Goal: Task Accomplishment & Management: Complete application form

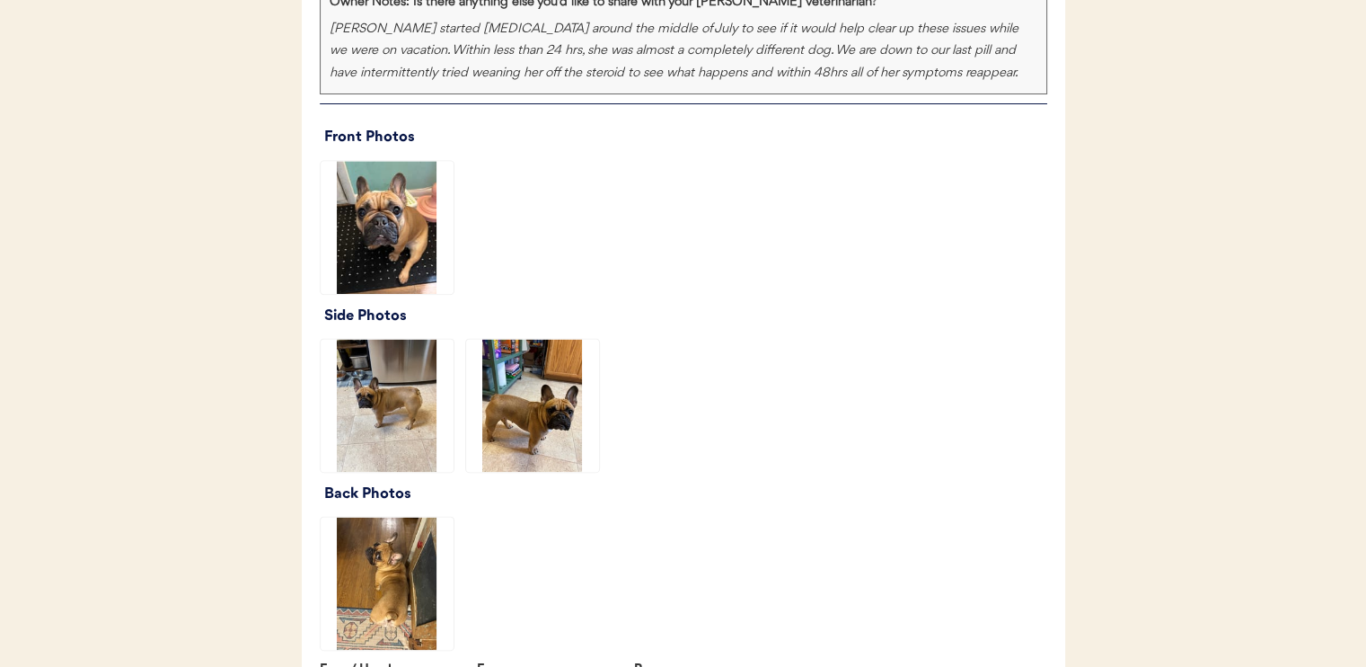
scroll to position [2066, 0]
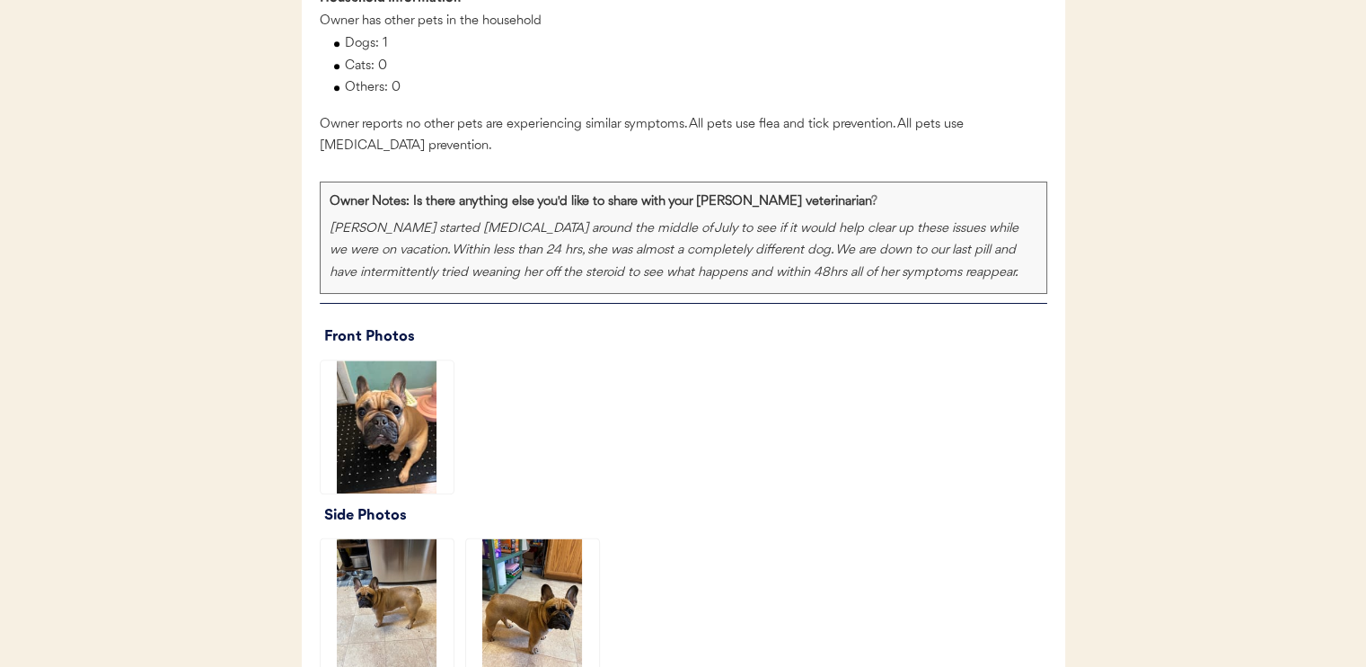
click at [405, 415] on img at bounding box center [387, 426] width 133 height 133
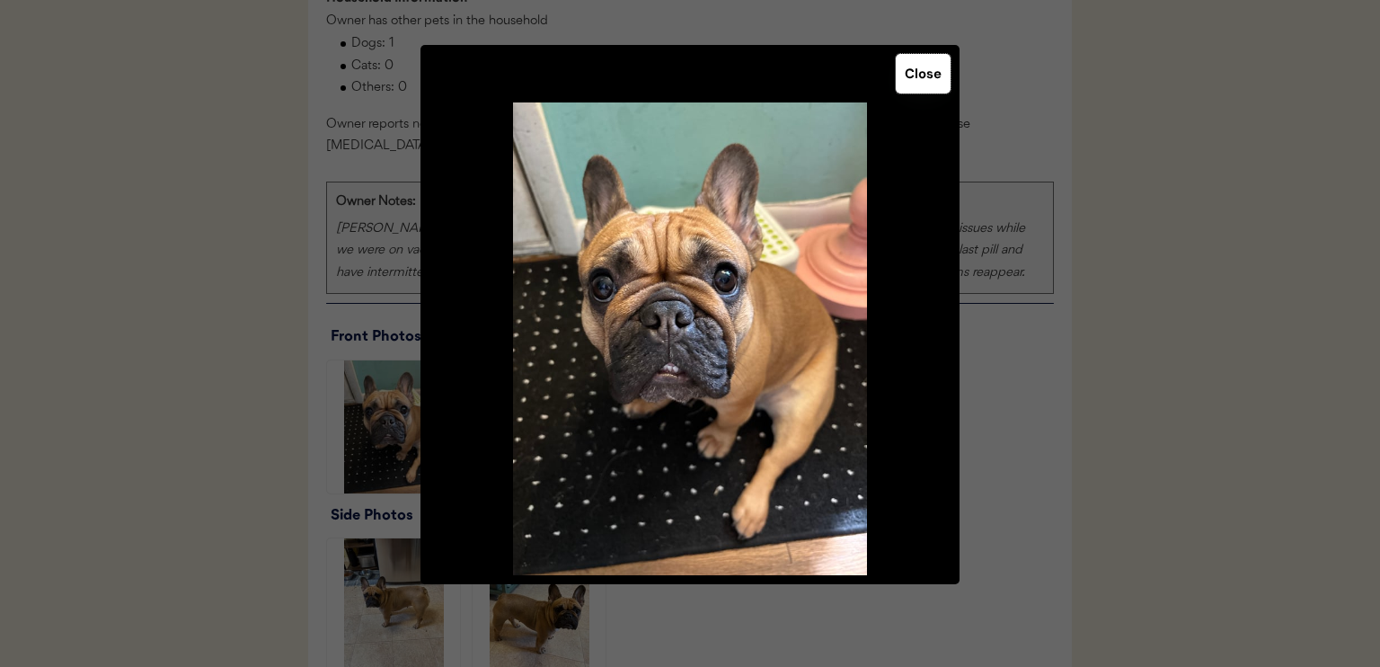
click at [917, 76] on button "Close" at bounding box center [923, 74] width 55 height 40
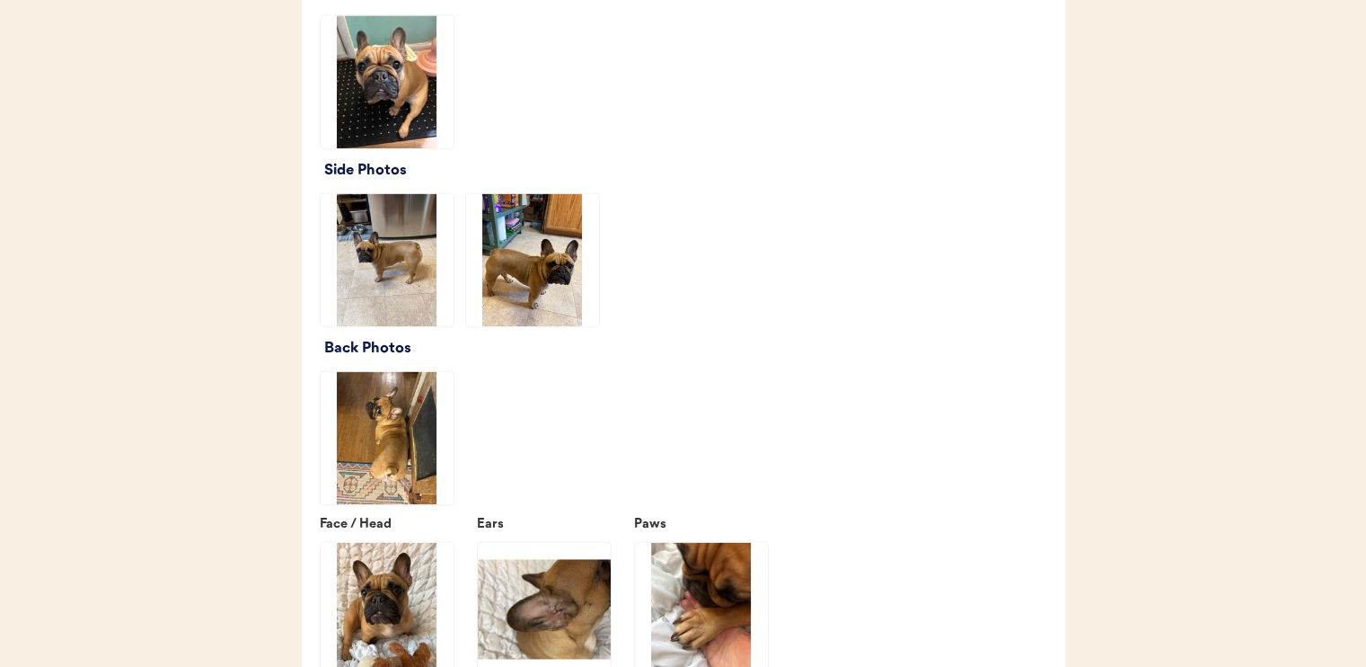
scroll to position [2515, 0]
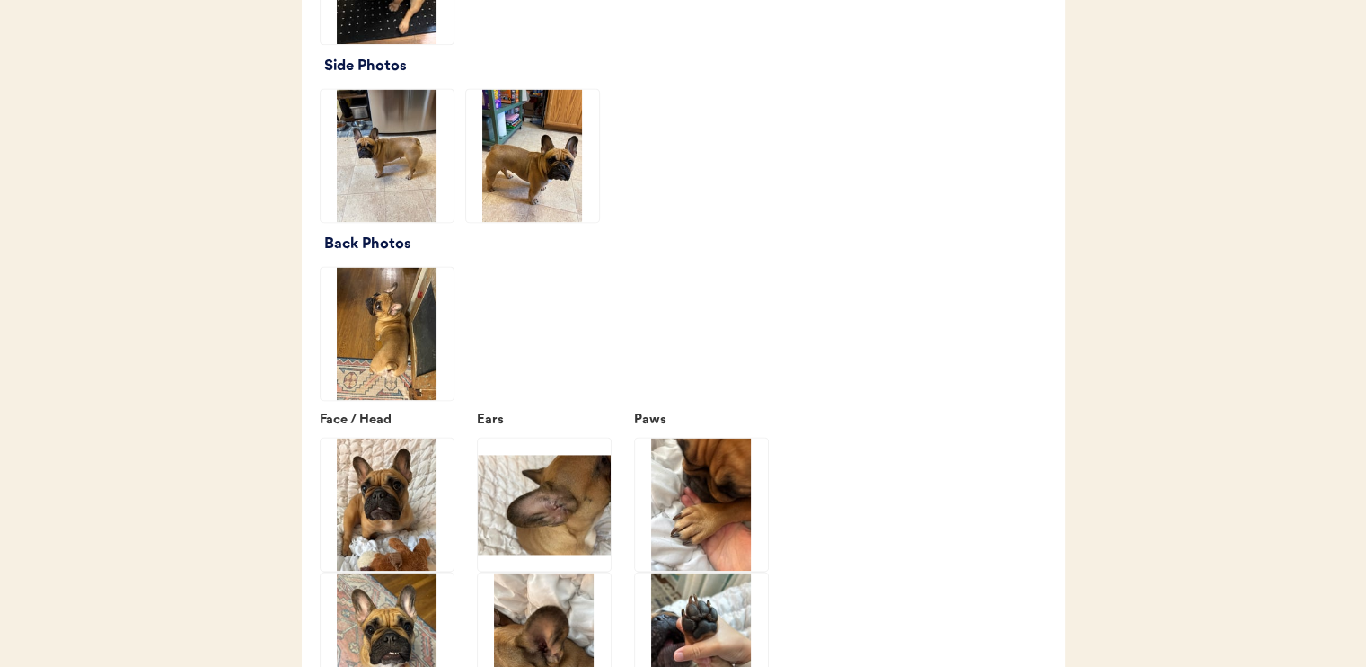
click at [411, 295] on img at bounding box center [387, 333] width 133 height 133
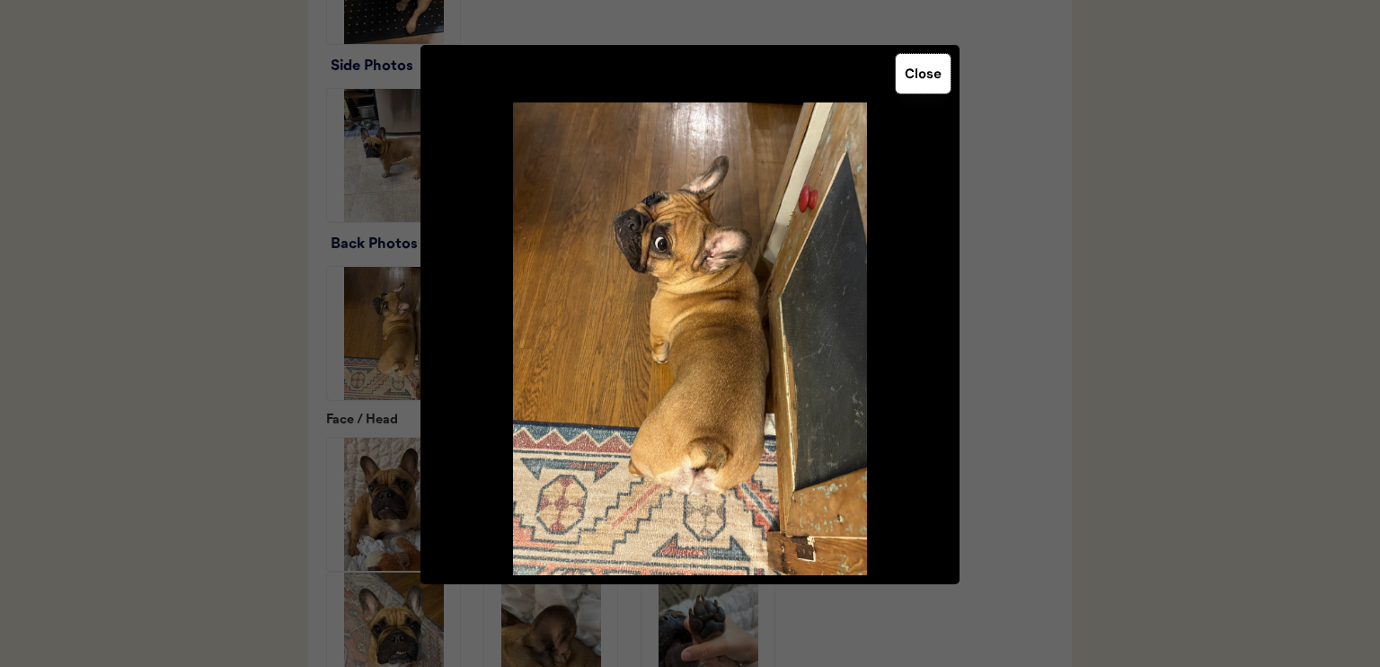
click at [946, 75] on button "Close" at bounding box center [923, 74] width 55 height 40
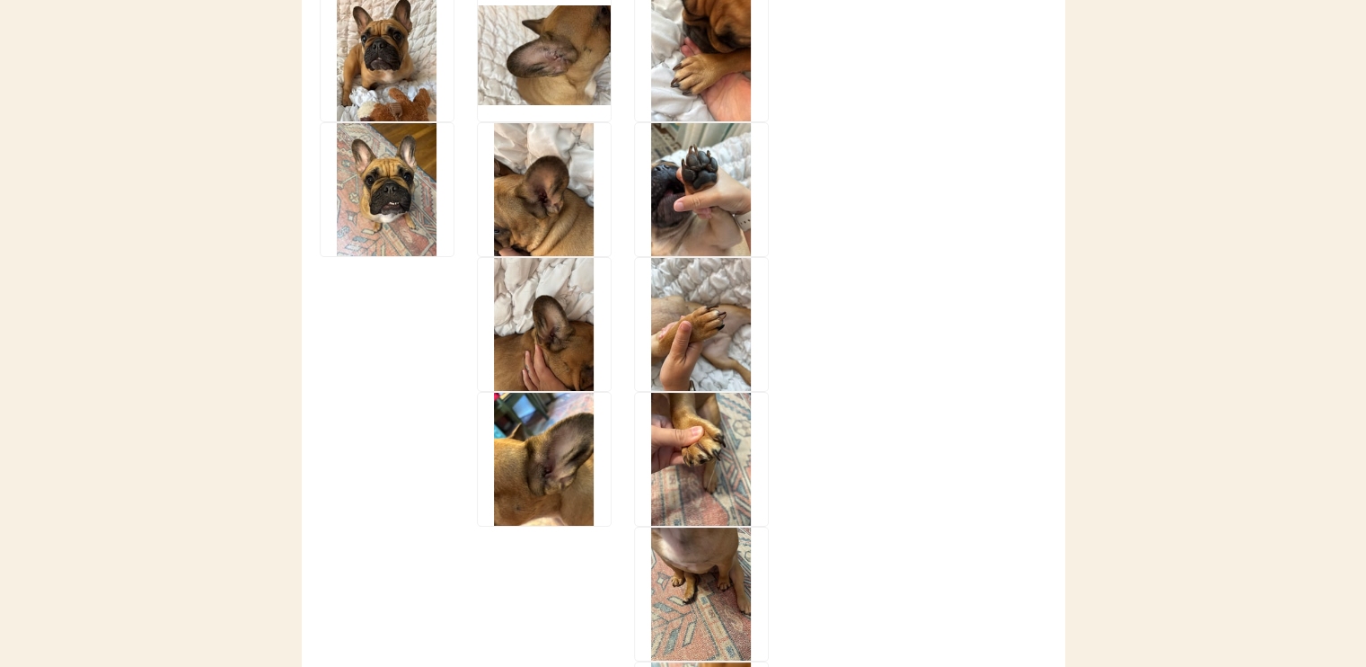
scroll to position [2785, 0]
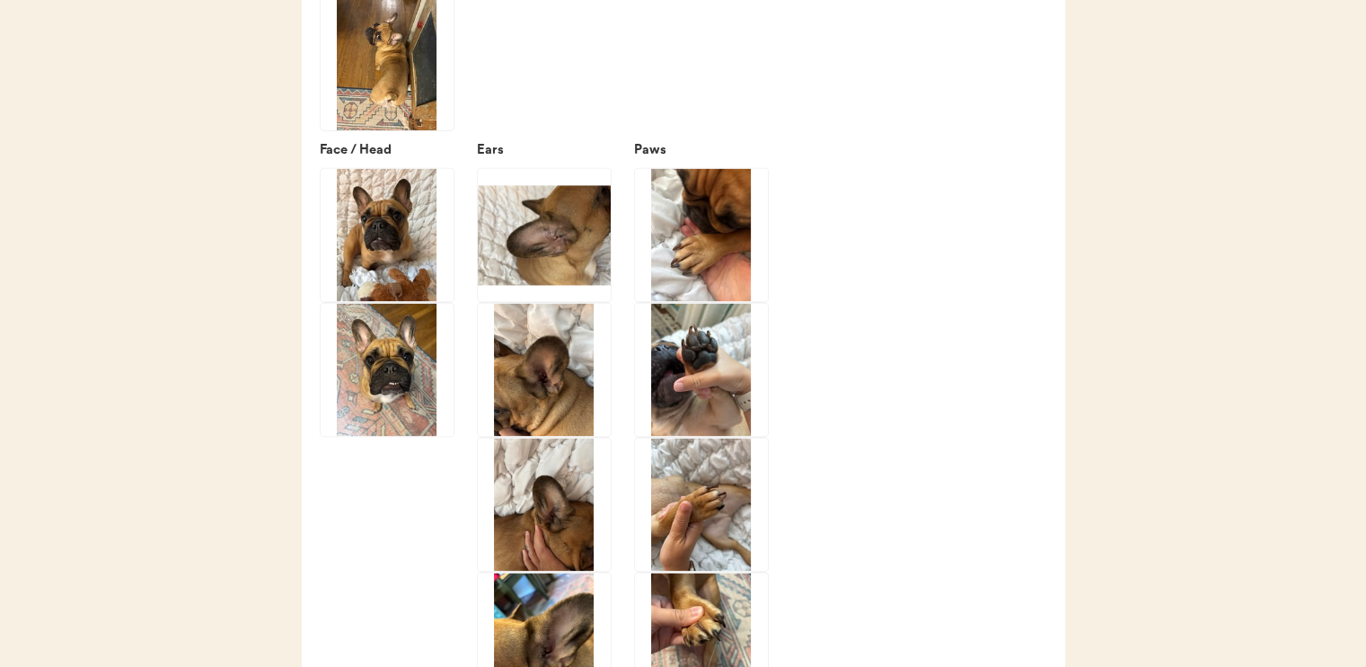
click at [687, 238] on img at bounding box center [701, 234] width 133 height 133
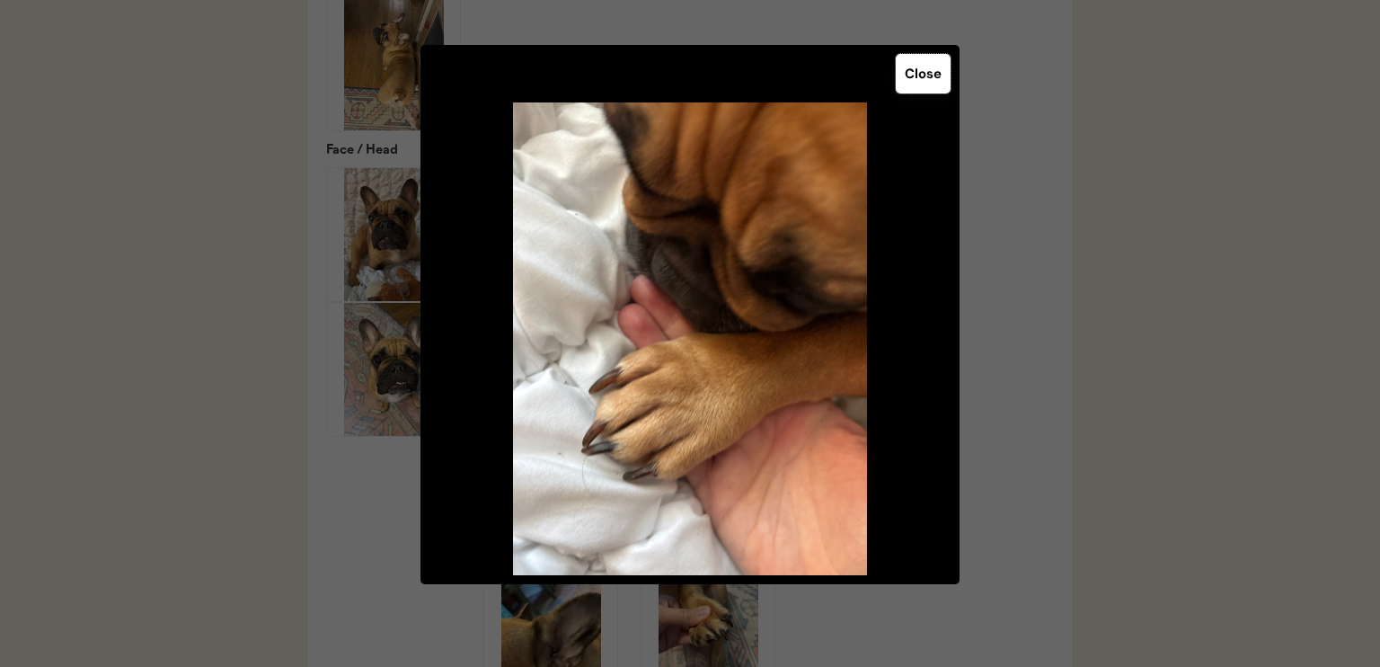
click at [934, 72] on button "Close" at bounding box center [923, 74] width 55 height 40
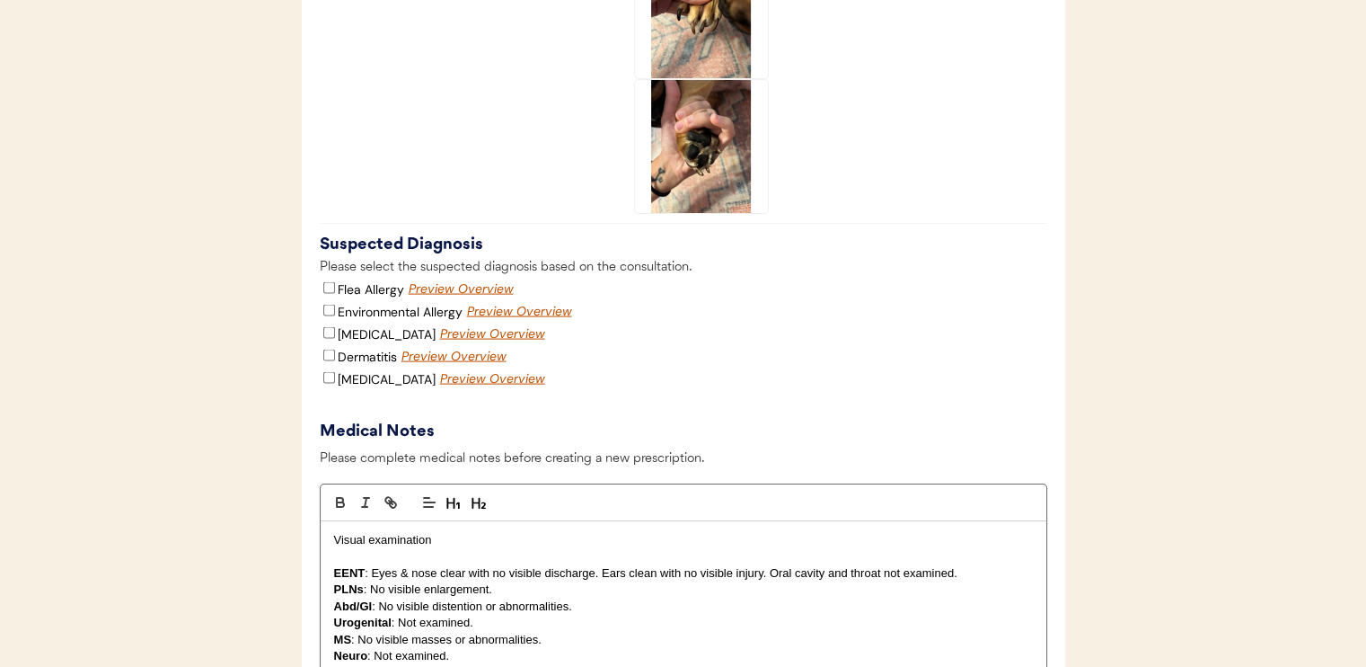
scroll to position [3683, 0]
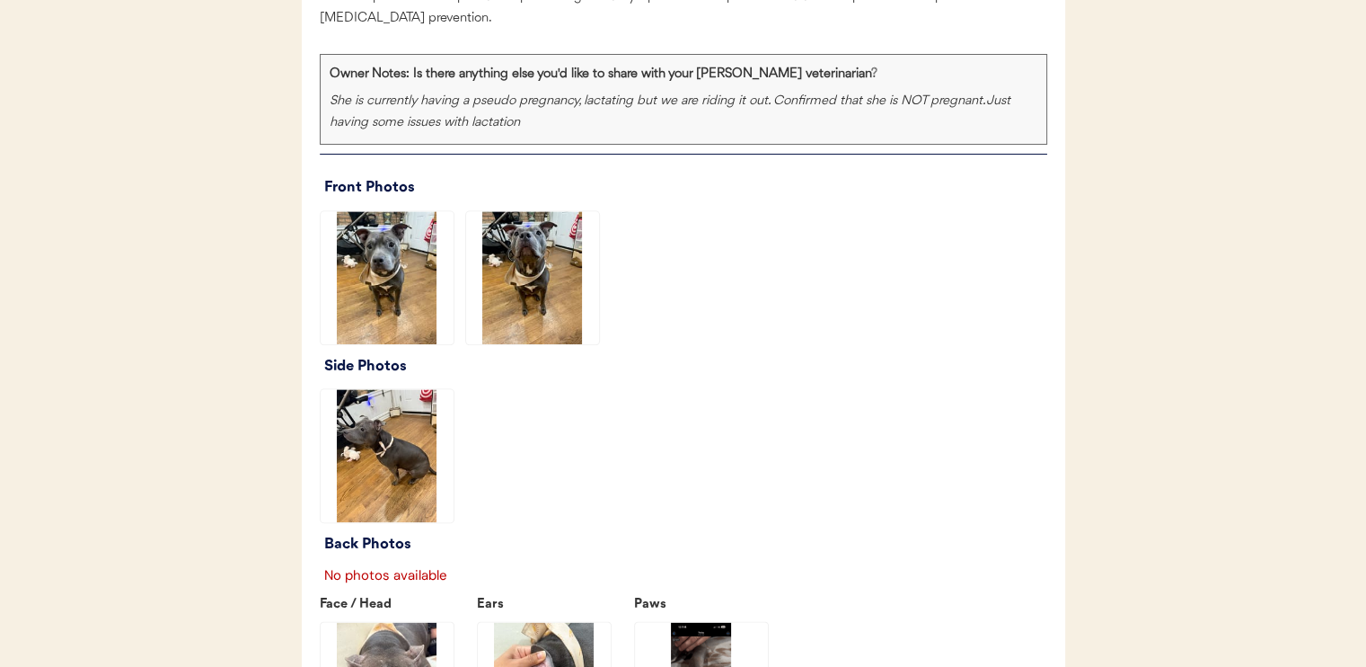
scroll to position [2156, 0]
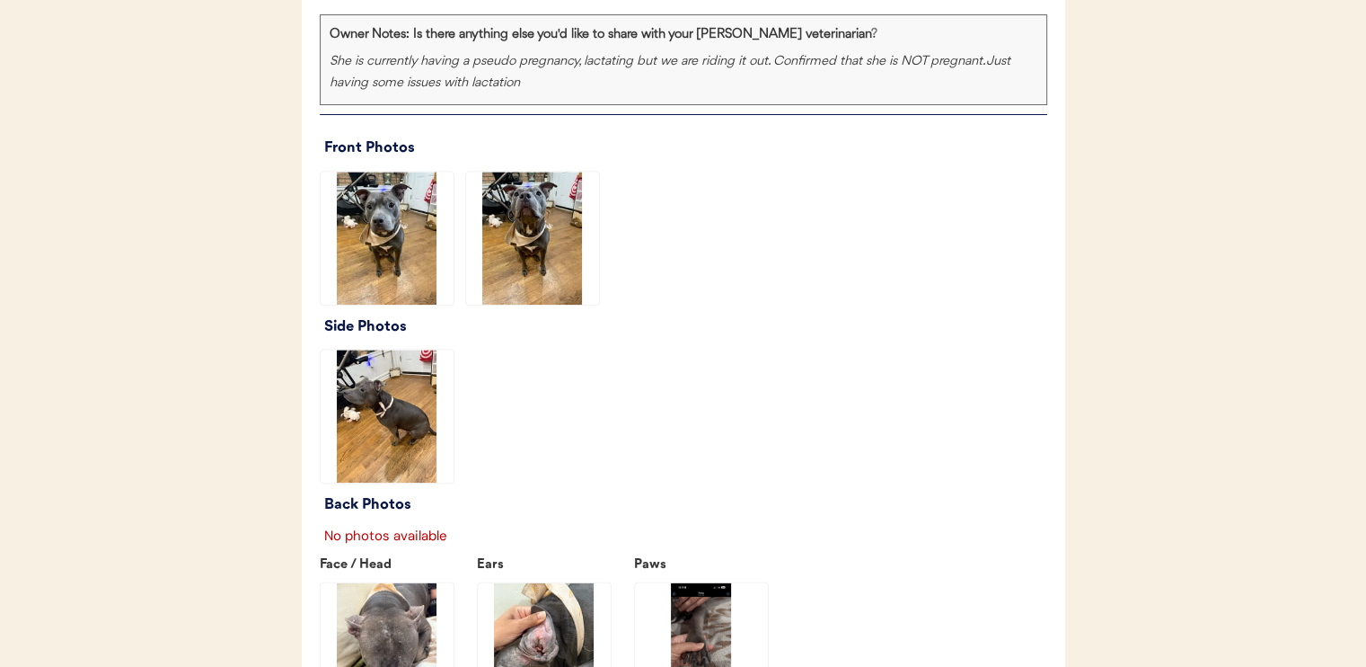
click at [399, 262] on img at bounding box center [387, 238] width 133 height 133
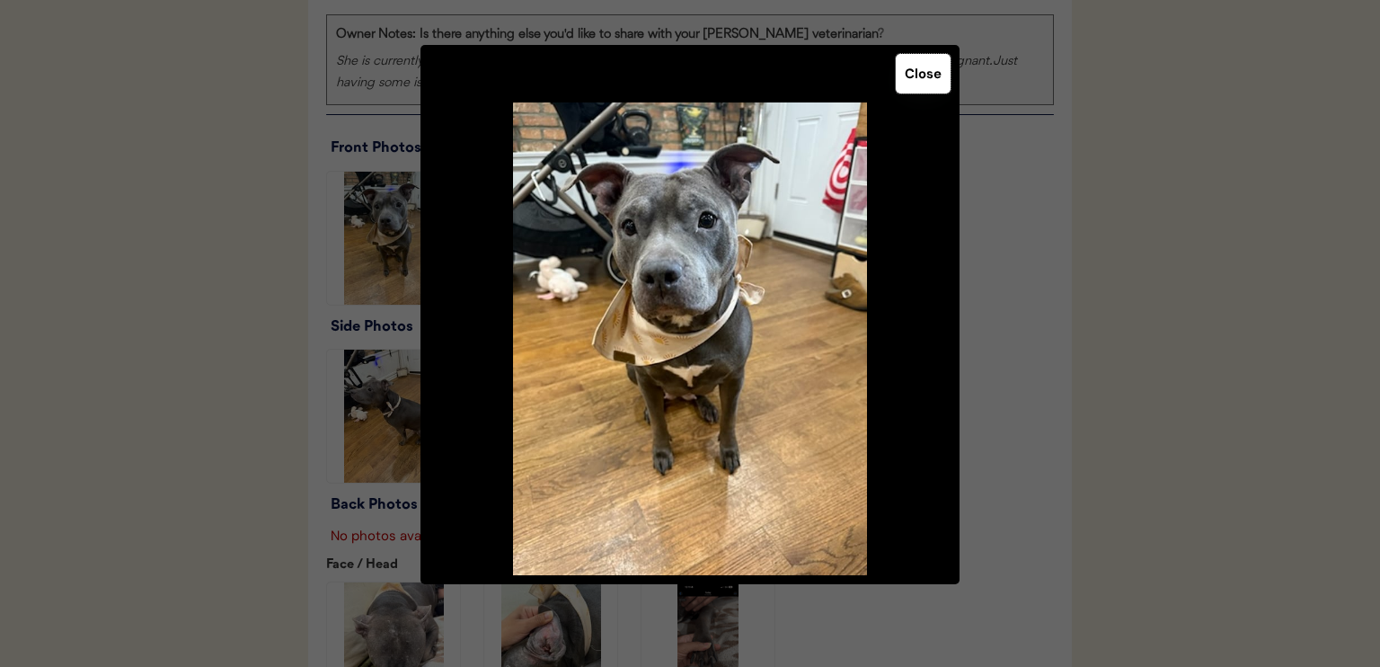
click at [932, 75] on button "Close" at bounding box center [923, 74] width 55 height 40
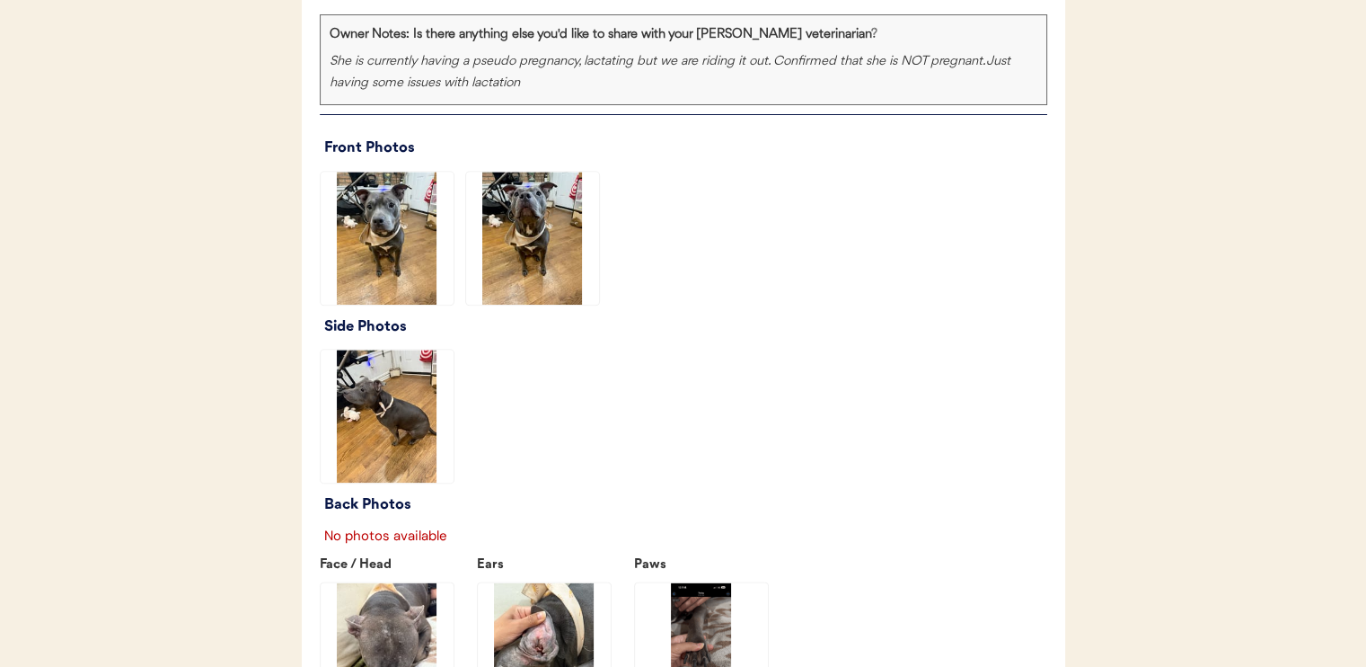
click at [409, 434] on img at bounding box center [387, 415] width 133 height 133
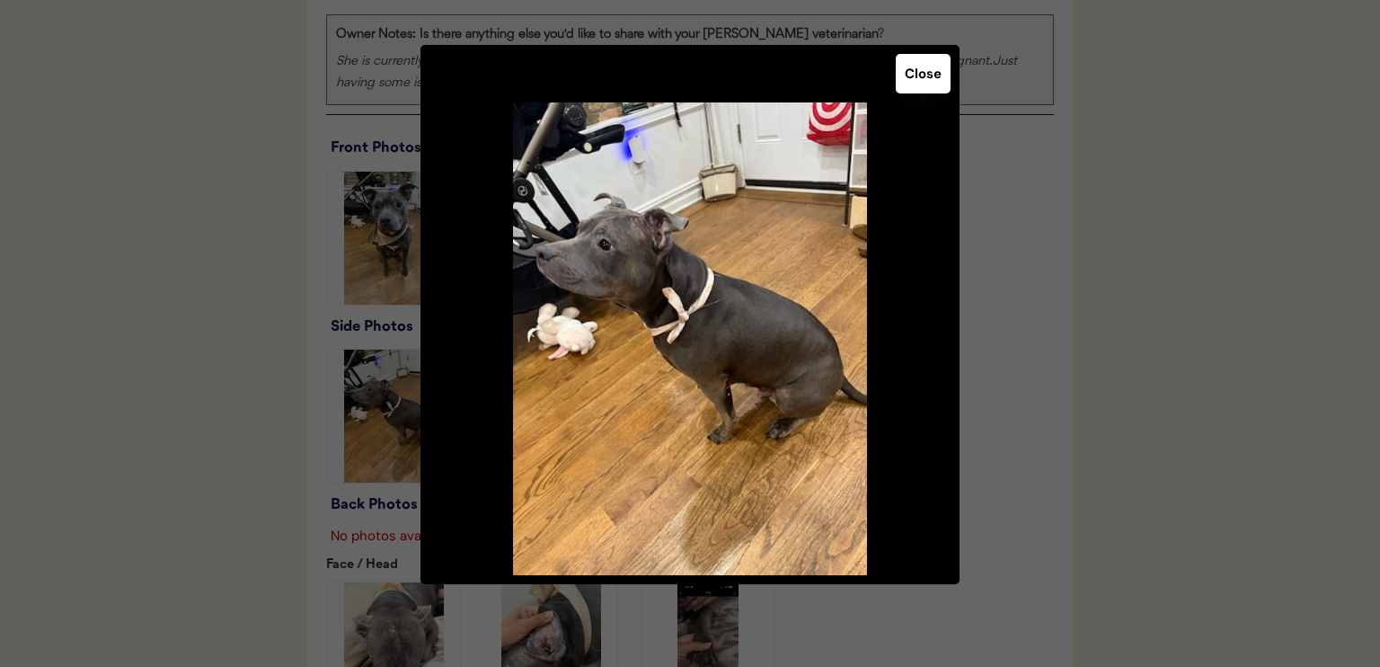
click at [919, 81] on button "Close" at bounding box center [923, 74] width 55 height 40
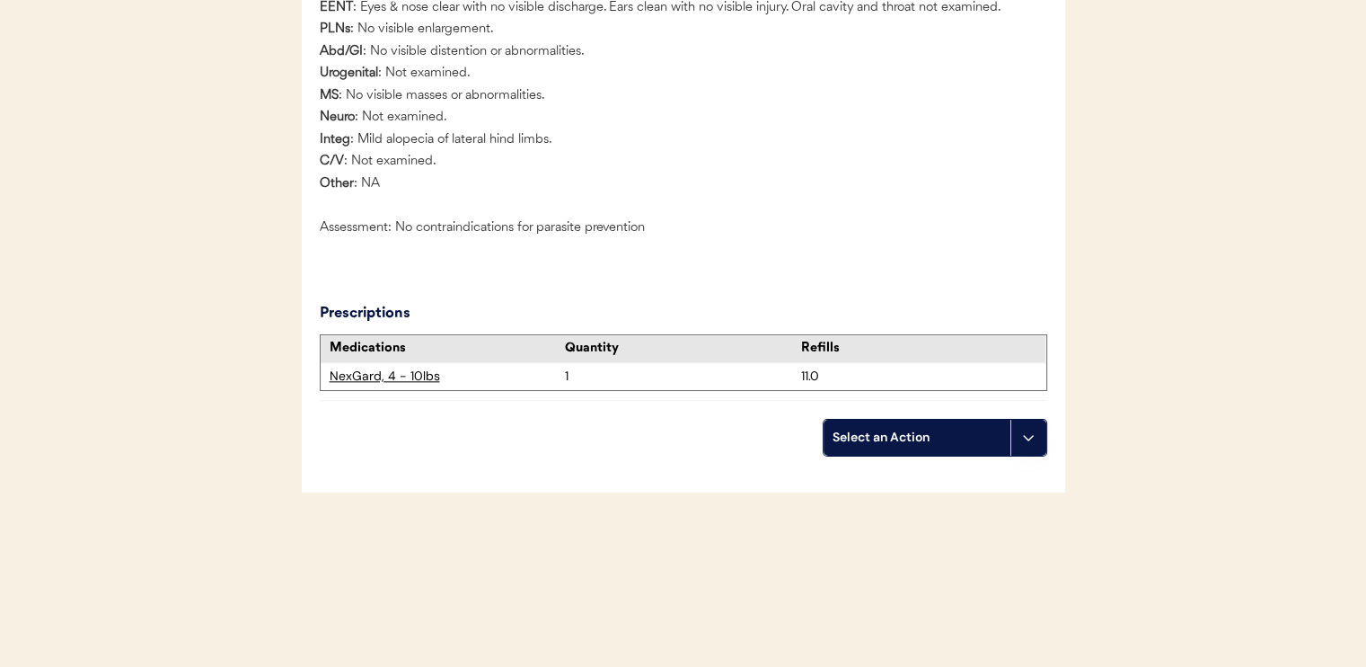
scroll to position [2001, 0]
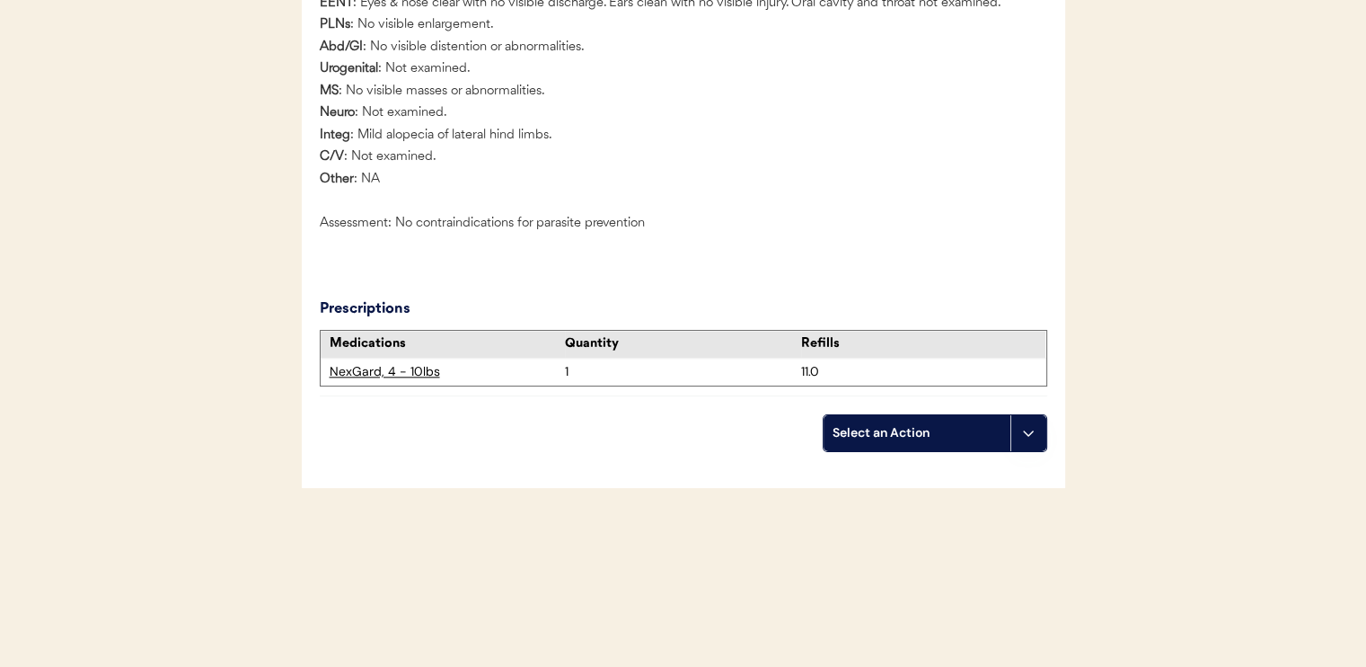
click at [902, 440] on div "Select an Action" at bounding box center [917, 433] width 169 height 18
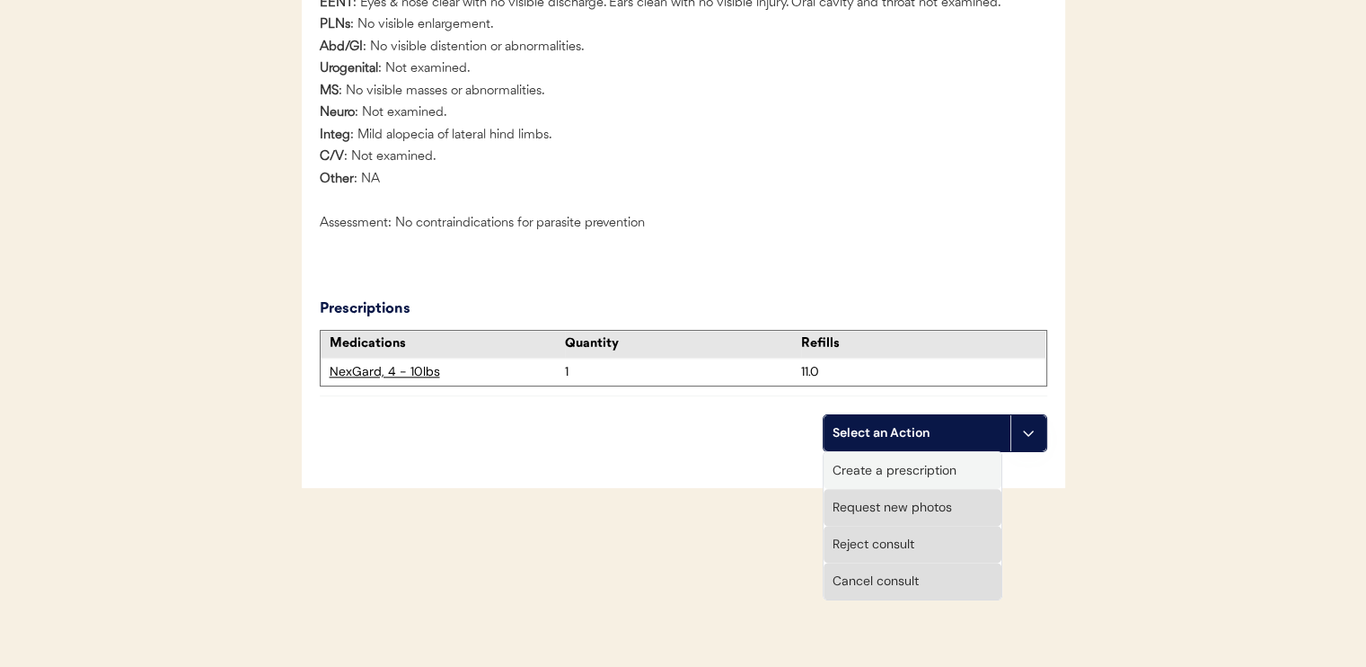
click at [903, 466] on div "Create a prescription" at bounding box center [913, 470] width 178 height 37
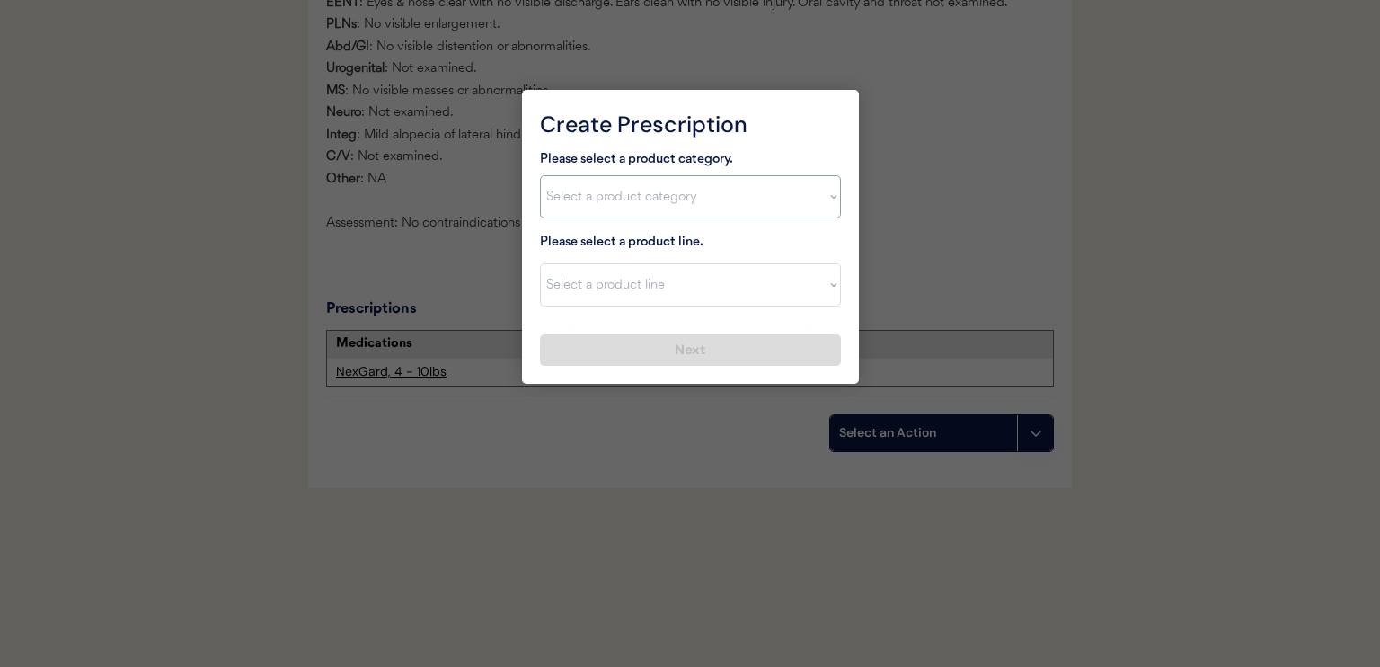
click at [612, 190] on select "Select a product category Allergies Antibiotics Anxiety Combo Parasite Preventi…" at bounding box center [690, 196] width 301 height 43
select select ""flea___tick""
click at [540, 175] on select "Select a product category Allergies Antibiotics Anxiety Combo Parasite Preventi…" at bounding box center [690, 196] width 301 height 43
click at [616, 275] on select "Select a product line" at bounding box center [690, 284] width 301 height 43
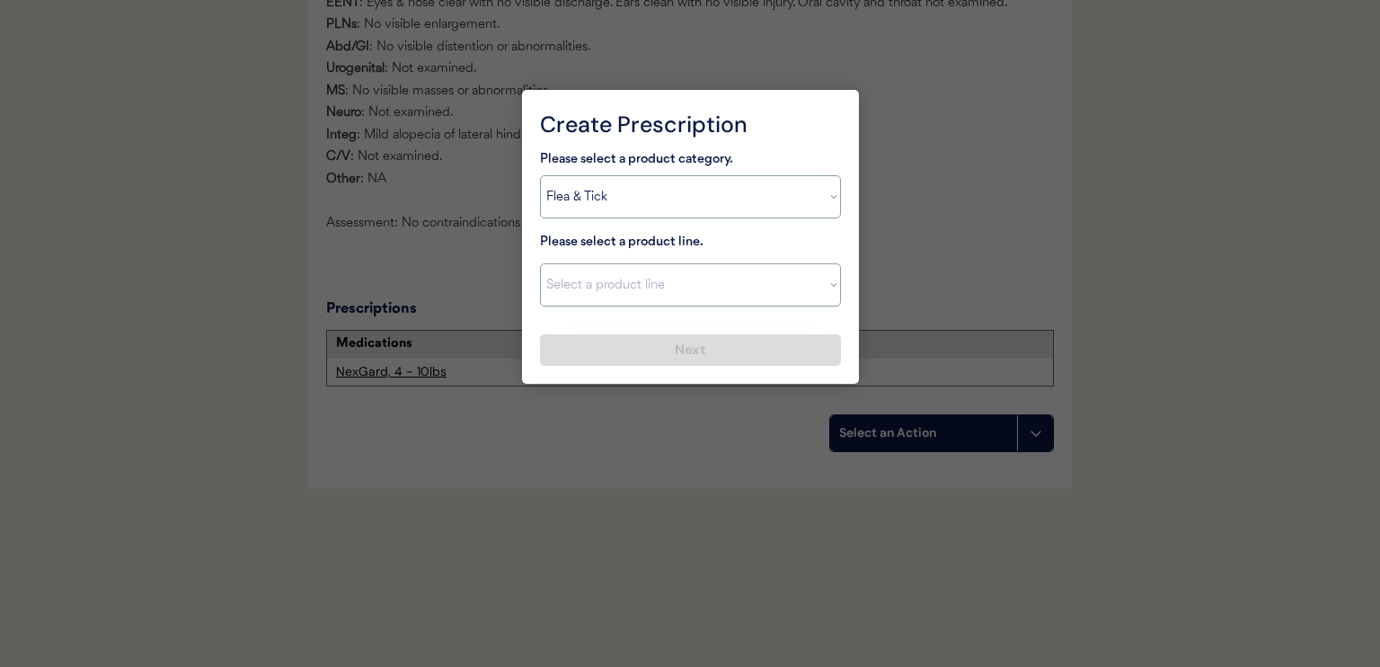
click at [614, 208] on select "Select a product category [MEDICAL_DATA] Antibiotics Anxiety Combo [MEDICAL_DAT…" at bounding box center [690, 196] width 301 height 43
click at [540, 175] on select "Select a product category [MEDICAL_DATA] Antibiotics Anxiety Combo [MEDICAL_DAT…" at bounding box center [690, 196] width 301 height 43
click at [629, 291] on select "Select a product line Advantix II Bravecto 1 Month Bravecto 1 Month (3 Month) B…" at bounding box center [690, 284] width 301 height 43
select select ""Simparica""
click at [540, 263] on select "Select a product line Advantix II Bravecto 1 Month Bravecto 1 Month (3 Month) B…" at bounding box center [690, 284] width 301 height 43
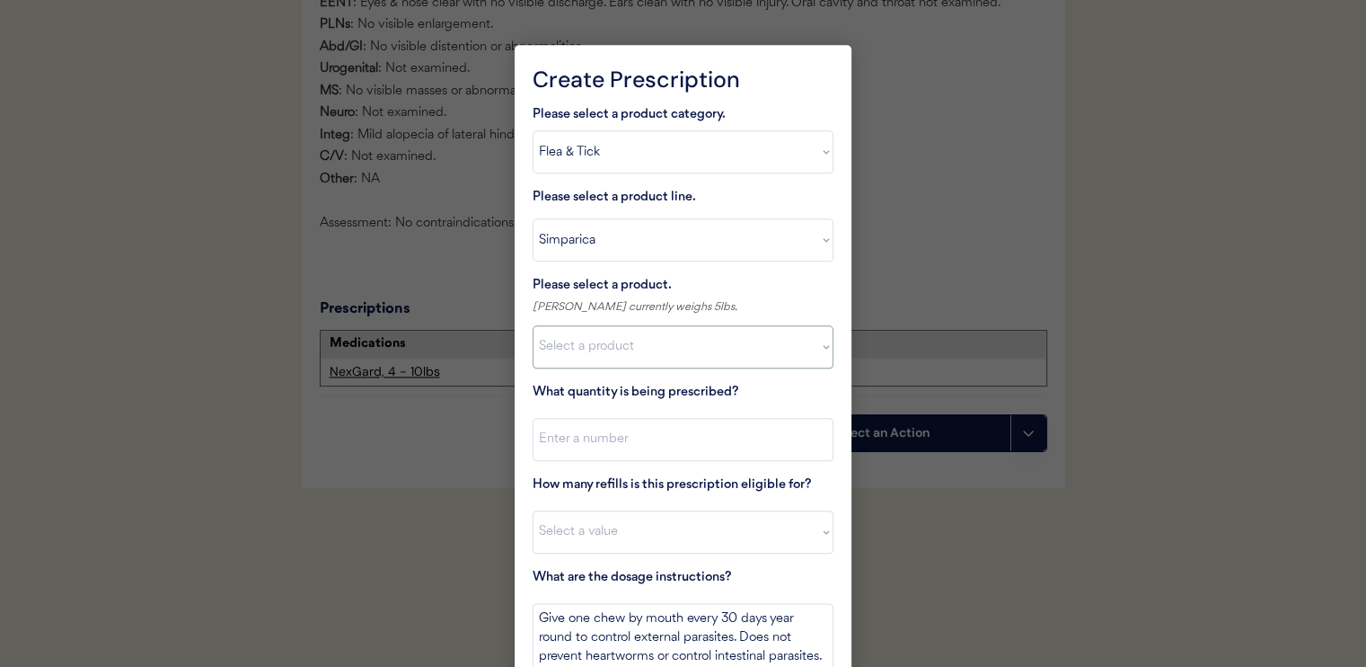
click at [658, 334] on select "Select a product Simparica, 2.8-5.5lbs Simparica, 5.6-11lbs Simparica, 11.1-22l…" at bounding box center [683, 346] width 301 height 43
select select ""1348695171700984260__LOOKUP__1713726886685x898257815556829700""
click at [533, 325] on select "Select a product Simparica, 2.8-5.5lbs Simparica, 5.6-11lbs Simparica, 11.1-22l…" at bounding box center [683, 346] width 301 height 43
click at [685, 432] on input "input" at bounding box center [683, 439] width 301 height 43
type input "1"
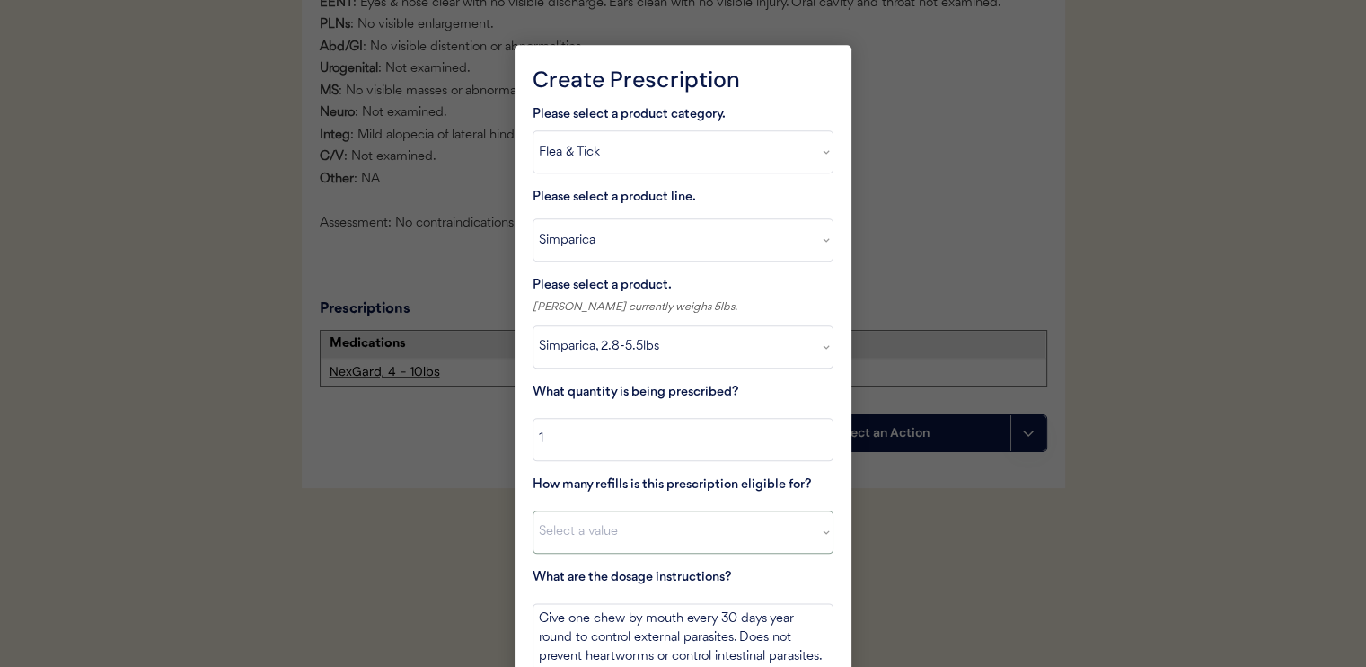
click at [614, 534] on select "Select a value 0 1 2 3 4 5 6 7 8 10 11" at bounding box center [683, 531] width 301 height 43
select select "11"
click at [533, 510] on select "Select a value 0 1 2 3 4 5 6 7 8 10 11" at bounding box center [683, 531] width 301 height 43
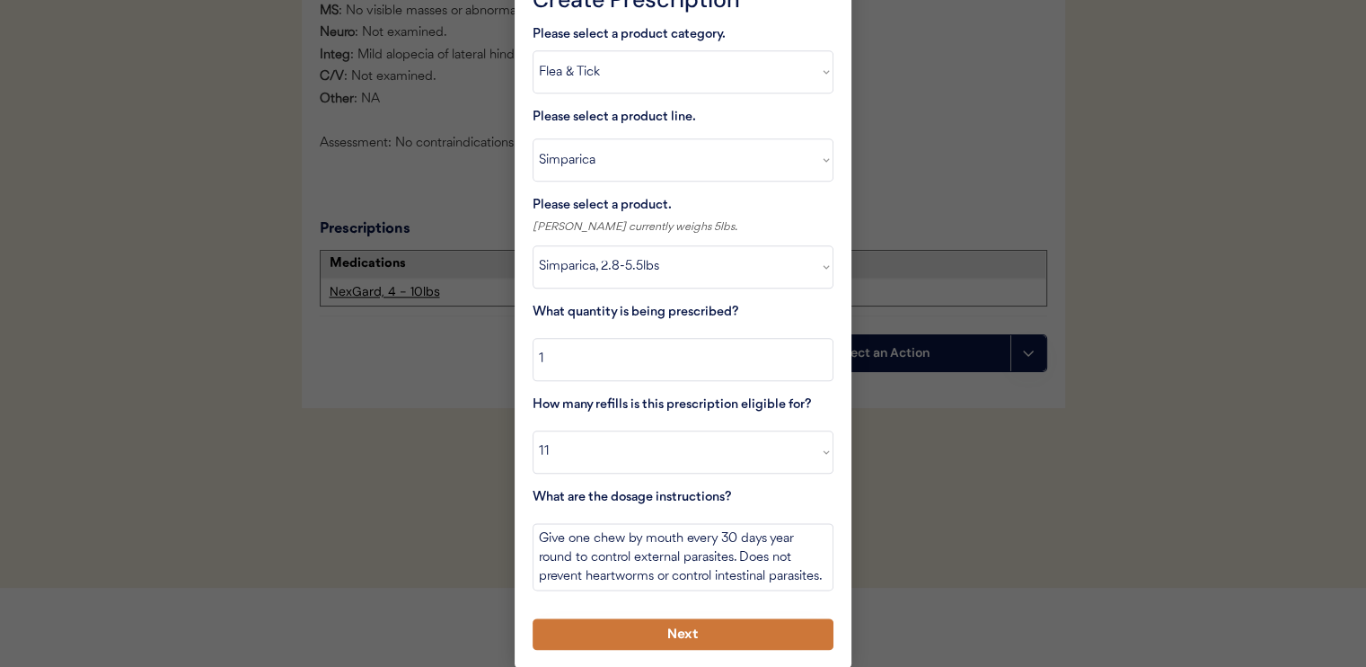
click at [691, 632] on button "Next" at bounding box center [683, 633] width 301 height 31
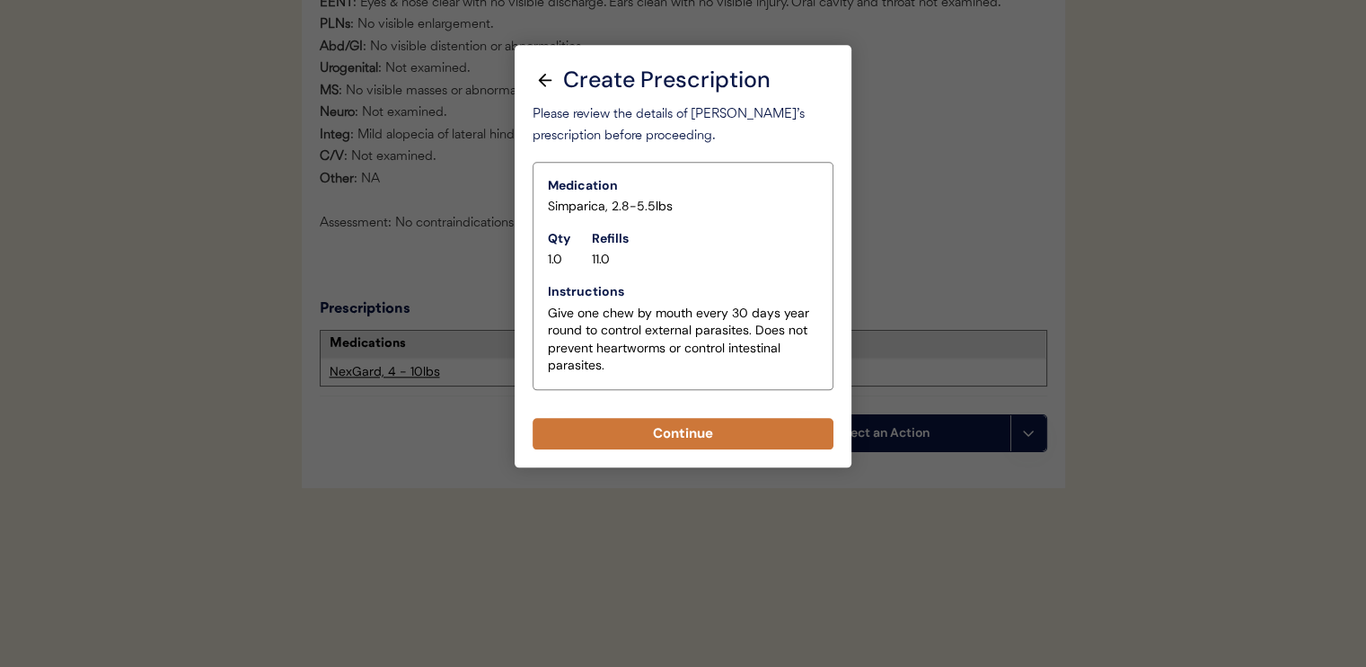
click at [709, 433] on button "Continue" at bounding box center [683, 433] width 301 height 31
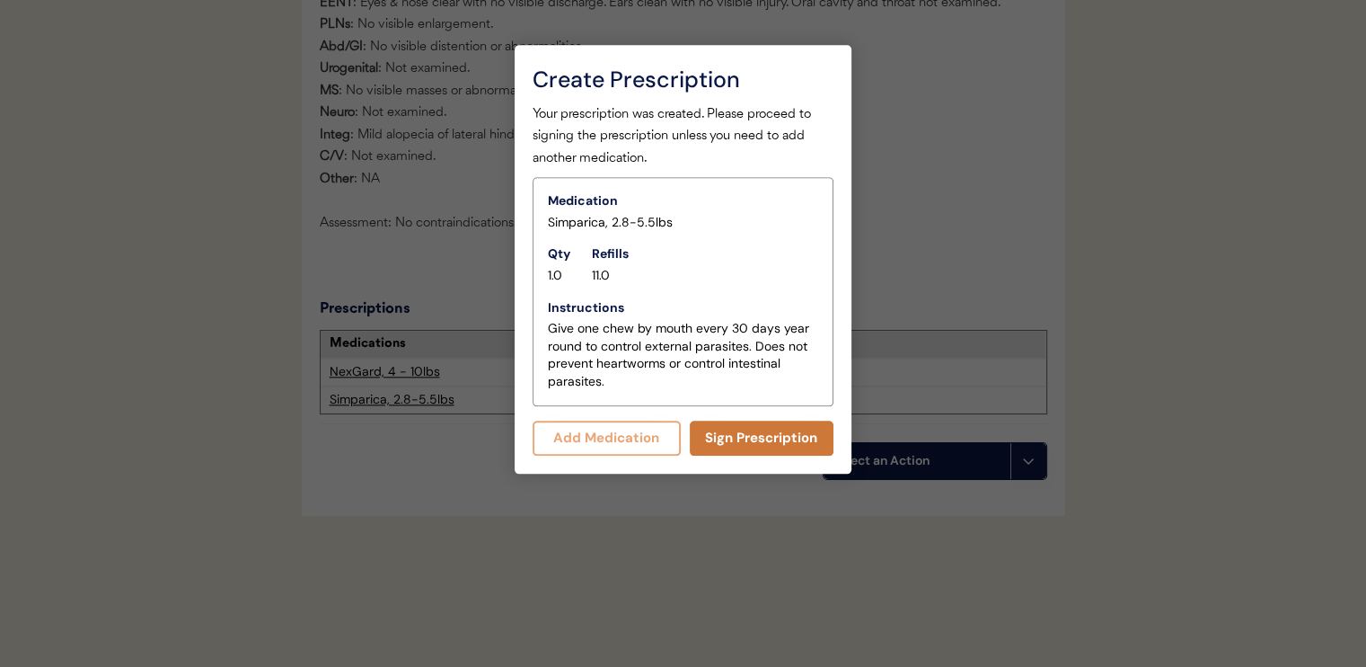
click at [750, 441] on button "Sign Prescription" at bounding box center [762, 437] width 145 height 35
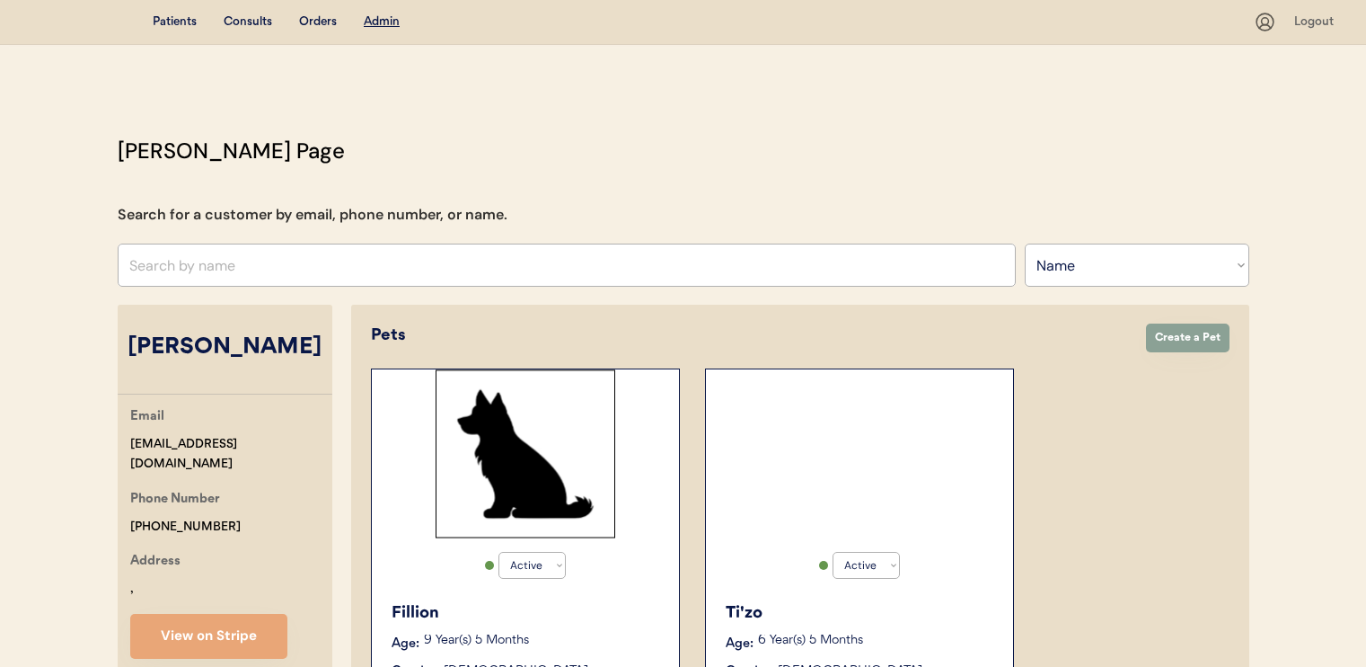
select select ""Name""
select select "true"
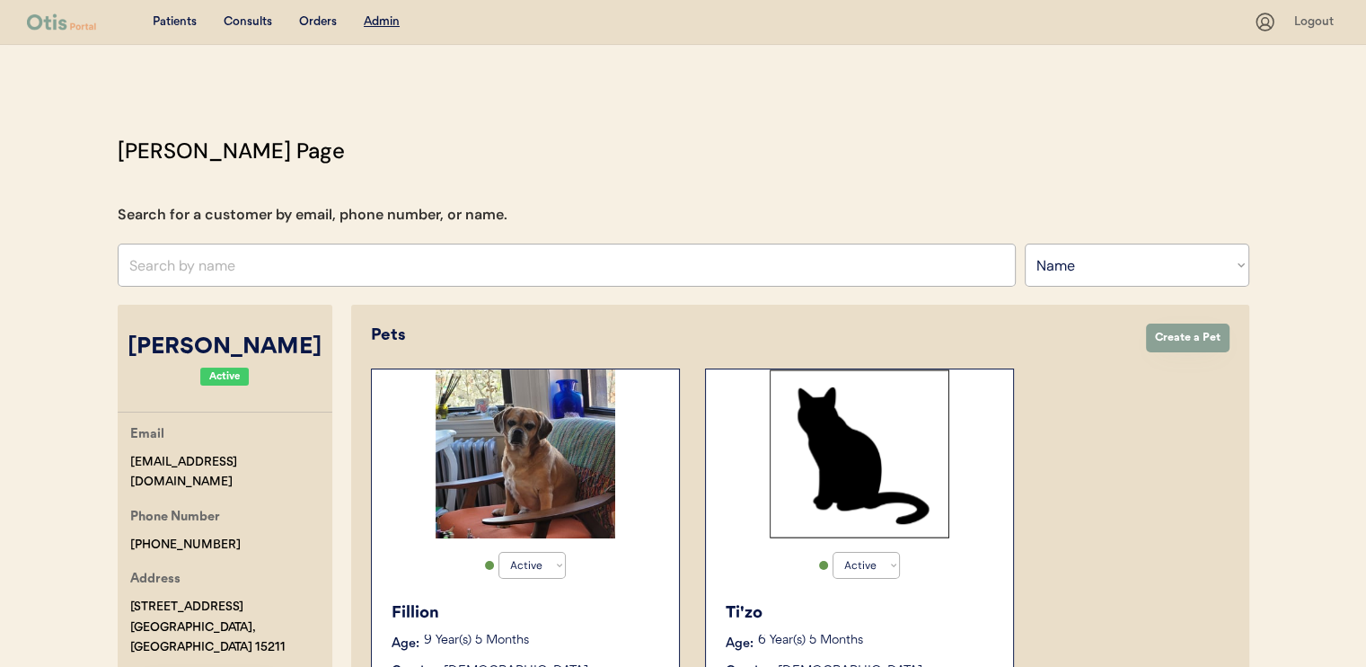
click at [449, 501] on img at bounding box center [526, 453] width 180 height 169
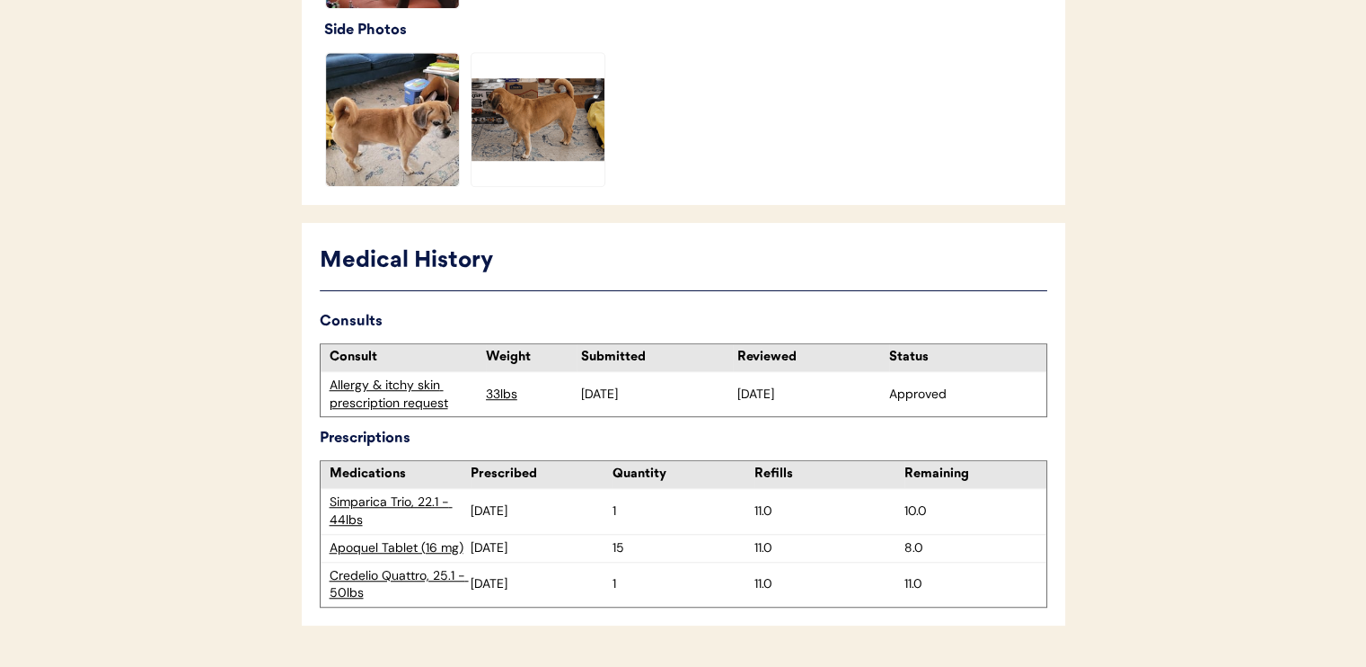
scroll to position [1192, 0]
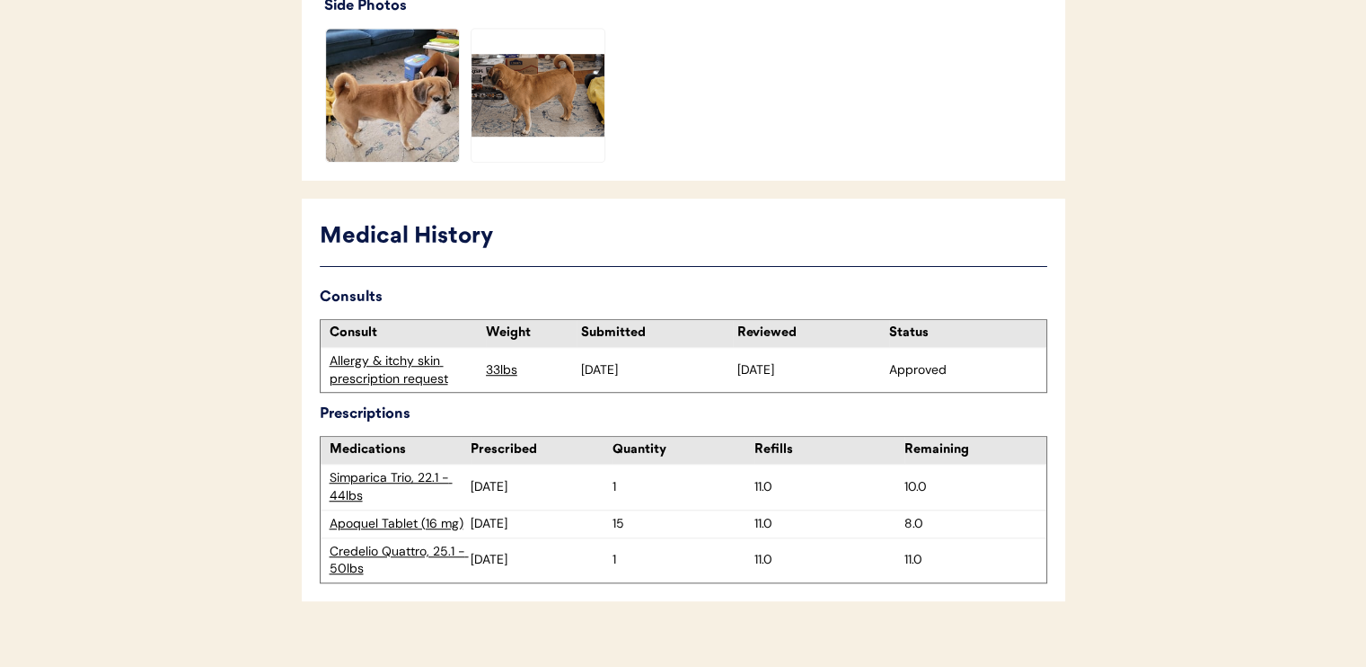
click at [427, 366] on div "Allergy & itchy skin prescription request" at bounding box center [403, 370] width 165 height 44
click at [425, 356] on div "Allergy & itchy skin prescription request" at bounding box center [403, 369] width 147 height 35
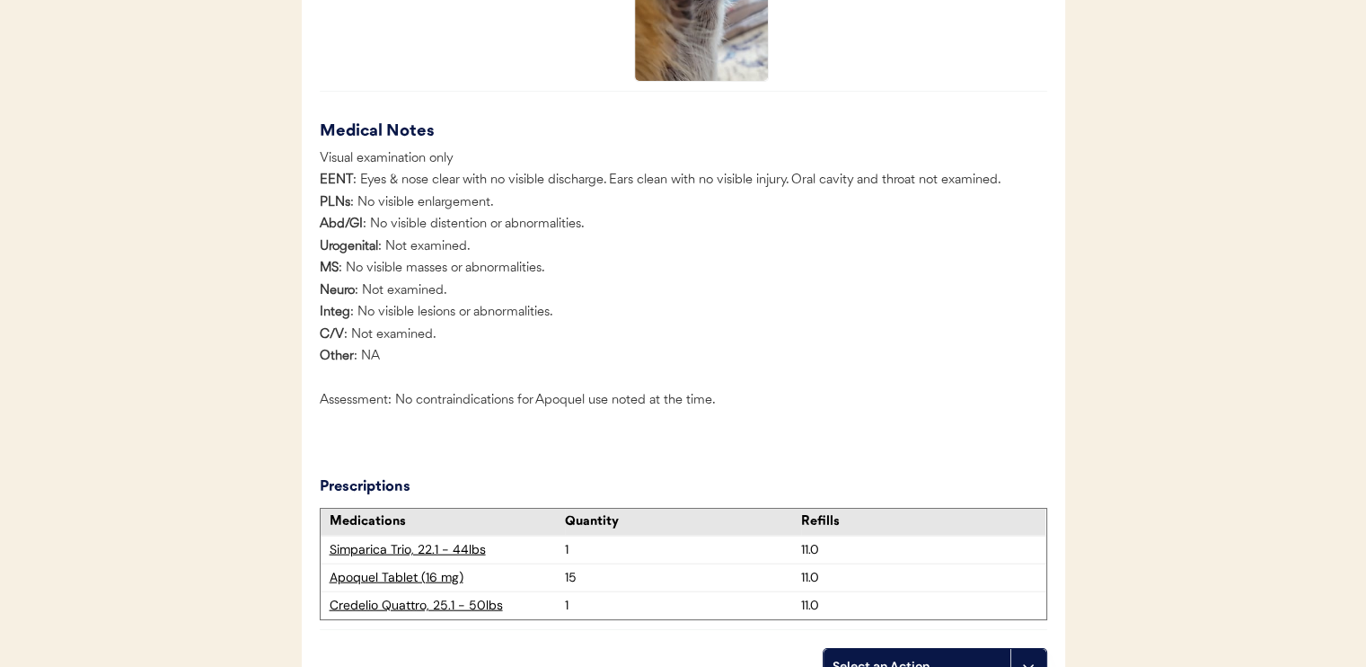
scroll to position [4251, 0]
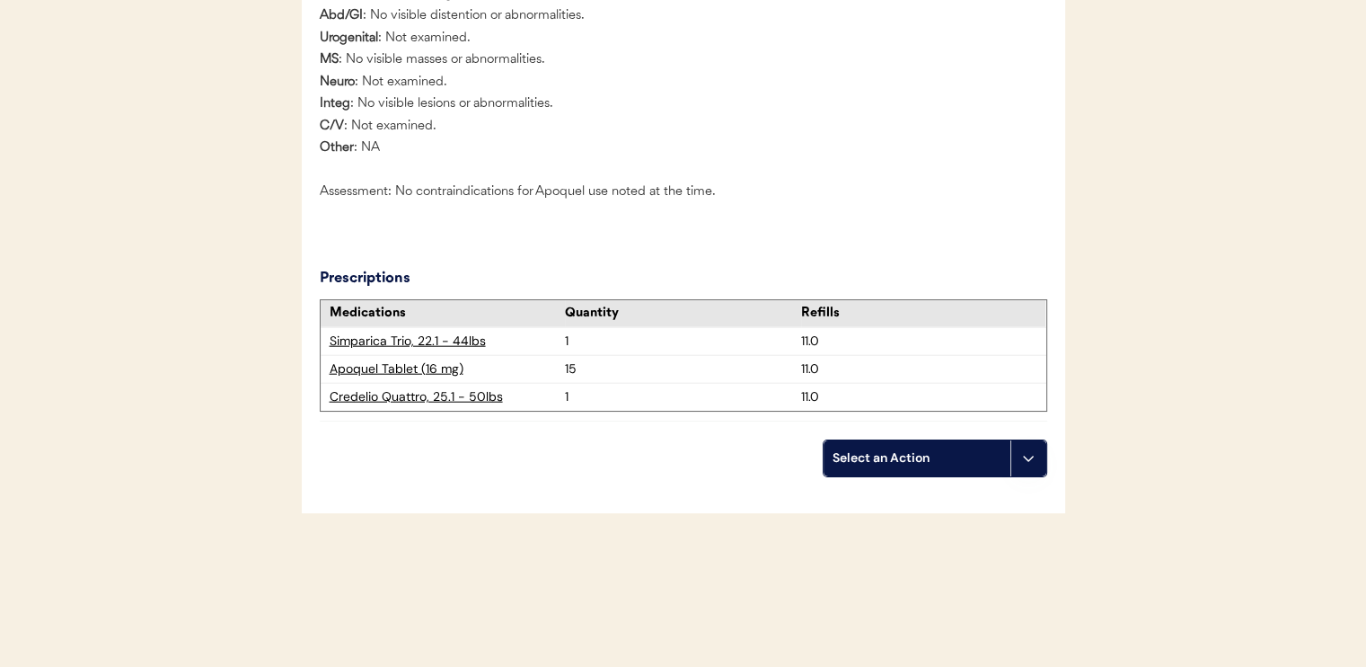
click at [890, 449] on div "Select an Action" at bounding box center [917, 458] width 169 height 18
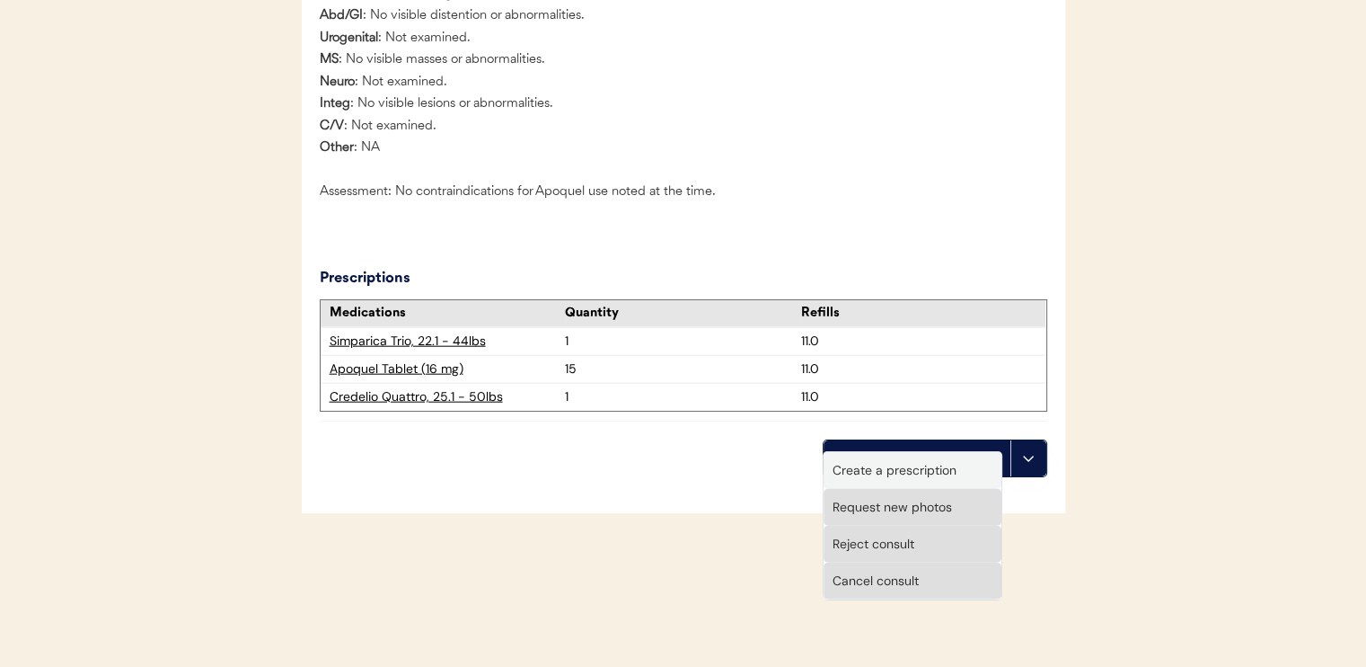
click at [894, 473] on div "Create a prescription" at bounding box center [913, 470] width 178 height 37
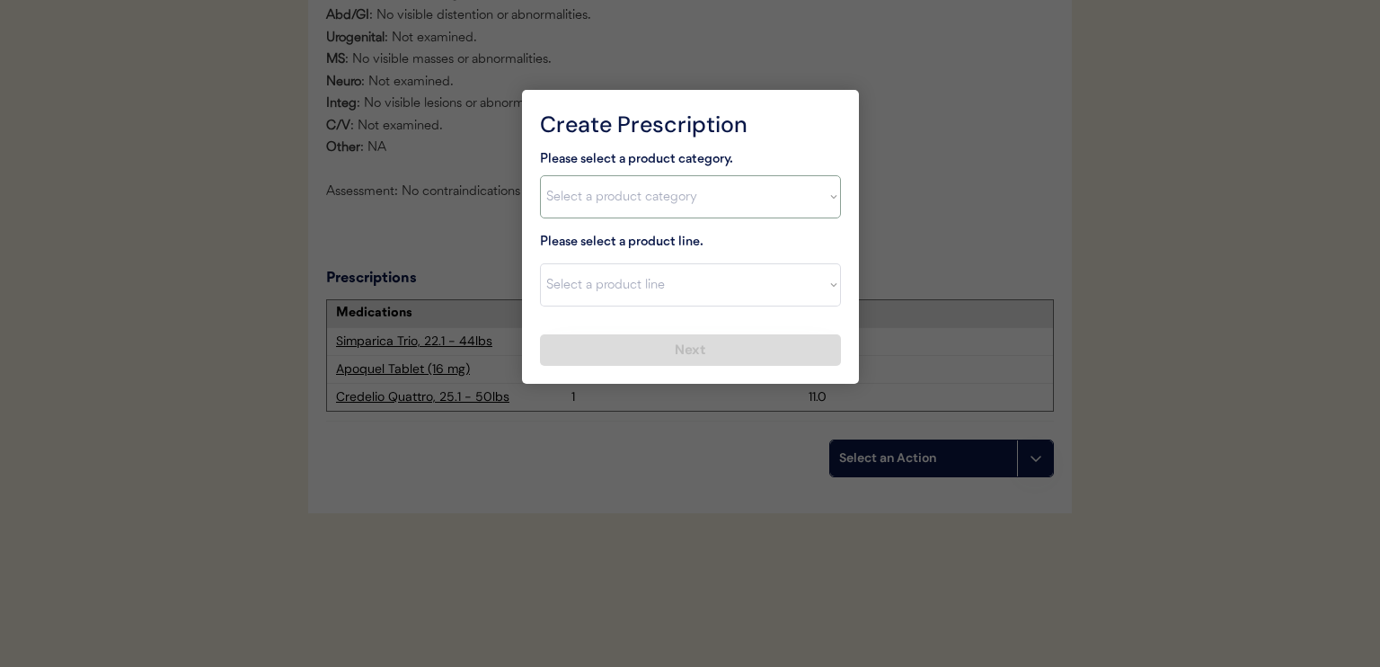
click at [694, 197] on select "Select a product category [MEDICAL_DATA] Antibiotics Anxiety Combo [MEDICAL_DAT…" at bounding box center [690, 196] width 301 height 43
select select ""flea___tick""
click at [540, 175] on select "Select a product category [MEDICAL_DATA] Antibiotics Anxiety Combo [MEDICAL_DAT…" at bounding box center [690, 196] width 301 height 43
click at [673, 288] on select "Select a product line Advantix II Bravecto 1 Month Bravecto 1 Month (3 Month) B…" at bounding box center [690, 284] width 301 height 43
select select ""Bravecto Topical for Dogs""
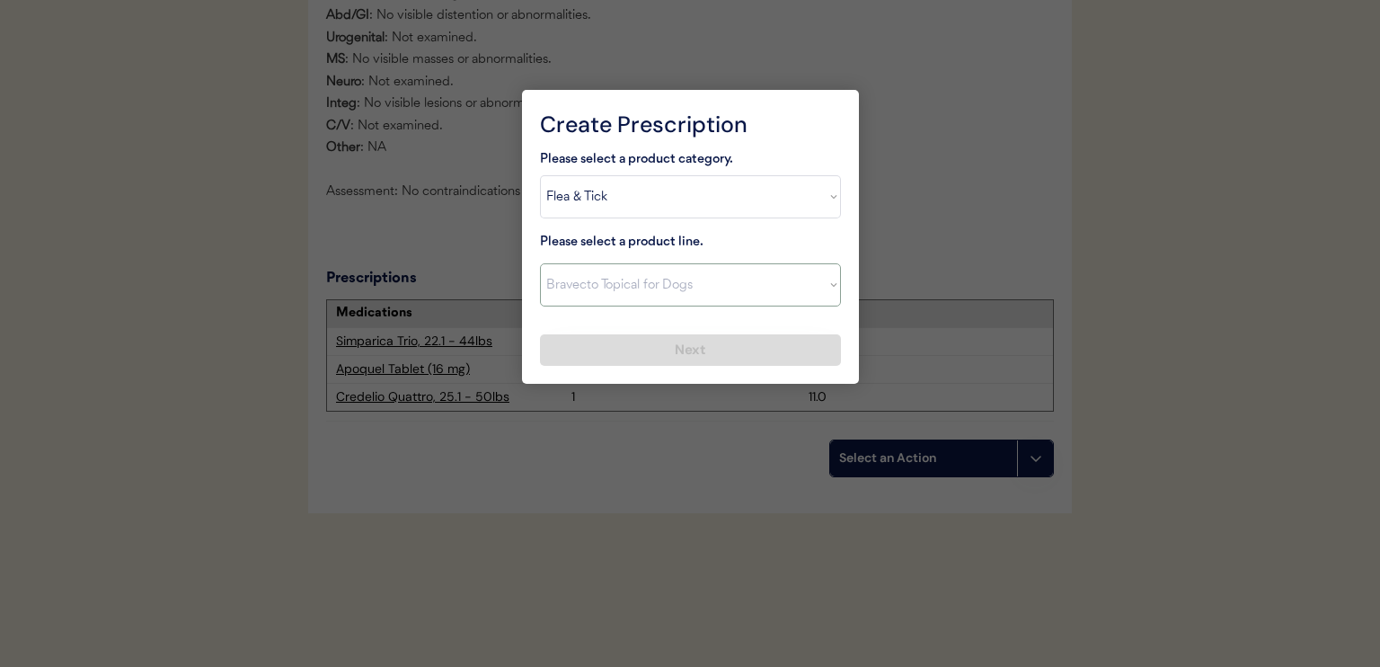
click at [540, 263] on select "Select a product line Advantix II Bravecto 1 Month Bravecto 1 Month (3 Month) B…" at bounding box center [690, 284] width 301 height 43
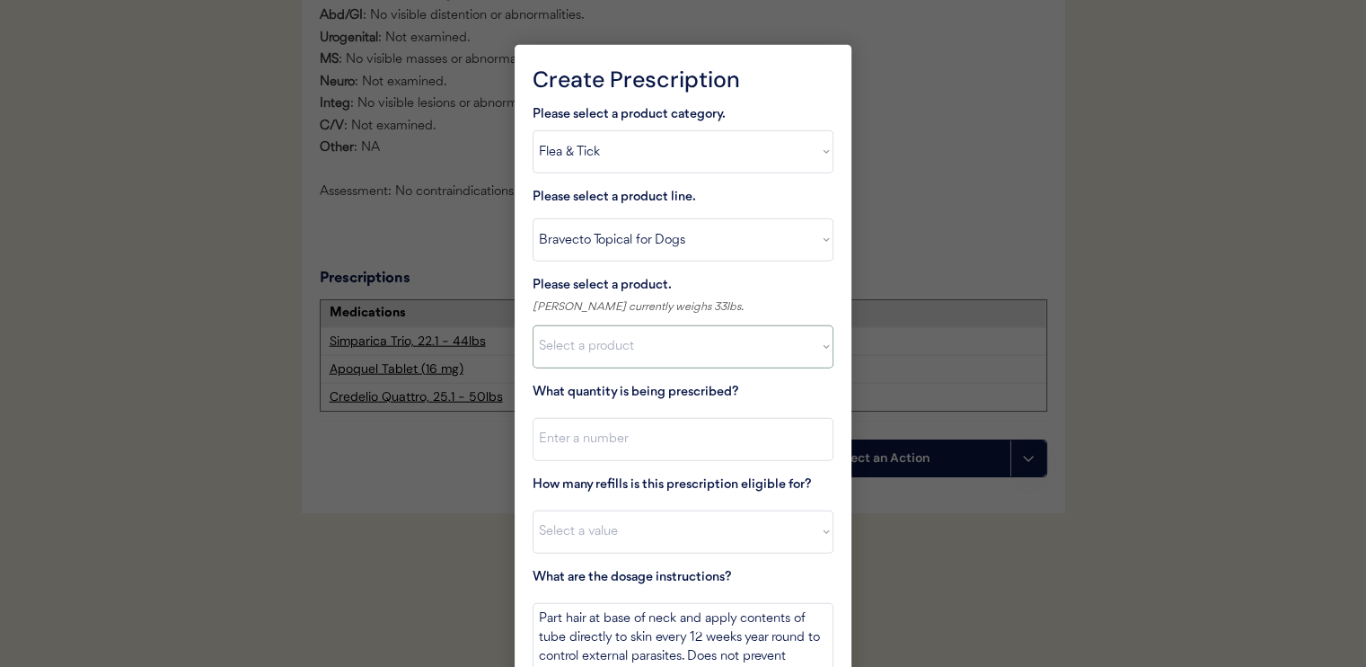
click at [699, 357] on select "Select a product Bravecto Topical for Dogs, 4.4-9.9 lbs Bravecto Topical for Do…" at bounding box center [683, 346] width 301 height 43
select select ""1348695171700984260__LOOKUP__1755725080956x448181890128087600""
click at [533, 325] on select "Select a product Bravecto Topical for Dogs, 4.4-9.9 lbs Bravecto Topical for Do…" at bounding box center [683, 346] width 301 height 43
click at [729, 428] on input "input" at bounding box center [683, 439] width 301 height 43
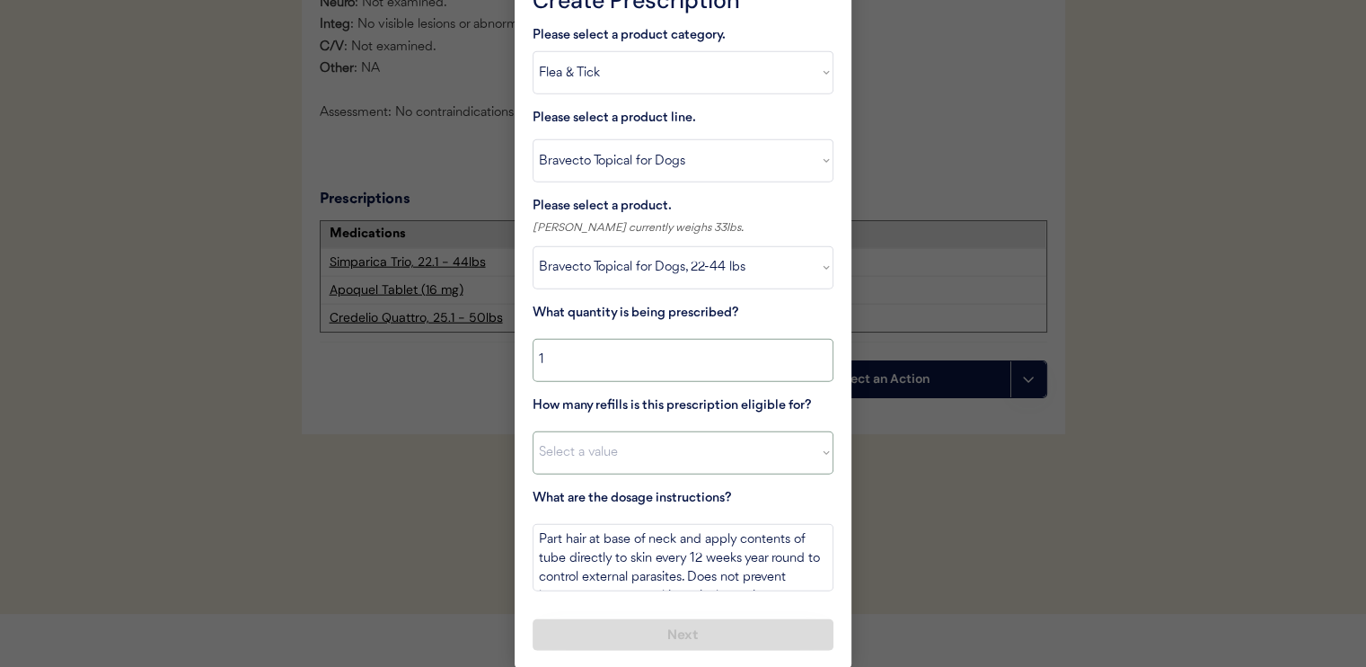
type input "1"
click at [607, 447] on select "Select a value 0 1 2 3 4 5 6 7 8 10 11" at bounding box center [683, 452] width 301 height 43
click at [611, 464] on select "Select a value 0 1 2 3 4 5 6 7 8 10 11" at bounding box center [683, 452] width 301 height 43
click at [533, 431] on select "Select a value 0 1 2 3 4 5 6 7 8 10 11" at bounding box center [683, 452] width 301 height 43
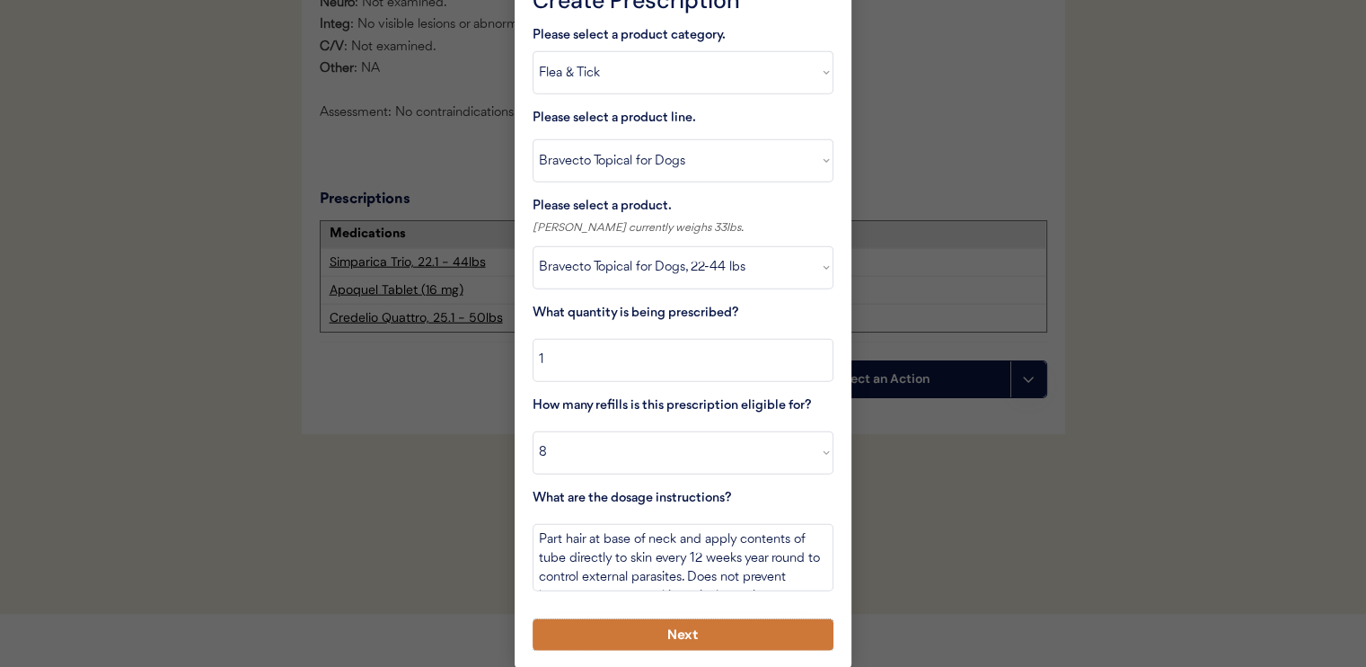
click at [669, 627] on button "Next" at bounding box center [683, 634] width 301 height 31
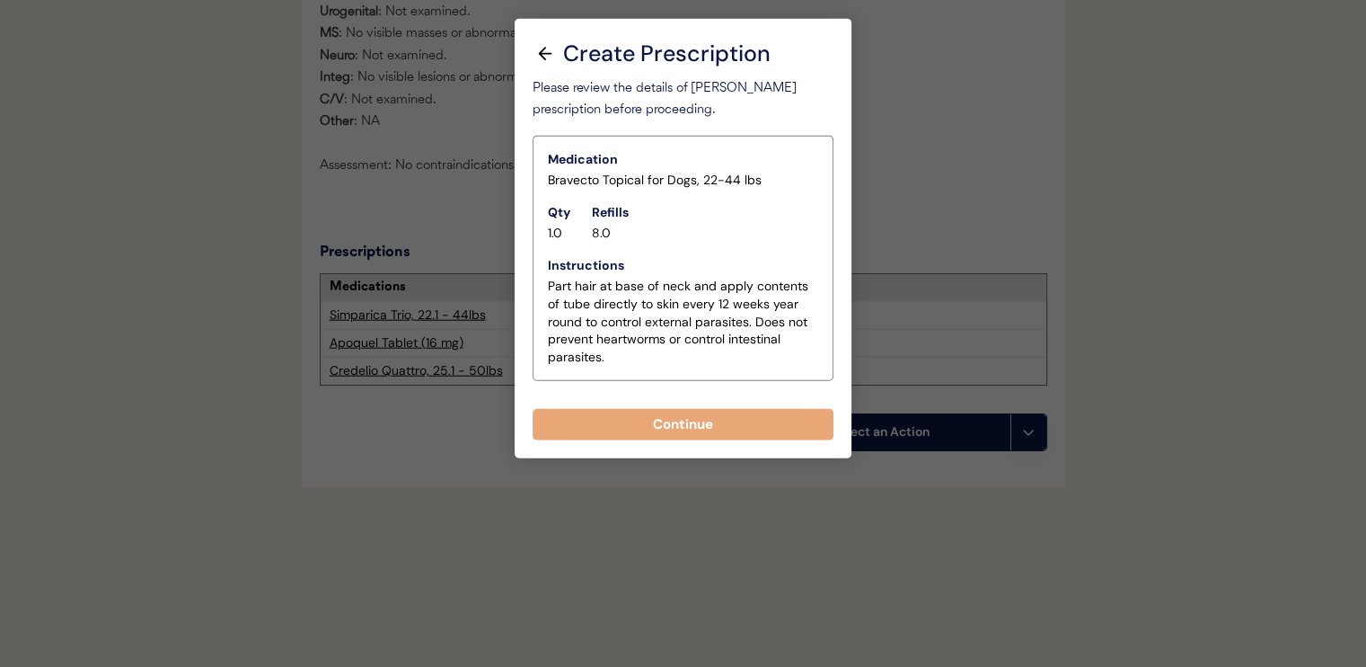
scroll to position [4251, 0]
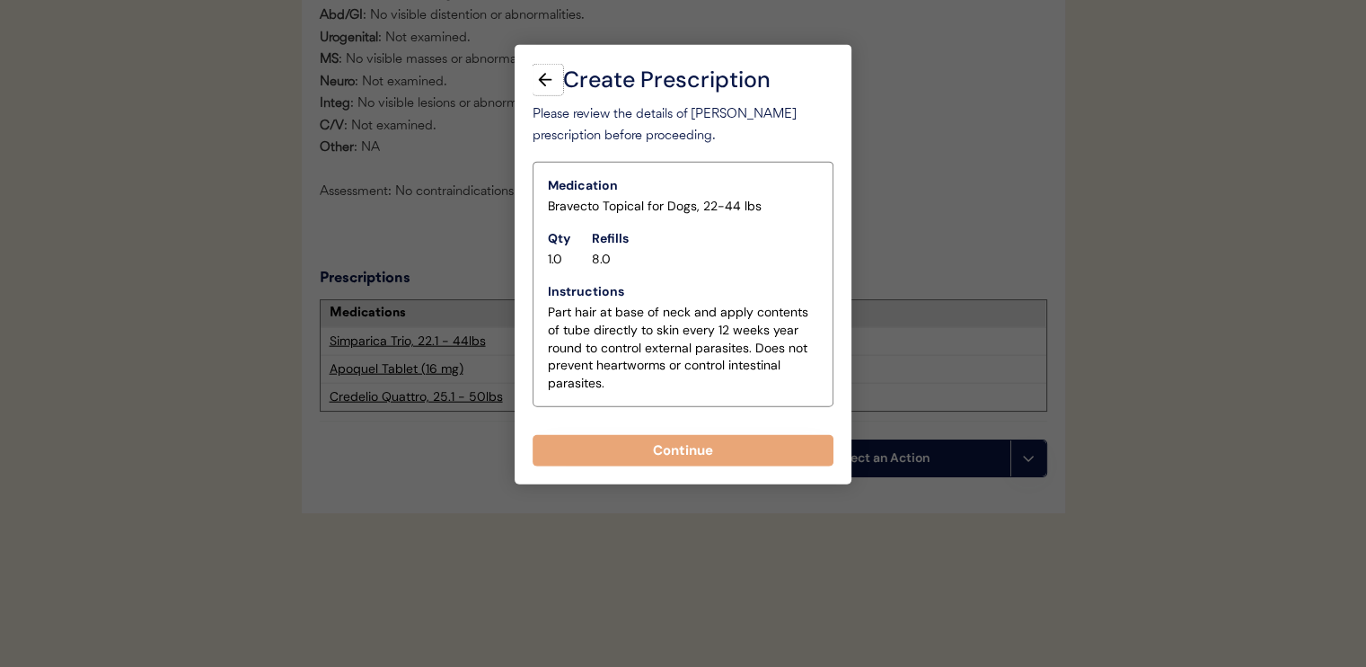
click at [546, 81] on icon at bounding box center [545, 80] width 25 height 20
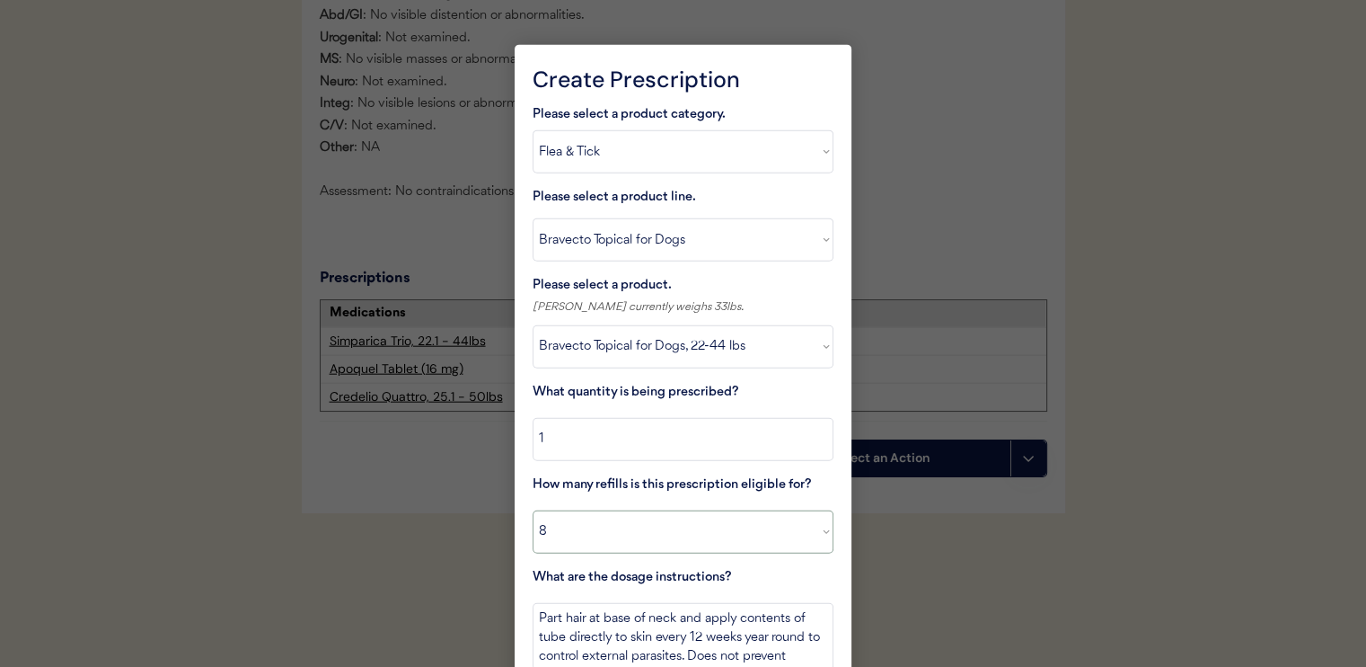
click at [653, 538] on select "Select a value 0 1 2 3 4 5 6 7 8 10 11" at bounding box center [683, 531] width 301 height 43
select select "2"
click at [533, 510] on select "Select a value 0 1 2 3 4 5 6 7 8 10 11" at bounding box center [683, 531] width 301 height 43
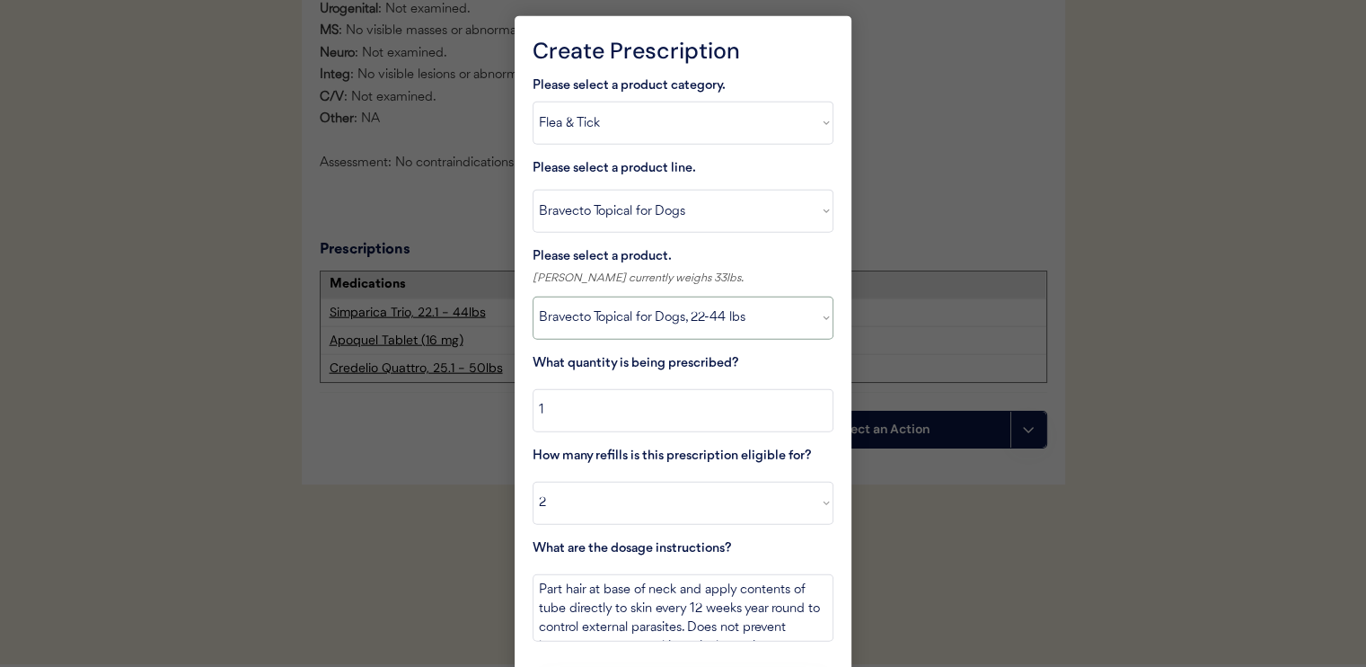
scroll to position [4330, 0]
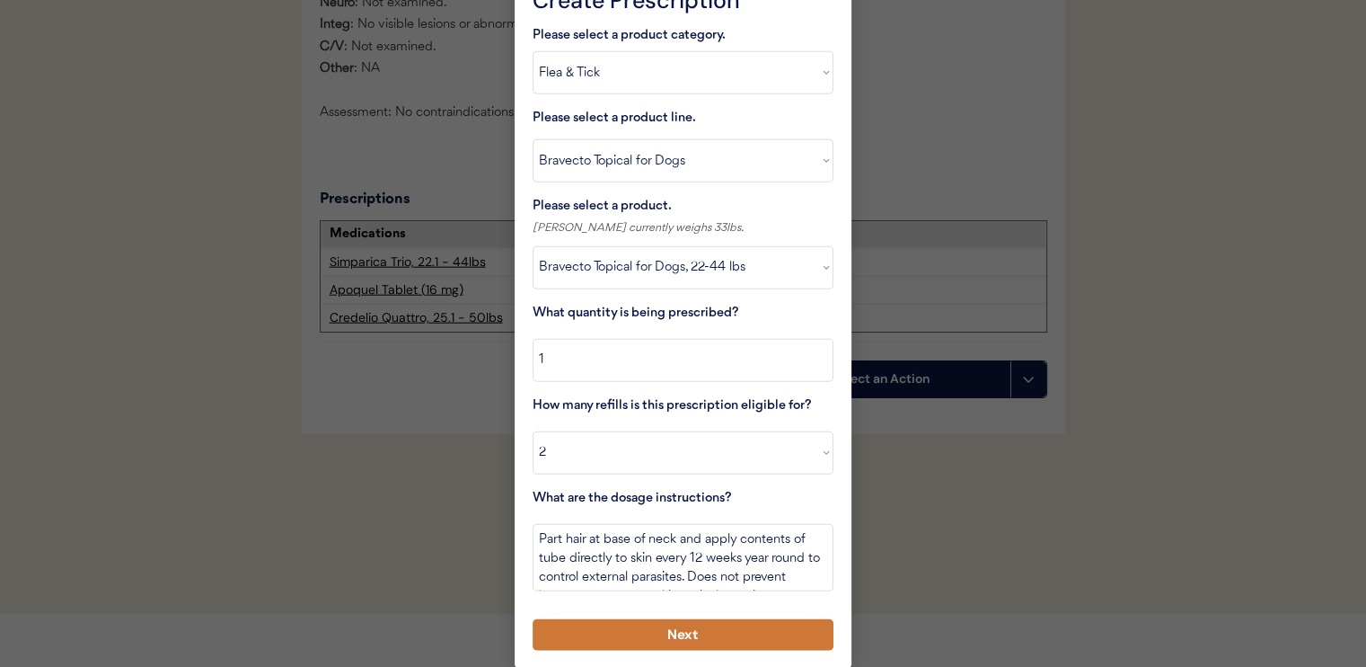
click at [699, 638] on button "Next" at bounding box center [683, 634] width 301 height 31
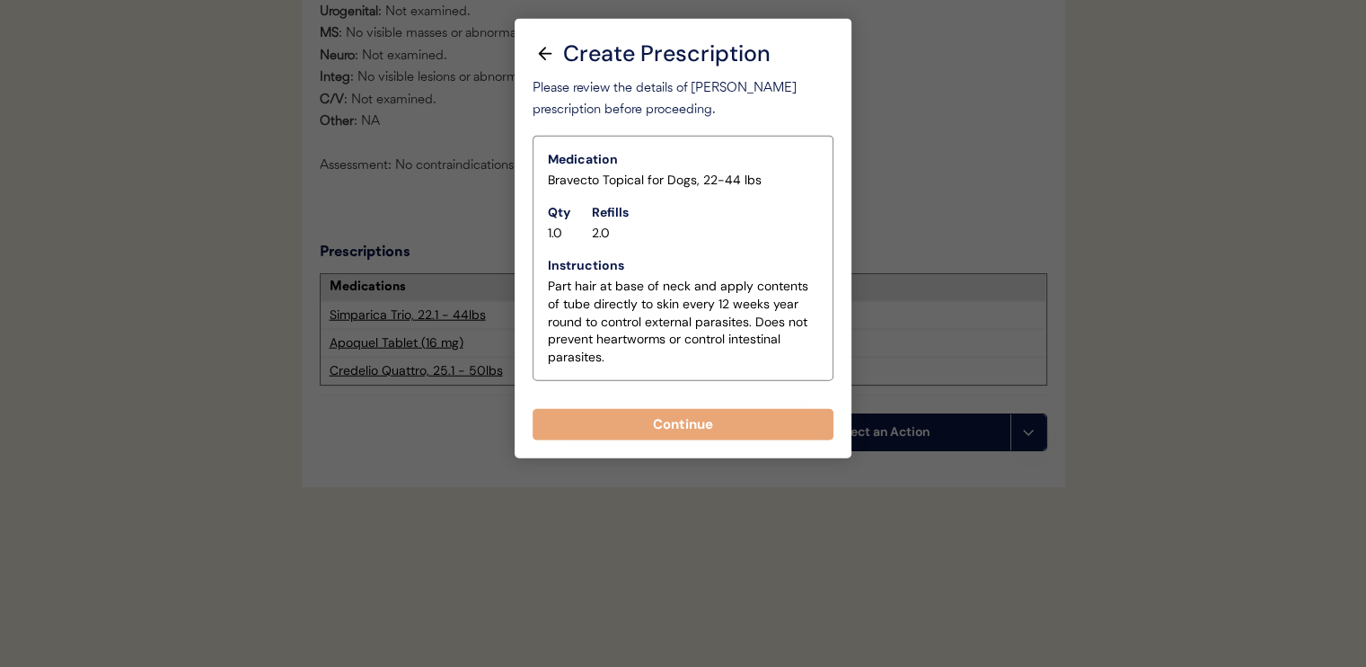
scroll to position [4251, 0]
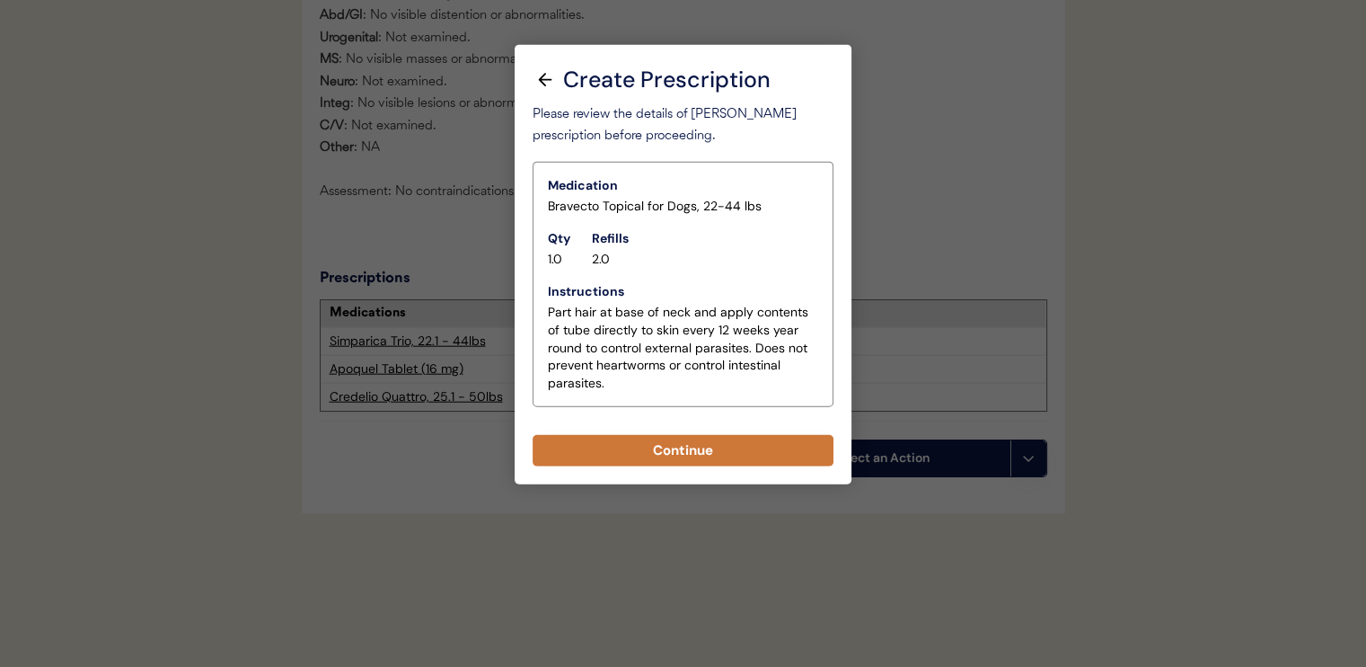
click at [667, 455] on button "Continue" at bounding box center [683, 450] width 301 height 31
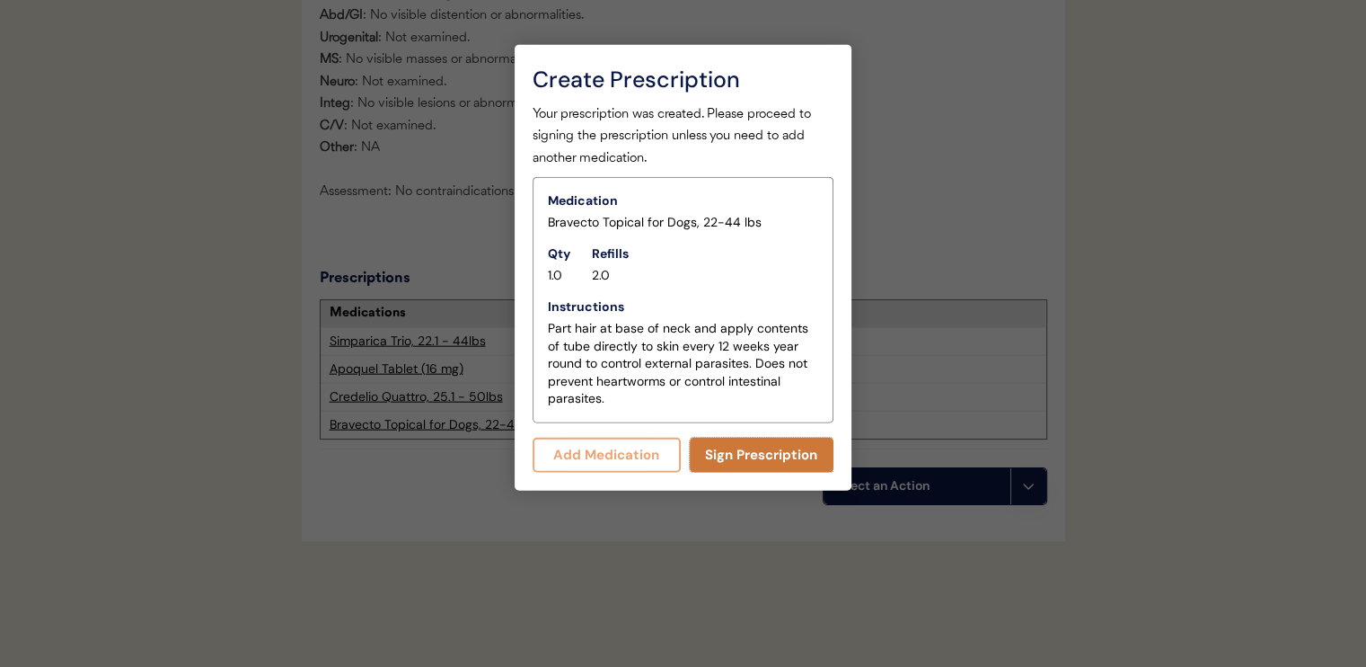
click at [733, 457] on button "Sign Prescription" at bounding box center [762, 454] width 145 height 35
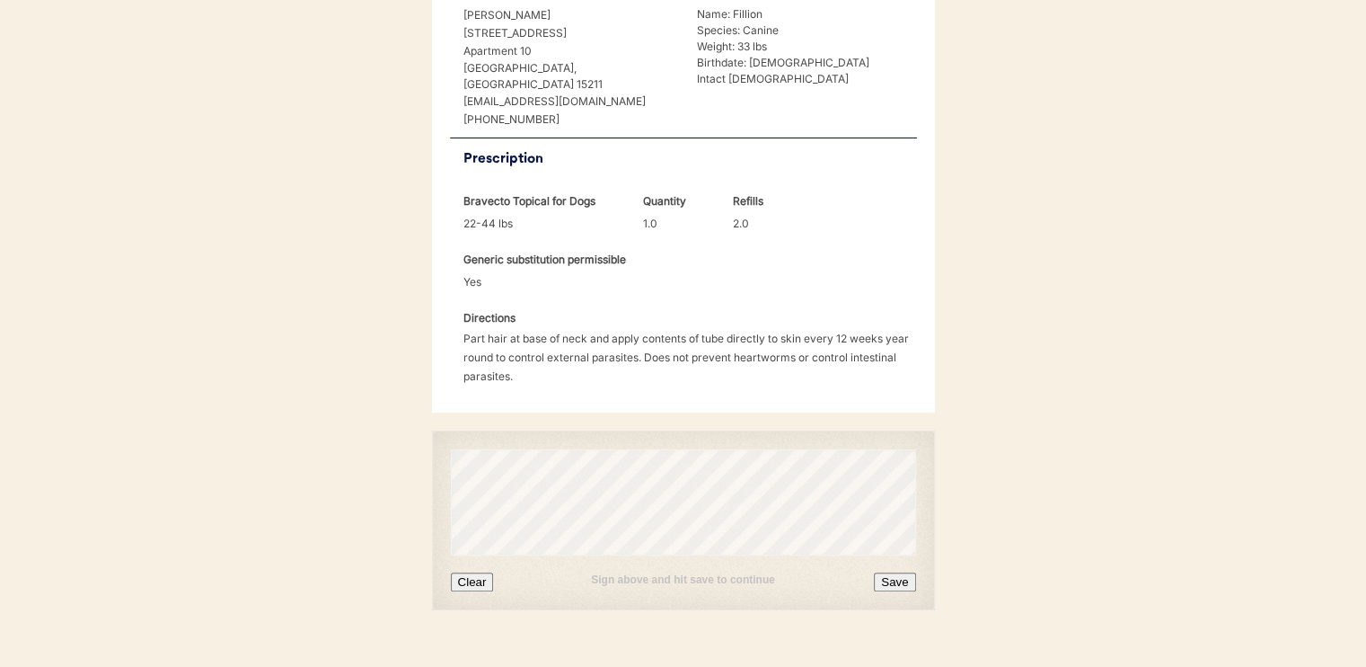
click at [914, 572] on button "Save" at bounding box center [894, 581] width 41 height 19
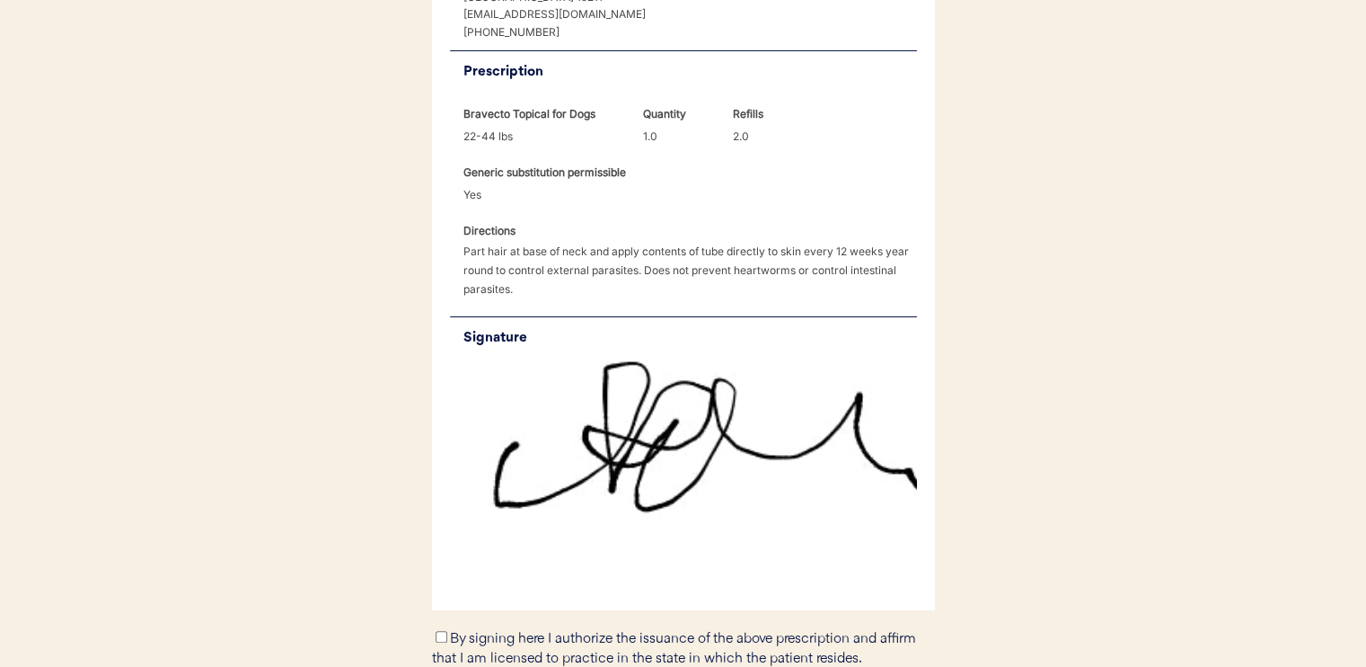
scroll to position [660, 0]
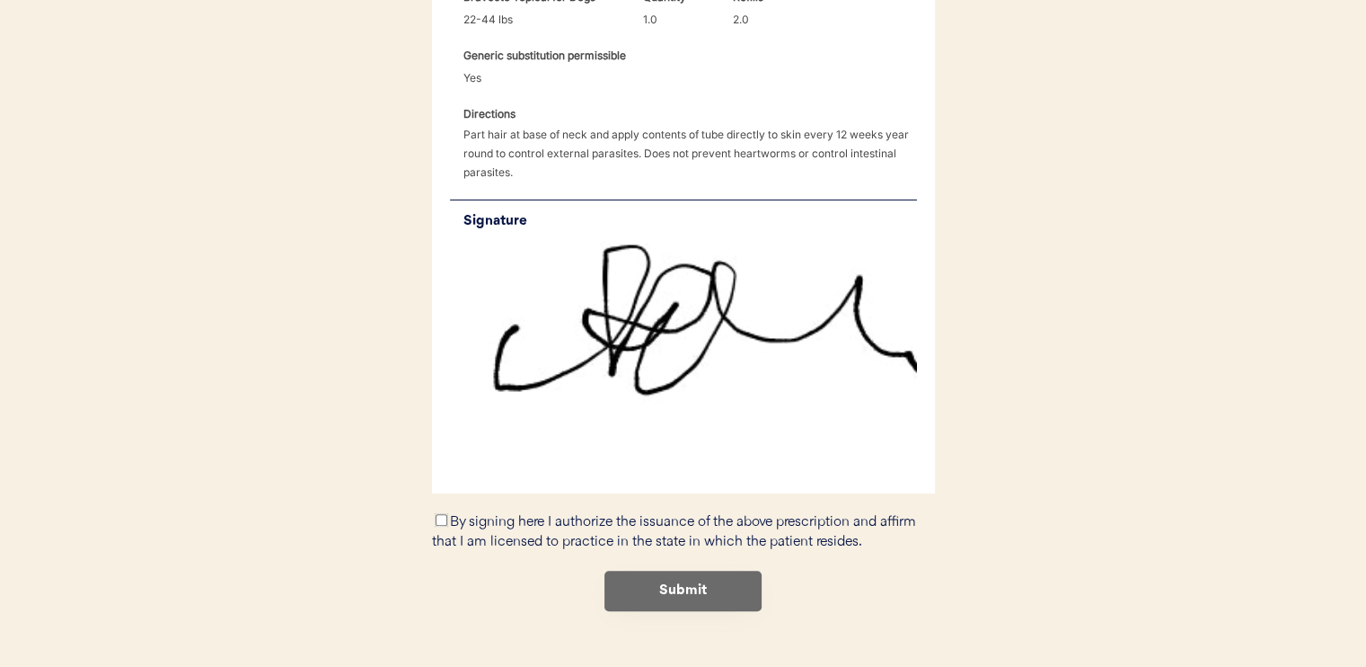
click at [446, 514] on input "By signing here I authorize the issuance of the above prescription and affirm t…" at bounding box center [442, 520] width 12 height 12
checkbox input "true"
click at [618, 570] on button "Submit" at bounding box center [683, 590] width 157 height 40
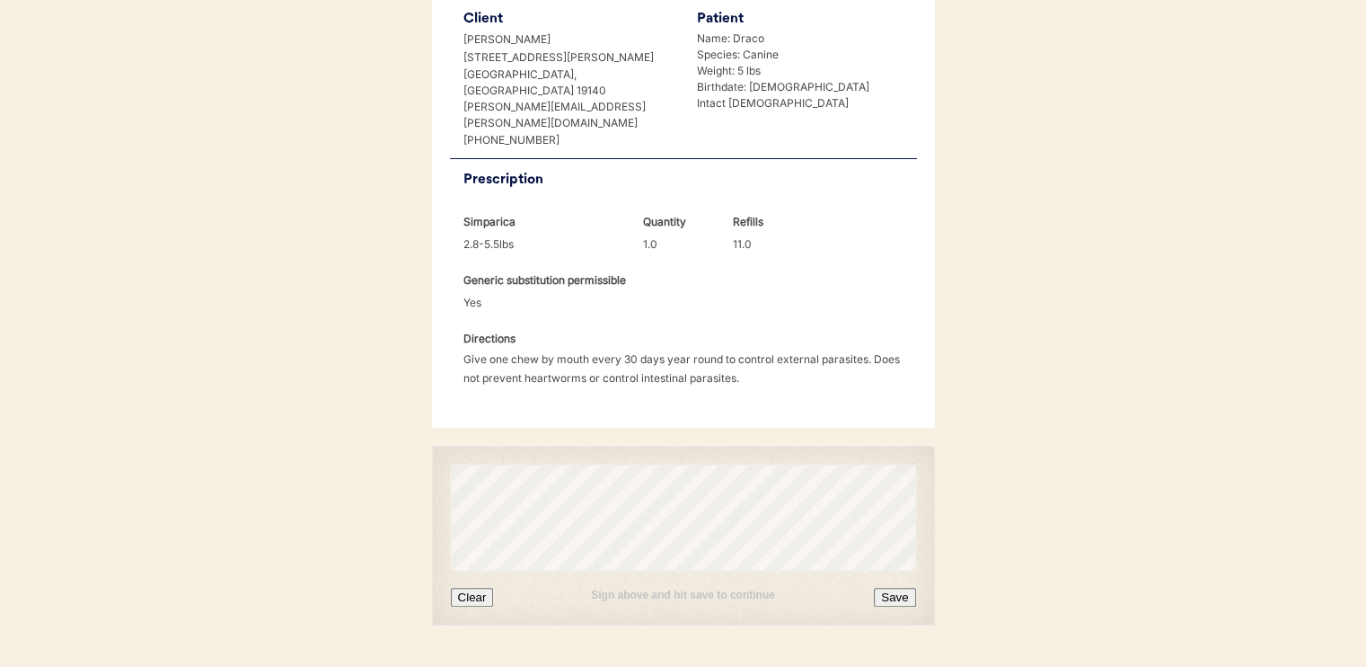
click at [898, 587] on button "Save" at bounding box center [894, 596] width 41 height 19
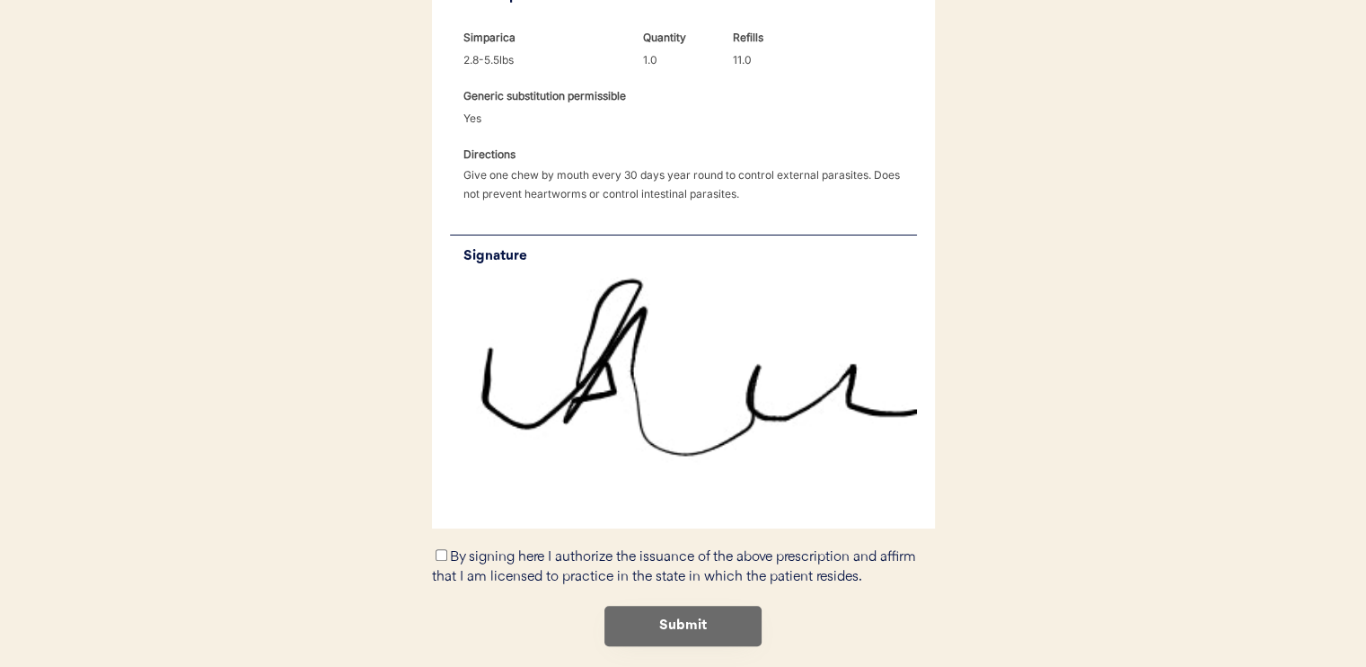
scroll to position [636, 0]
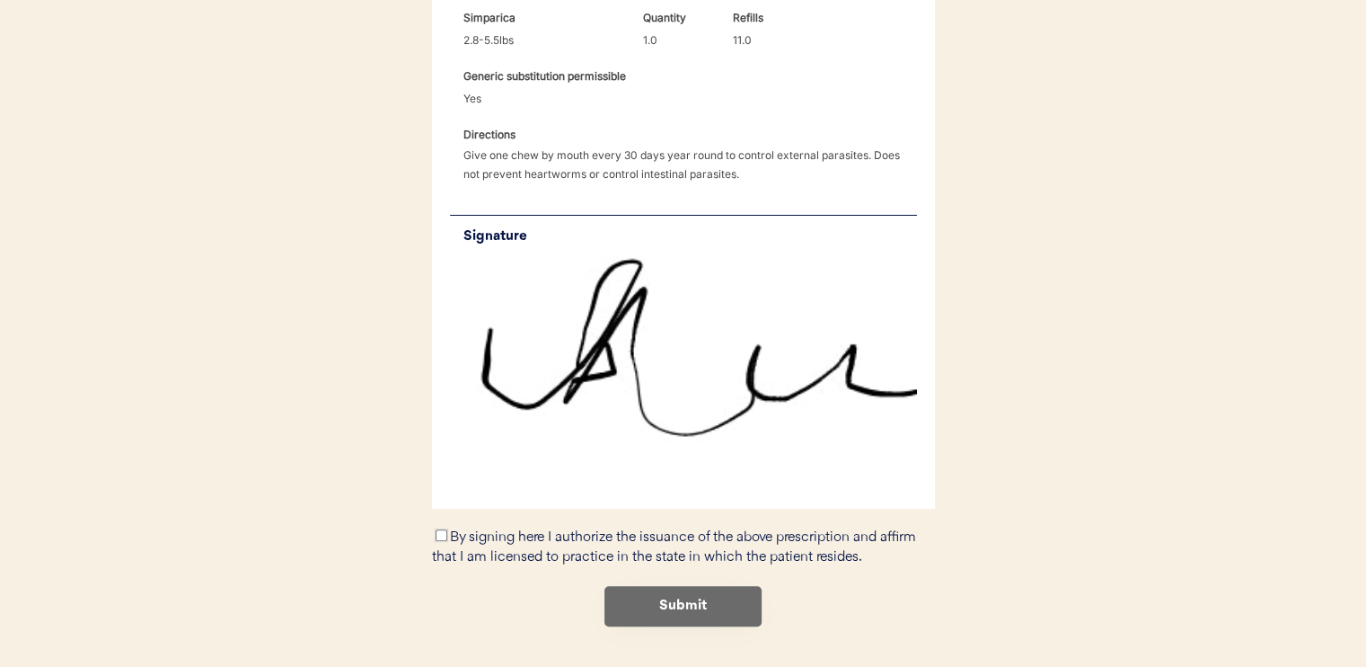
click at [443, 529] on input "By signing here I authorize the issuance of the above prescription and affirm t…" at bounding box center [442, 535] width 12 height 12
checkbox input "true"
click at [629, 586] on button "Submit" at bounding box center [683, 606] width 157 height 40
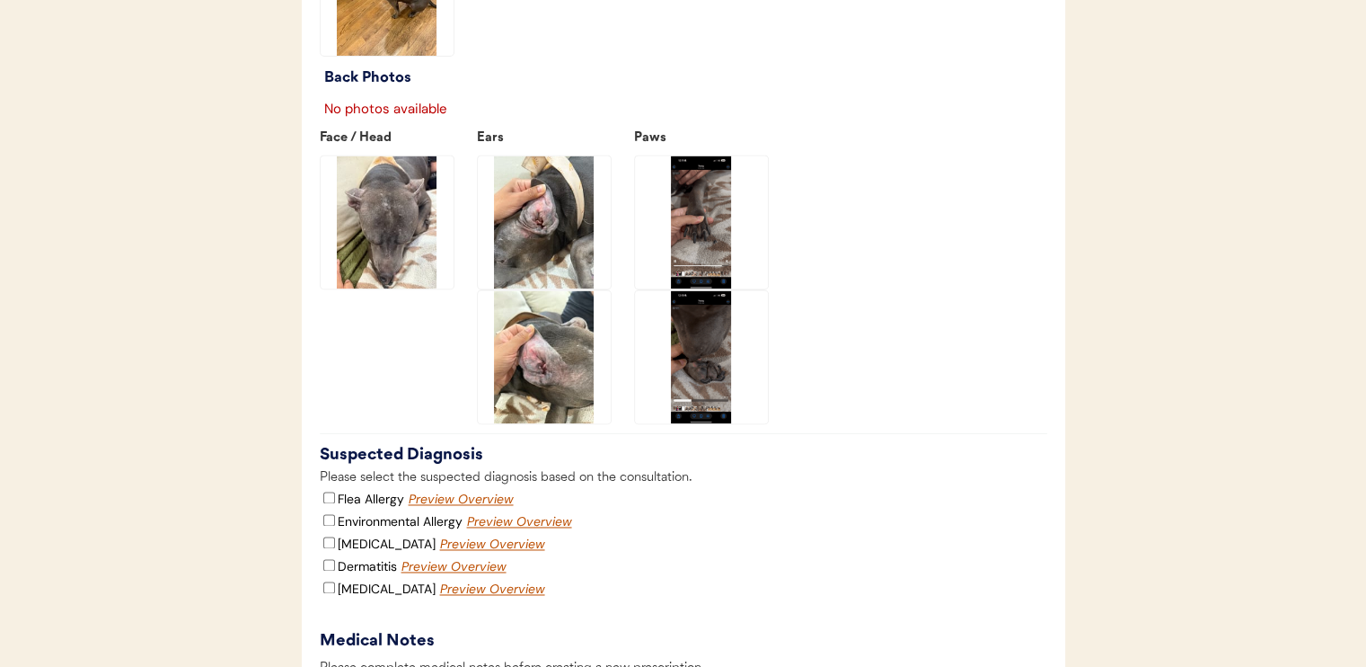
scroll to position [2579, 0]
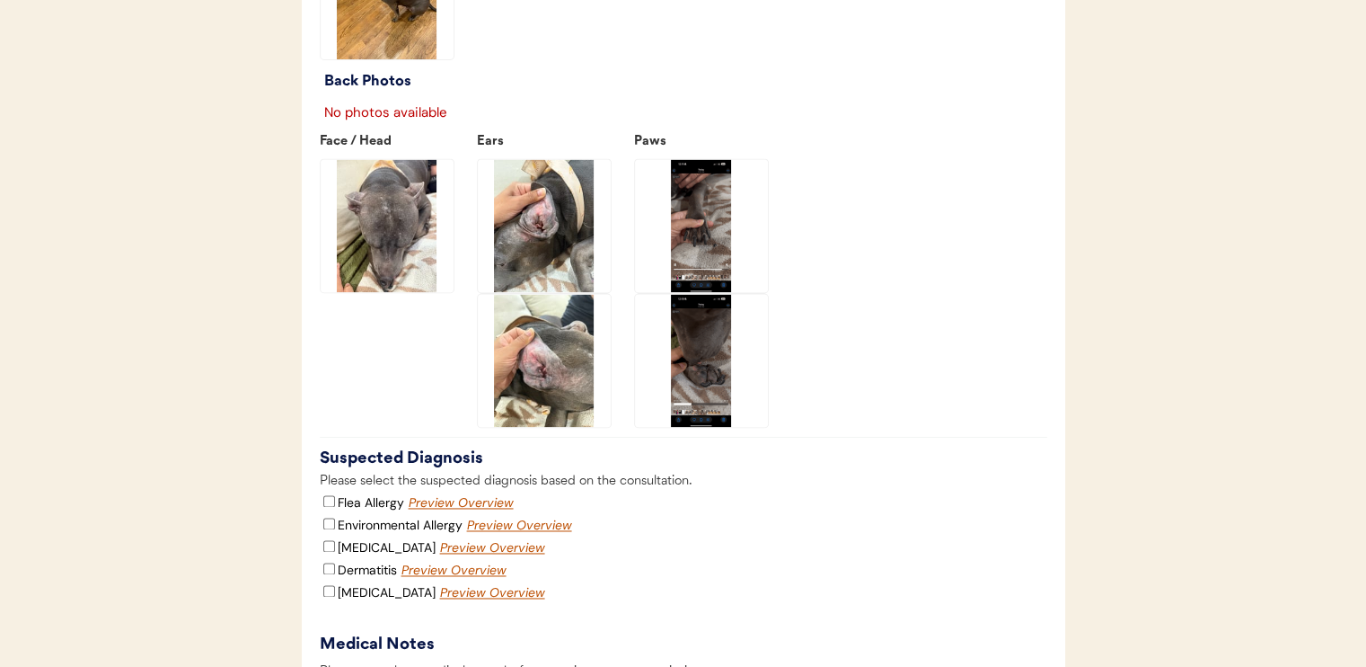
click at [578, 408] on img at bounding box center [544, 360] width 133 height 133
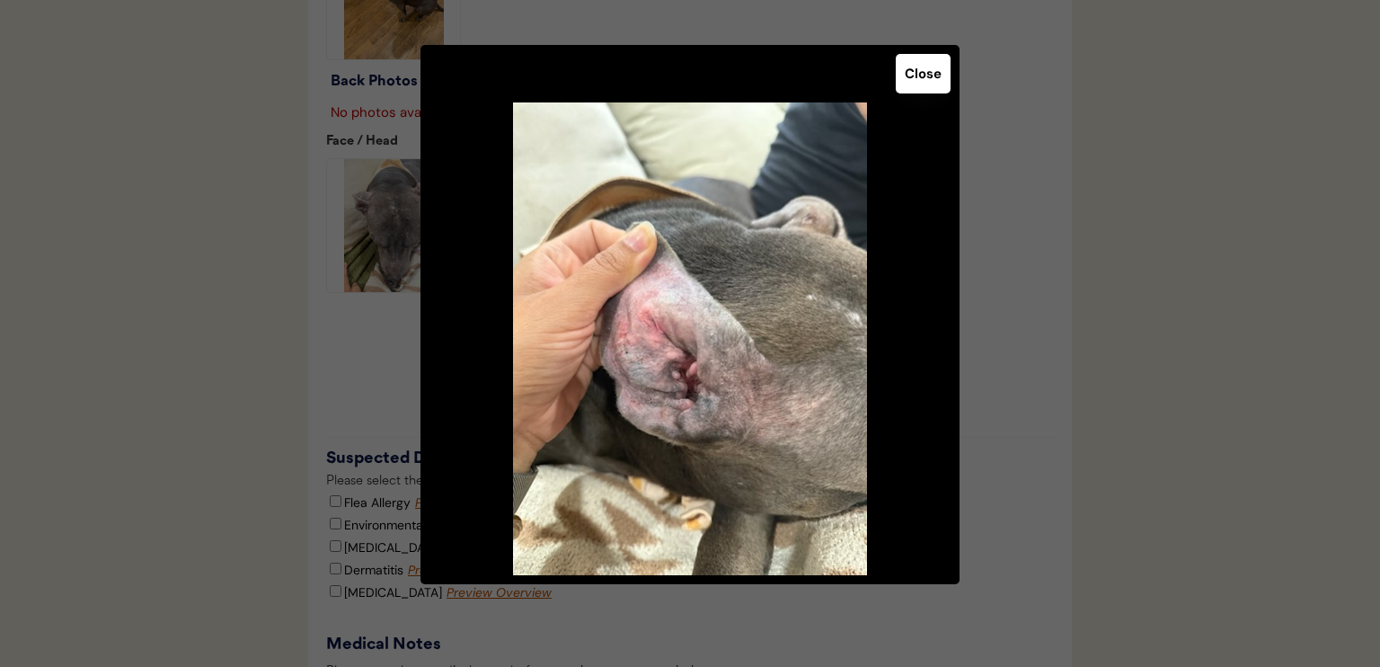
click at [919, 79] on button "Close" at bounding box center [923, 74] width 55 height 40
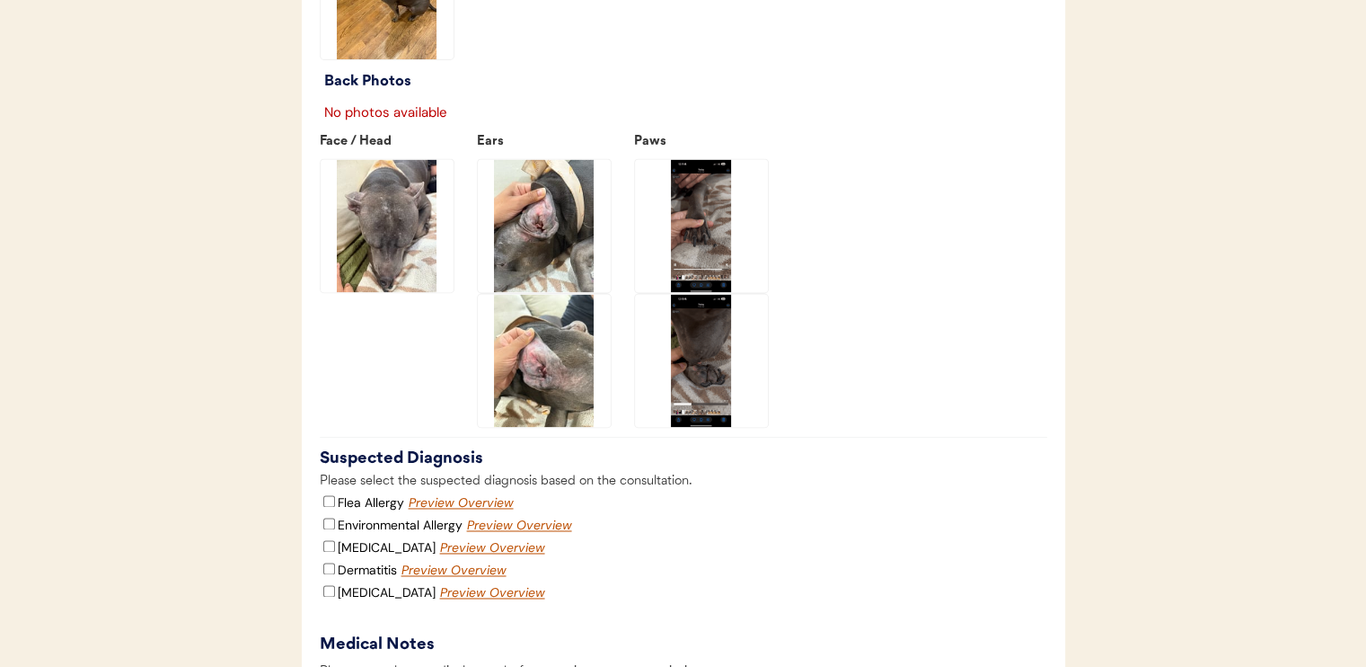
click at [587, 276] on img at bounding box center [544, 225] width 133 height 133
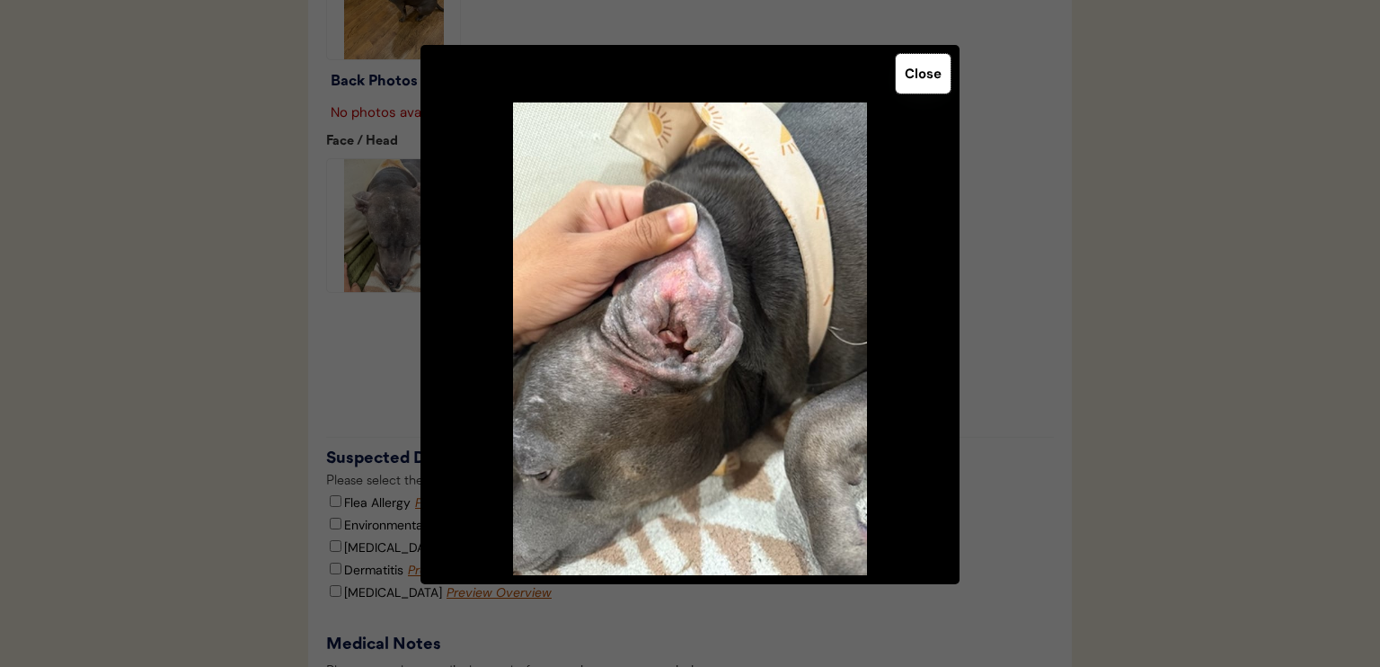
click at [926, 71] on button "Close" at bounding box center [923, 74] width 55 height 40
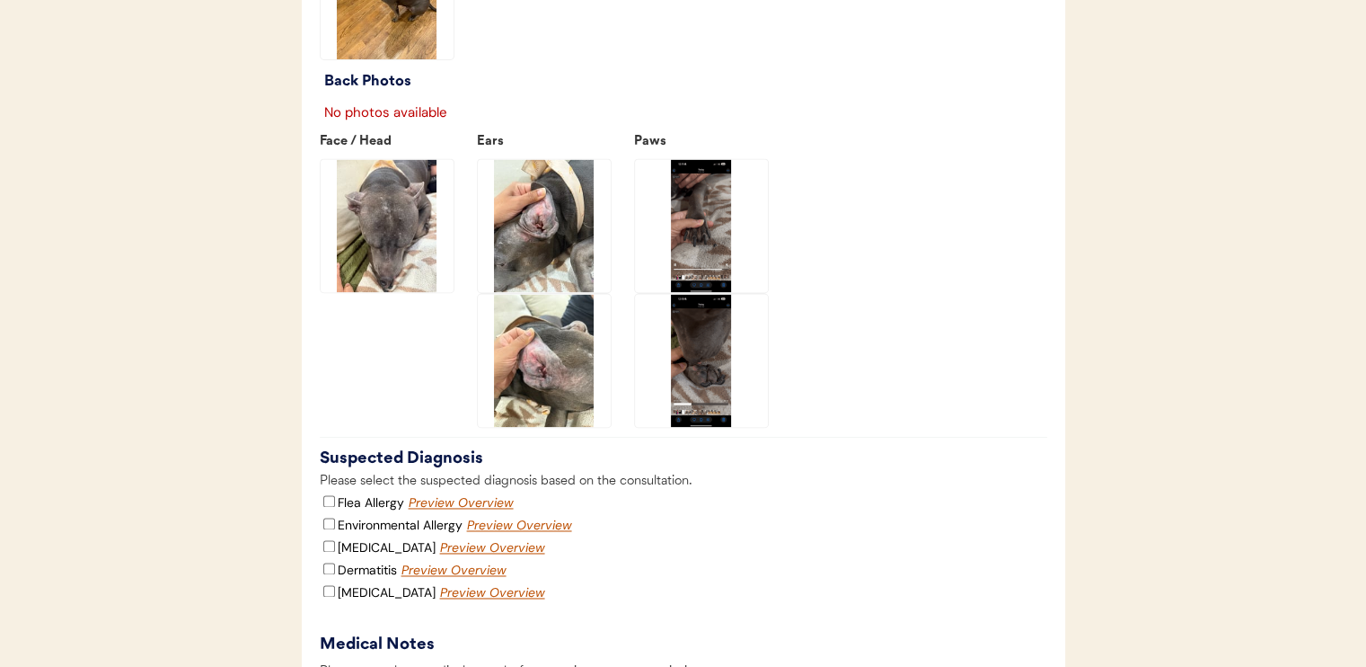
click at [412, 258] on img at bounding box center [387, 225] width 133 height 133
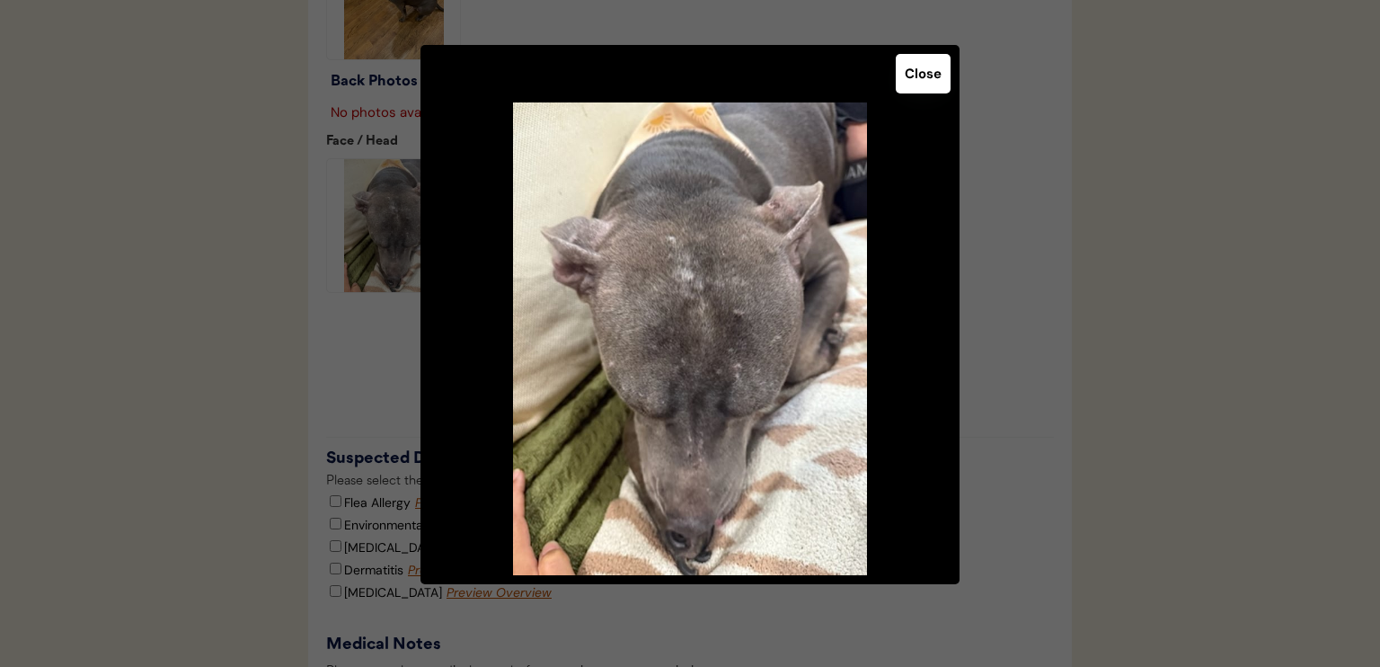
drag, startPoint x: 688, startPoint y: 509, endPoint x: 632, endPoint y: 502, distance: 56.2
click at [632, 502] on img at bounding box center [689, 338] width 539 height 473
drag, startPoint x: 632, startPoint y: 502, endPoint x: 600, endPoint y: 440, distance: 69.9
click at [600, 440] on img at bounding box center [689, 338] width 539 height 473
click at [618, 409] on img at bounding box center [689, 338] width 539 height 473
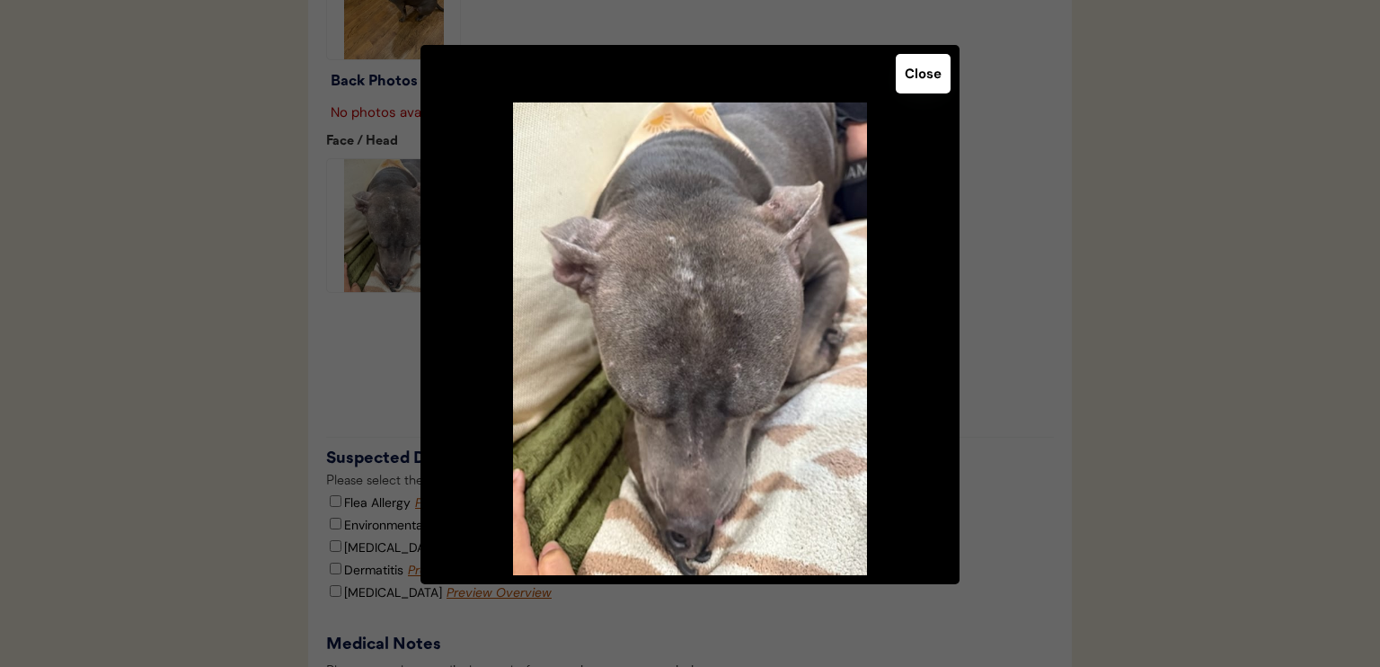
click at [934, 75] on button "Close" at bounding box center [923, 74] width 55 height 40
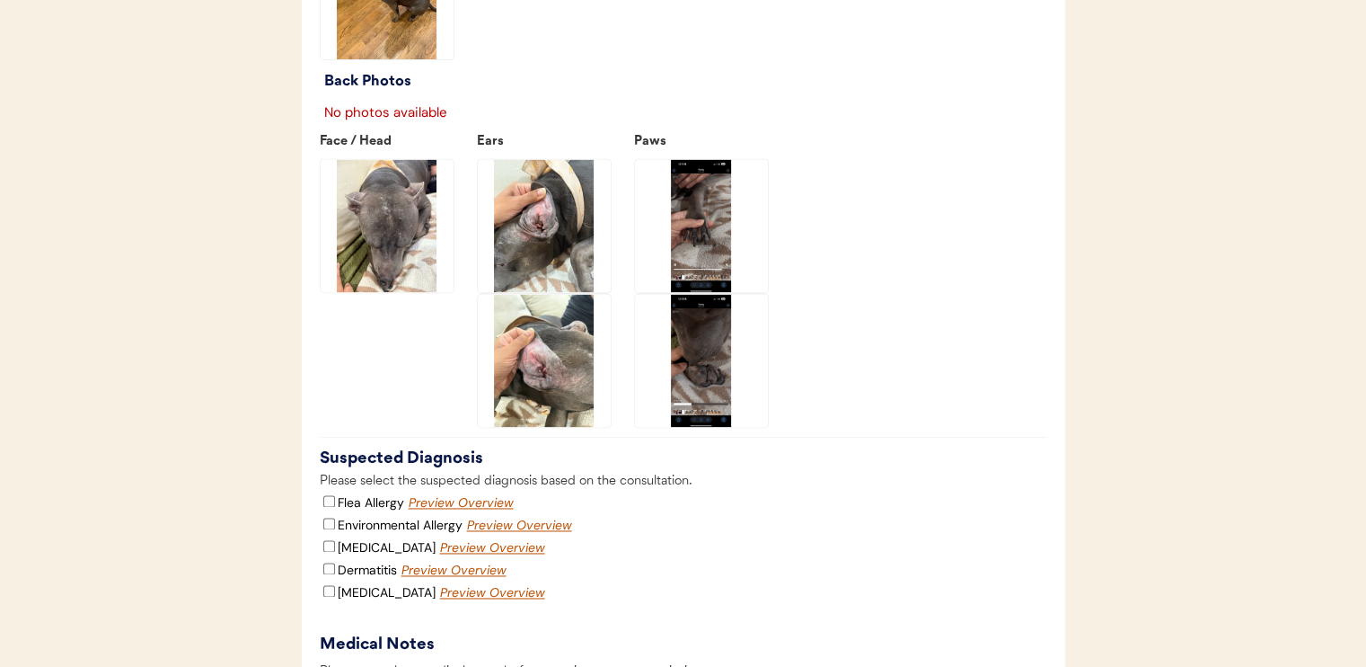
click at [709, 247] on img at bounding box center [701, 225] width 133 height 133
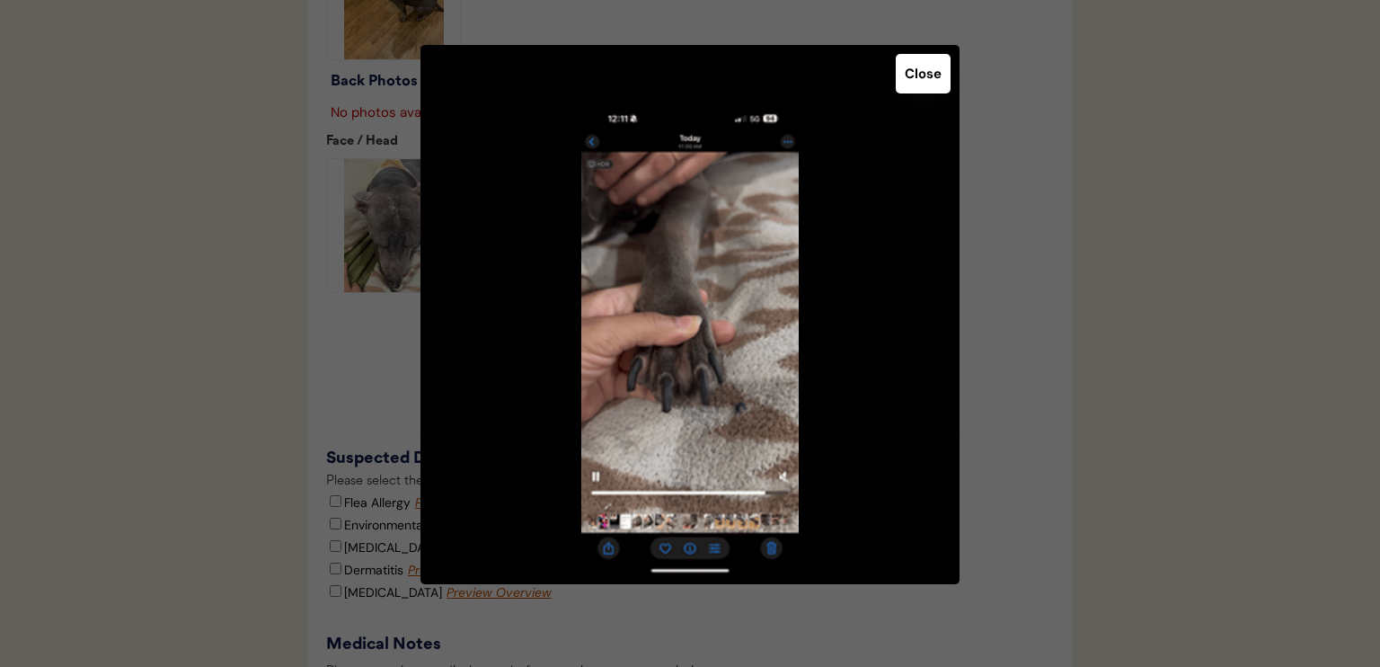
click at [912, 80] on button "Close" at bounding box center [923, 74] width 55 height 40
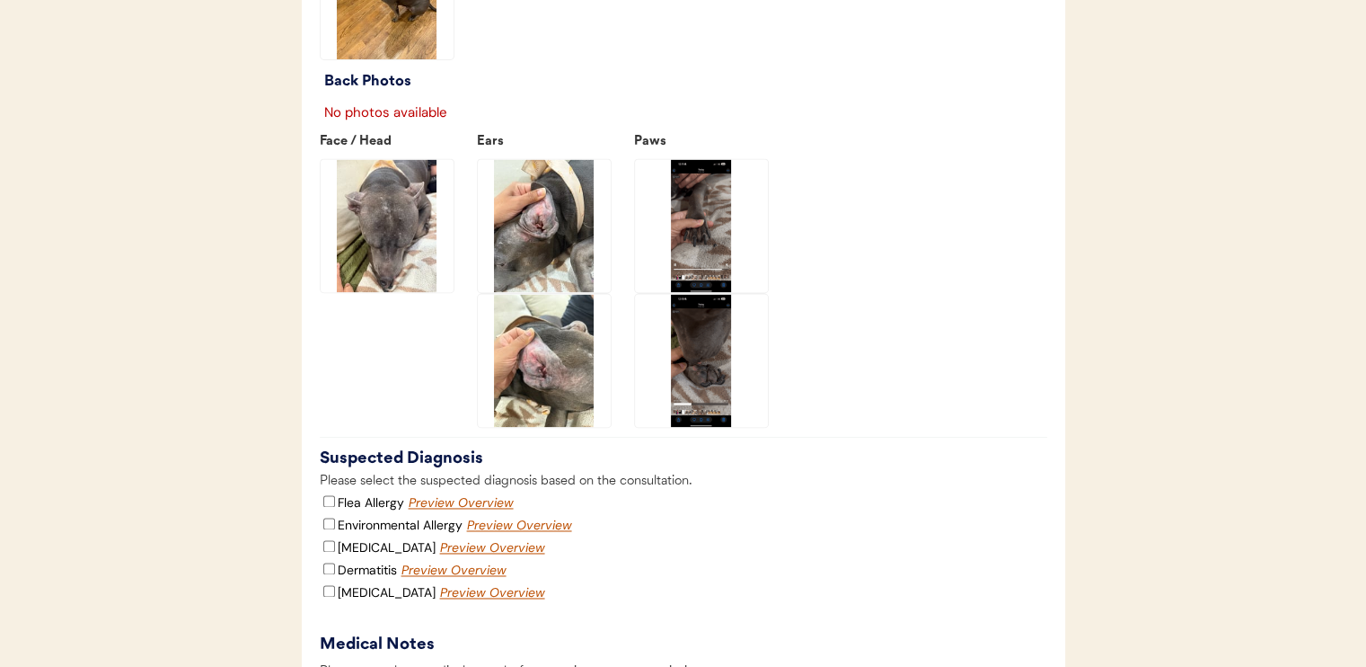
click at [692, 404] on img at bounding box center [701, 360] width 133 height 133
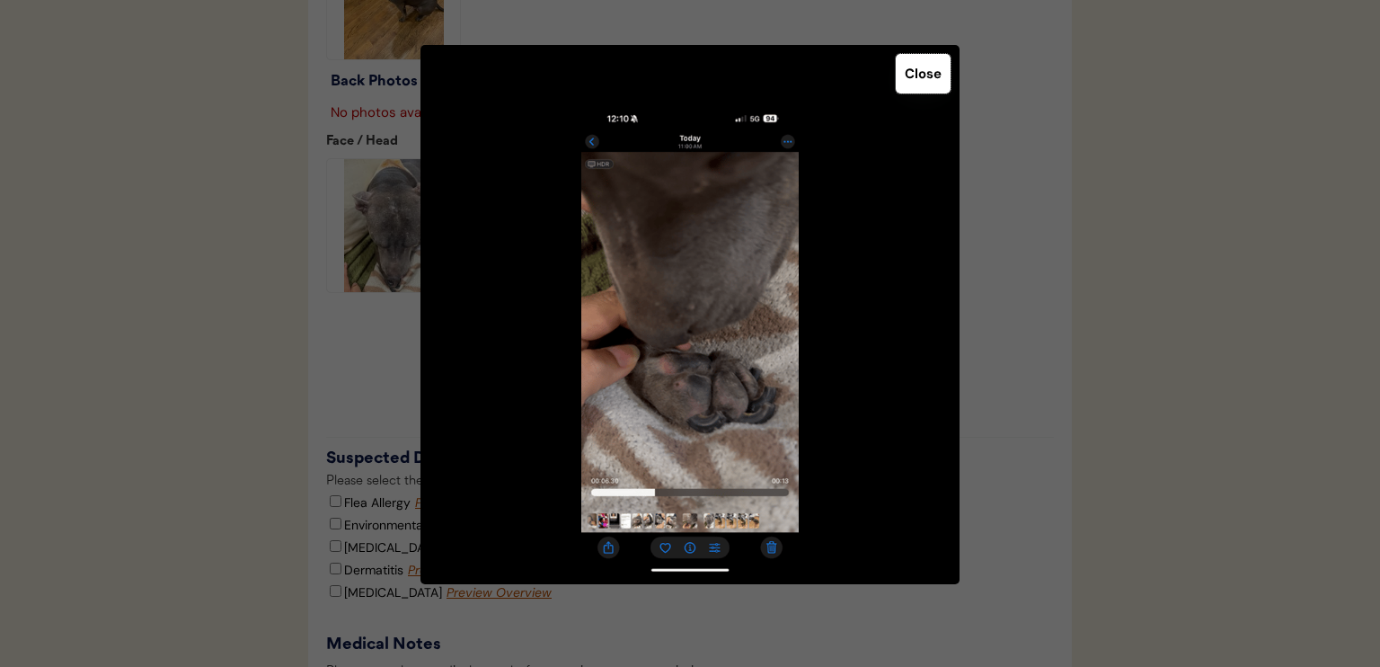
click at [934, 54] on button "Close" at bounding box center [923, 74] width 55 height 40
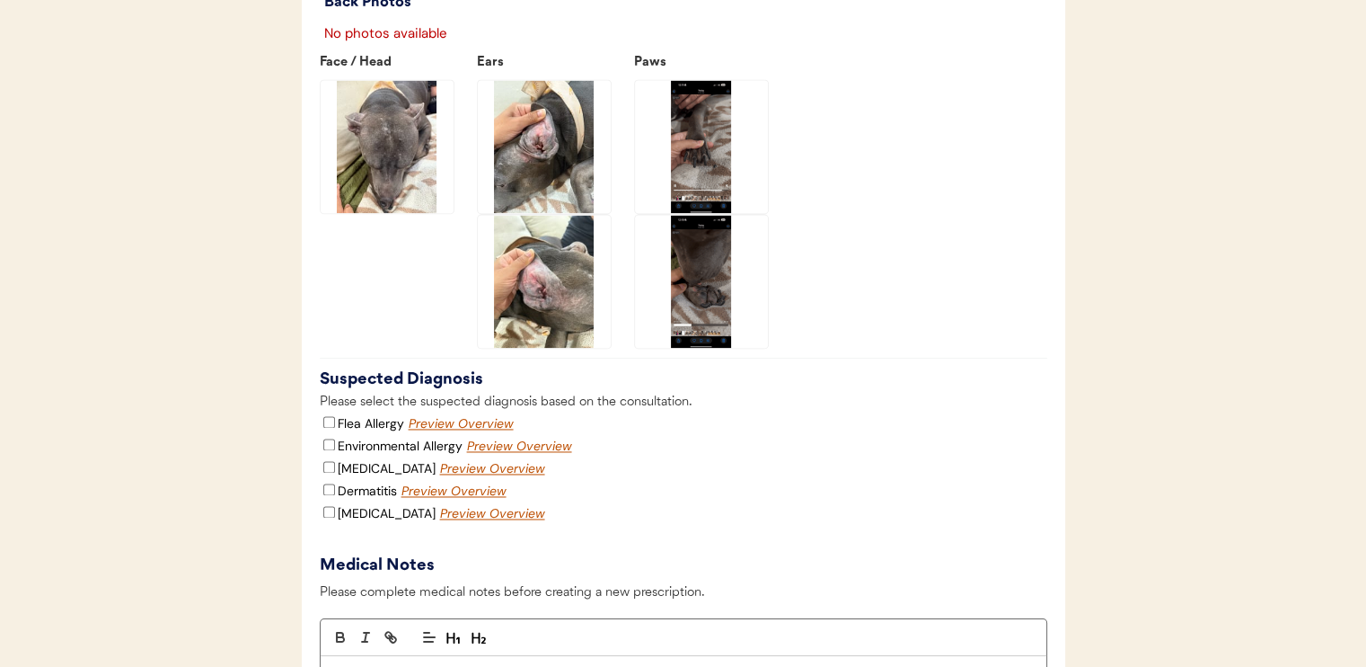
scroll to position [2489, 0]
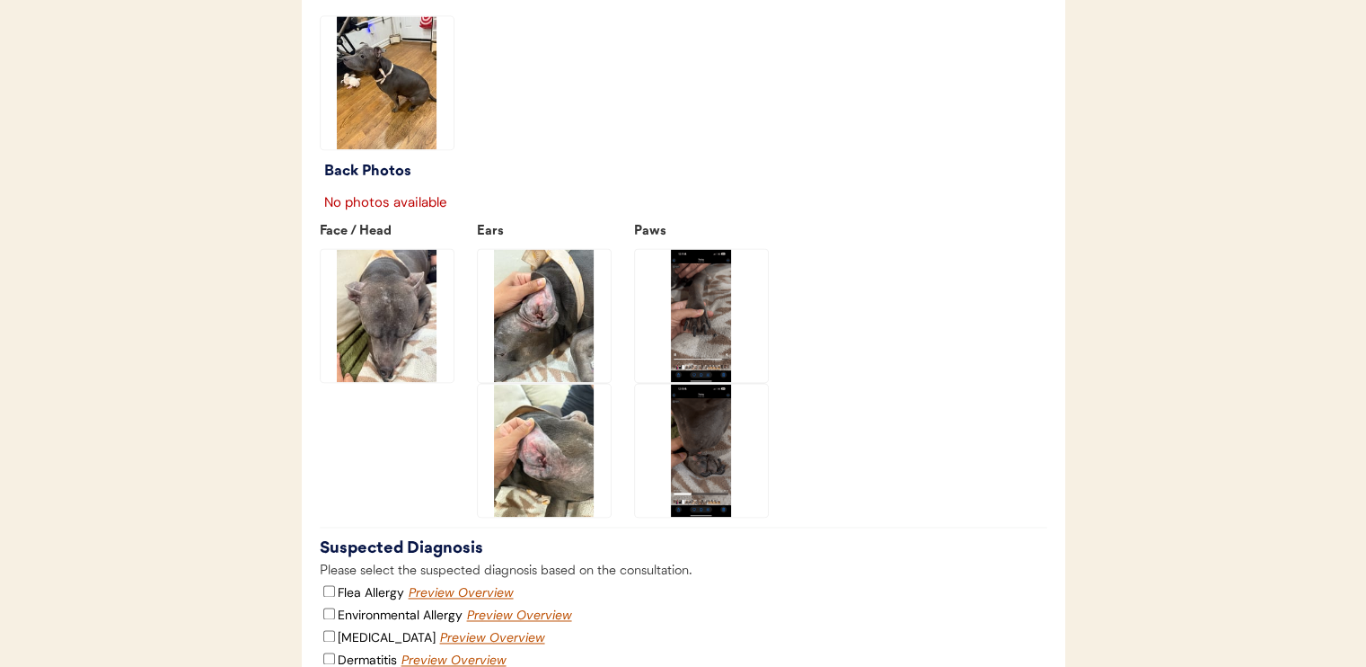
click at [705, 347] on img at bounding box center [701, 315] width 133 height 133
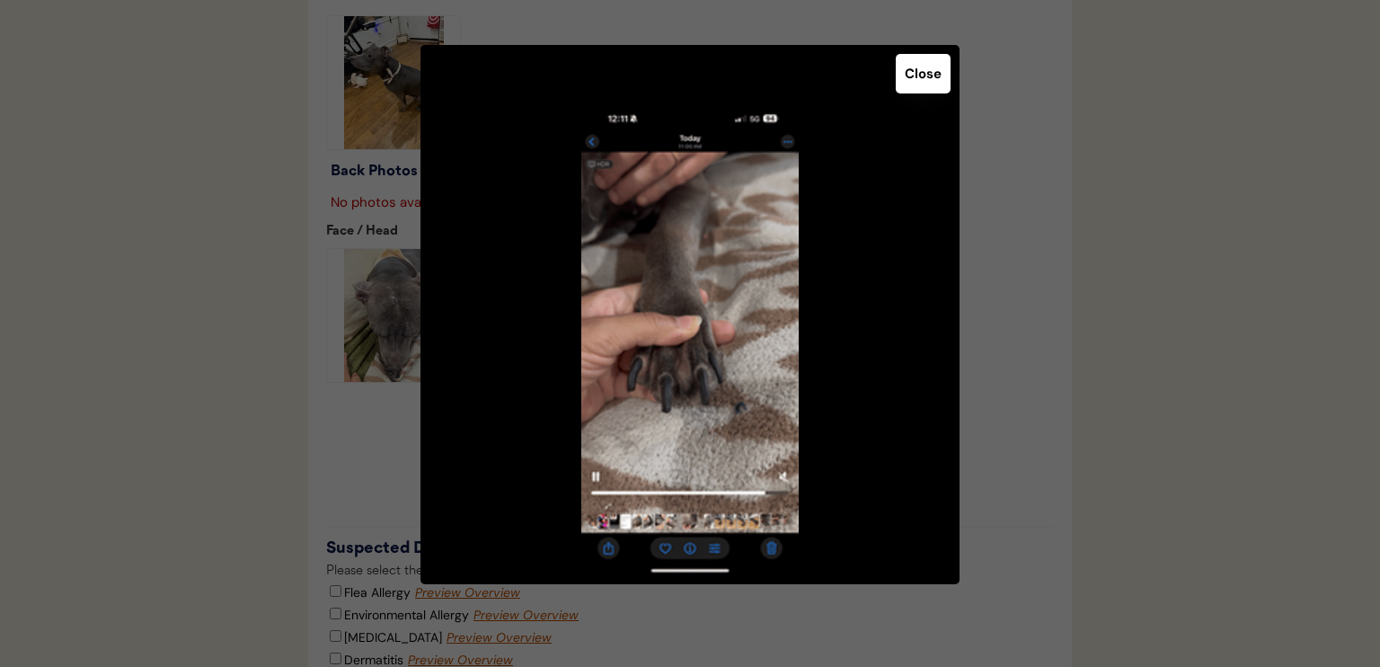
click at [912, 84] on button "Close" at bounding box center [923, 74] width 55 height 40
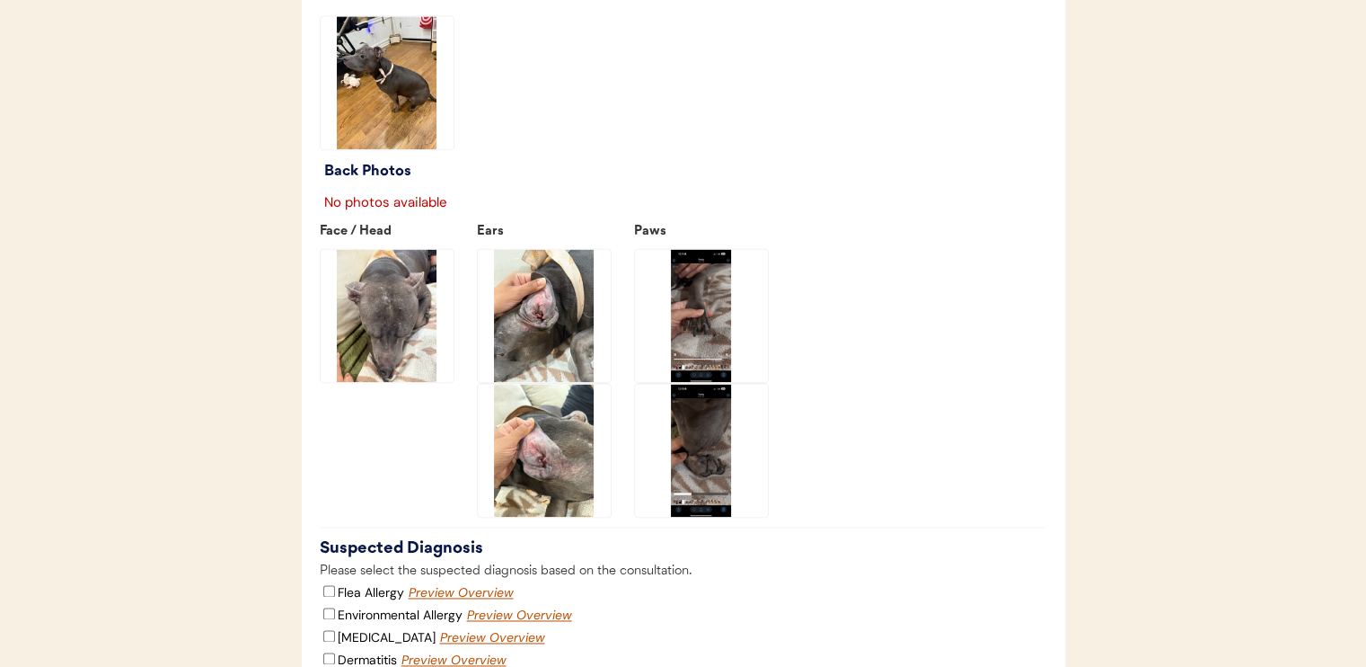
click at [727, 455] on img at bounding box center [701, 450] width 133 height 133
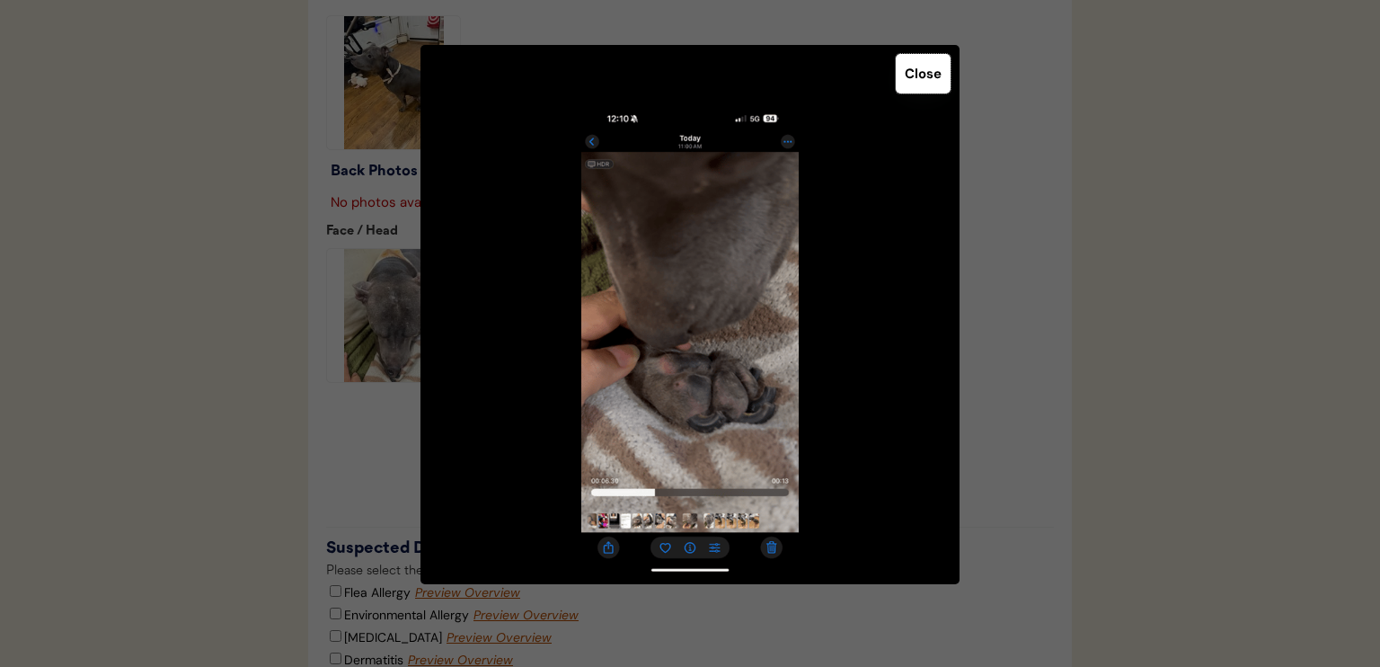
click at [941, 68] on button "Close" at bounding box center [923, 74] width 55 height 40
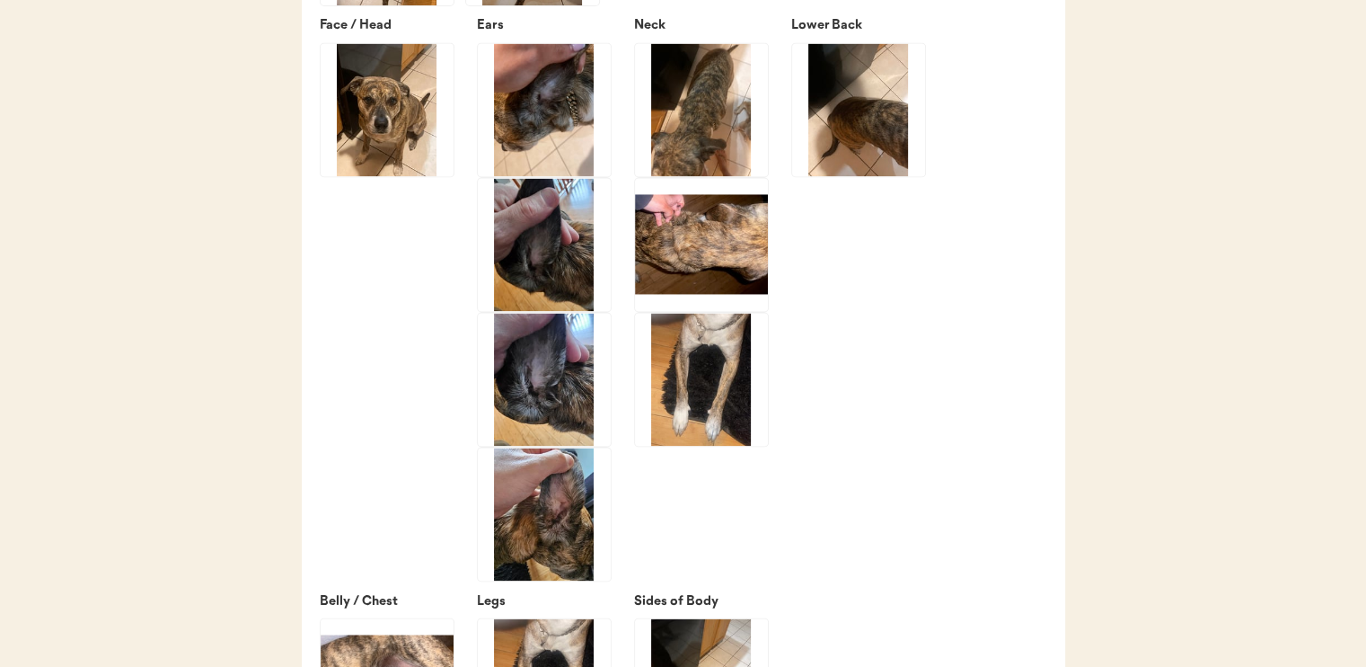
scroll to position [2875, 0]
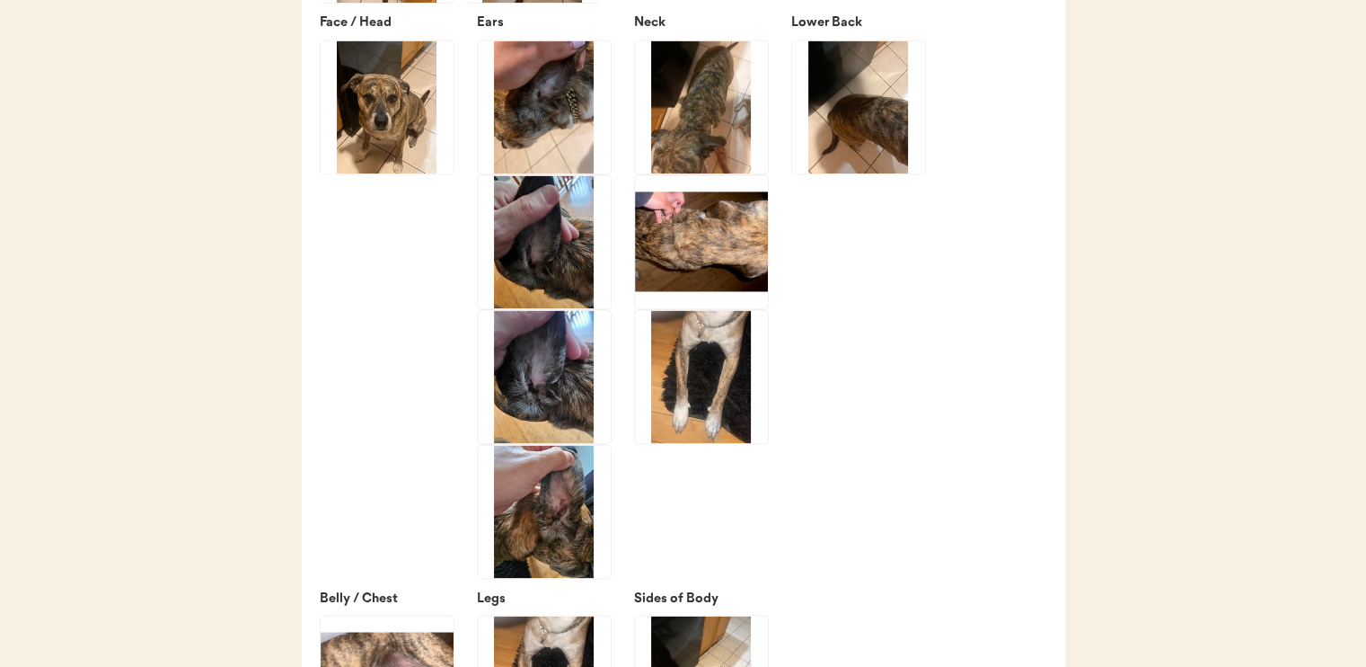
click at [713, 237] on img at bounding box center [701, 241] width 133 height 133
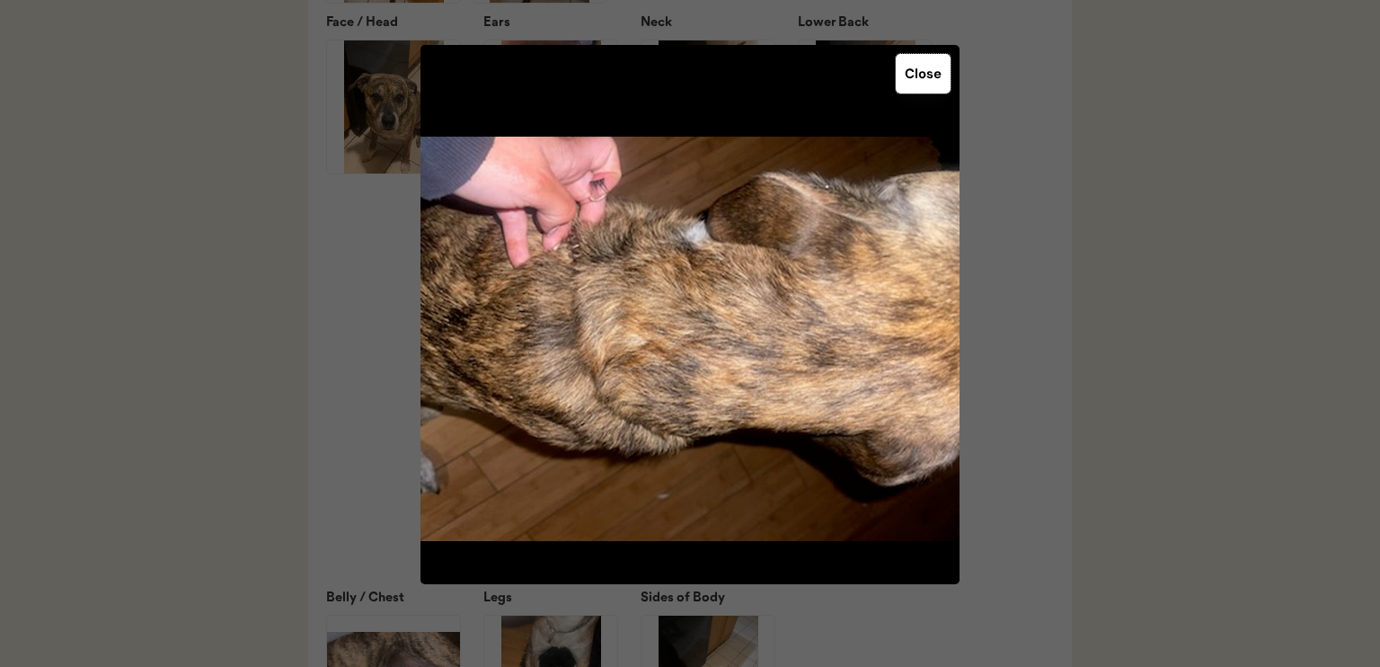
click at [938, 74] on button "Close" at bounding box center [923, 74] width 55 height 40
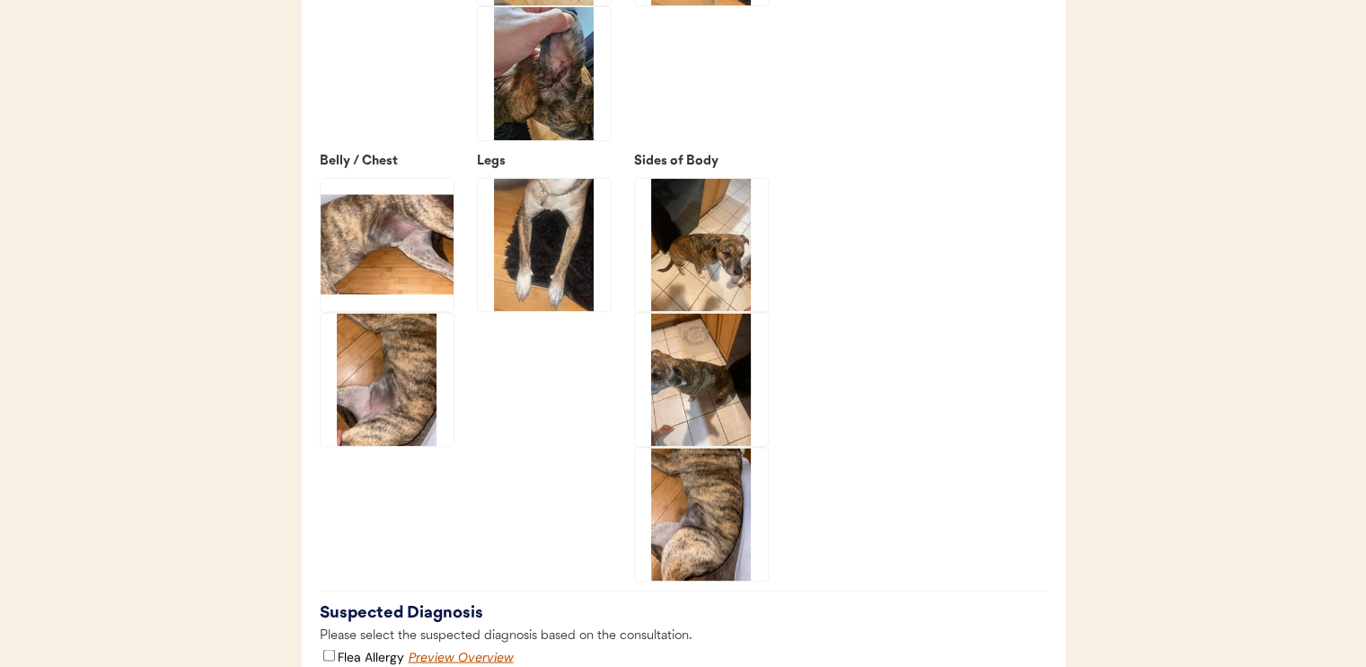
scroll to position [3324, 0]
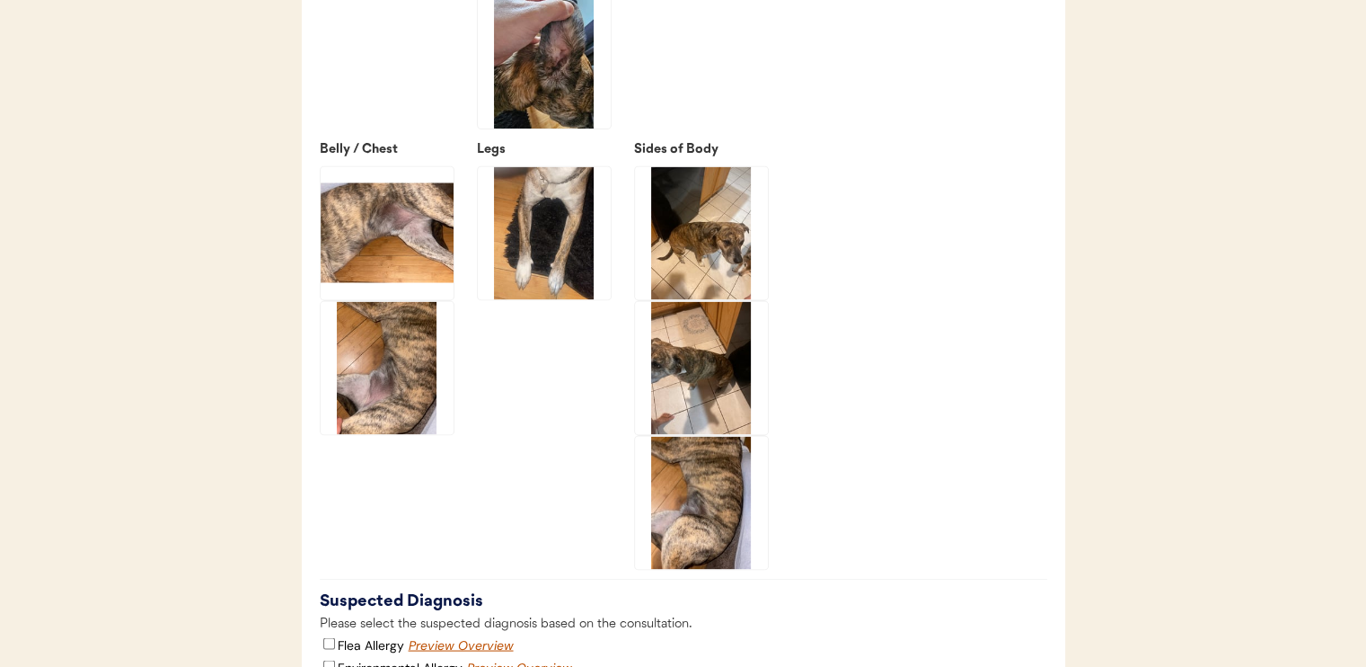
click at [708, 513] on img at bounding box center [701, 502] width 133 height 133
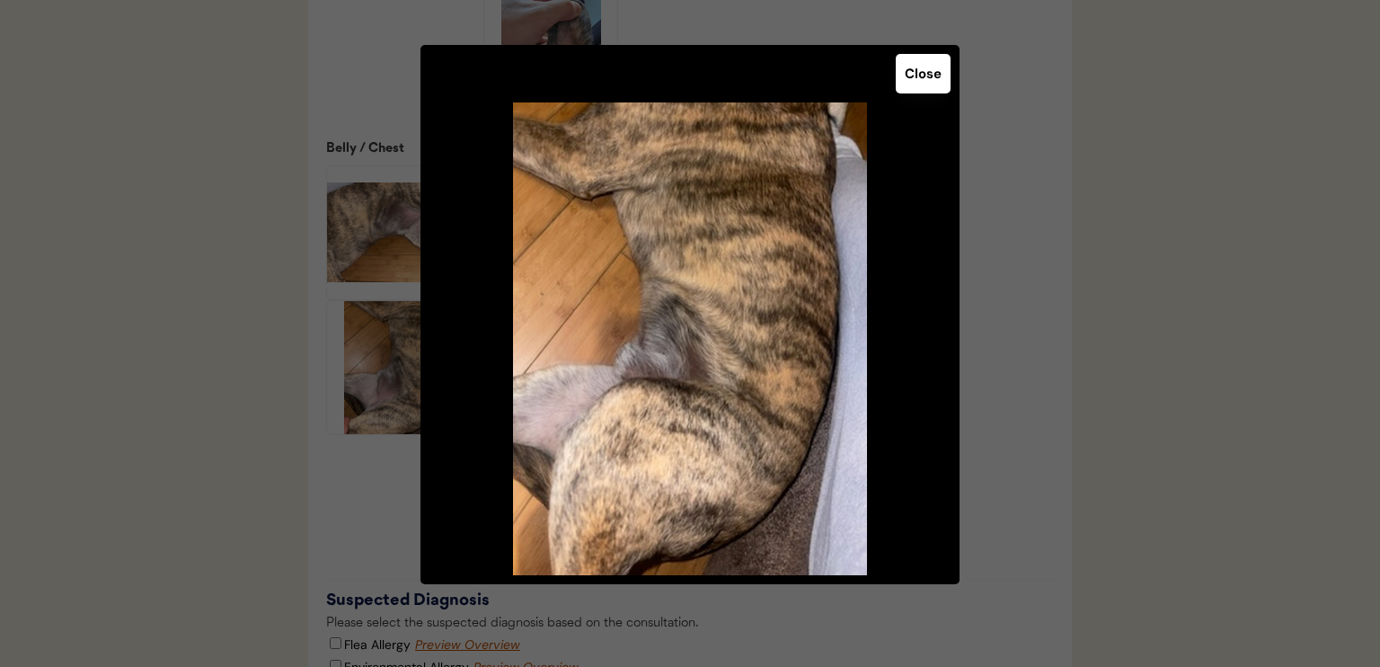
click at [912, 78] on button "Close" at bounding box center [923, 74] width 55 height 40
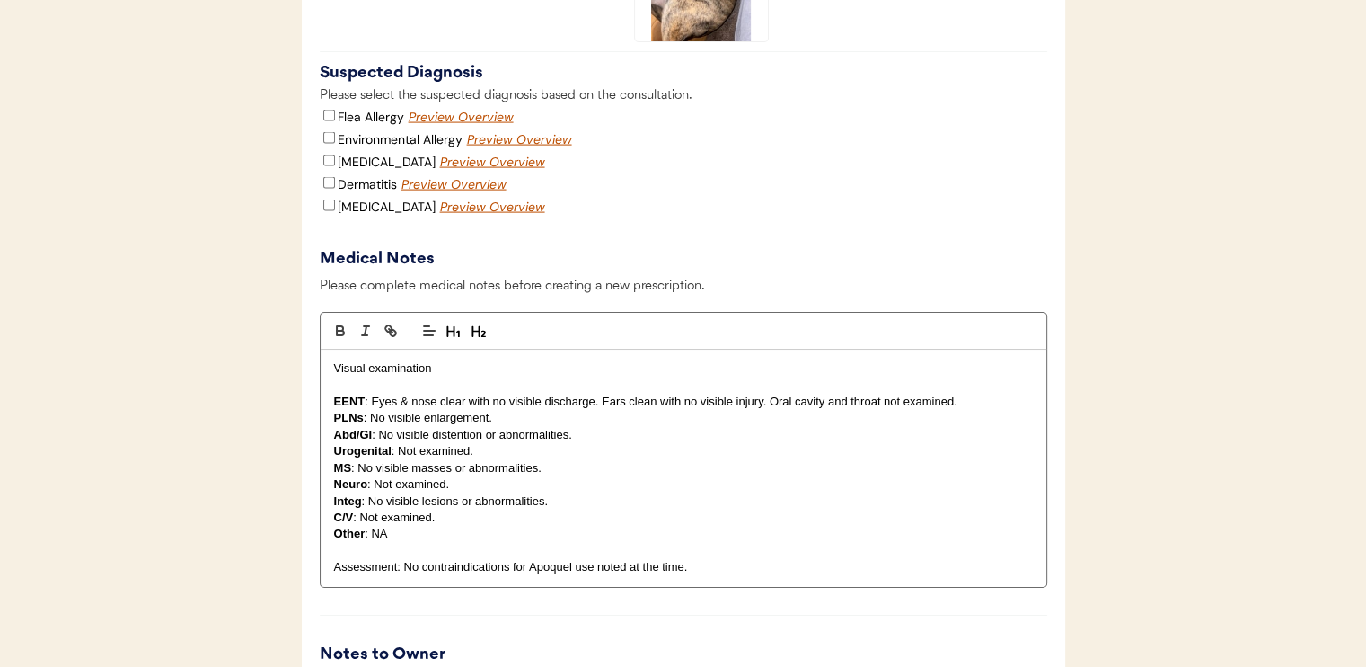
scroll to position [3773, 0]
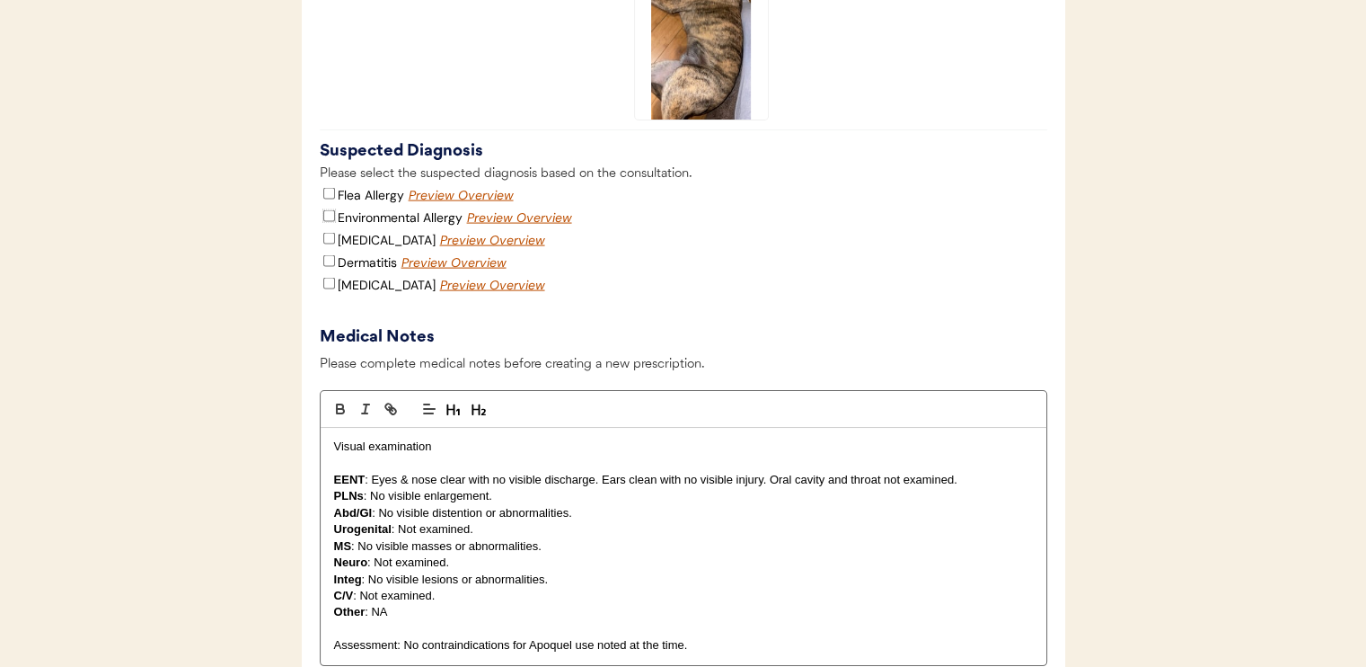
click at [332, 222] on input "Environmental Allergy" at bounding box center [329, 216] width 12 height 12
checkbox input "true"
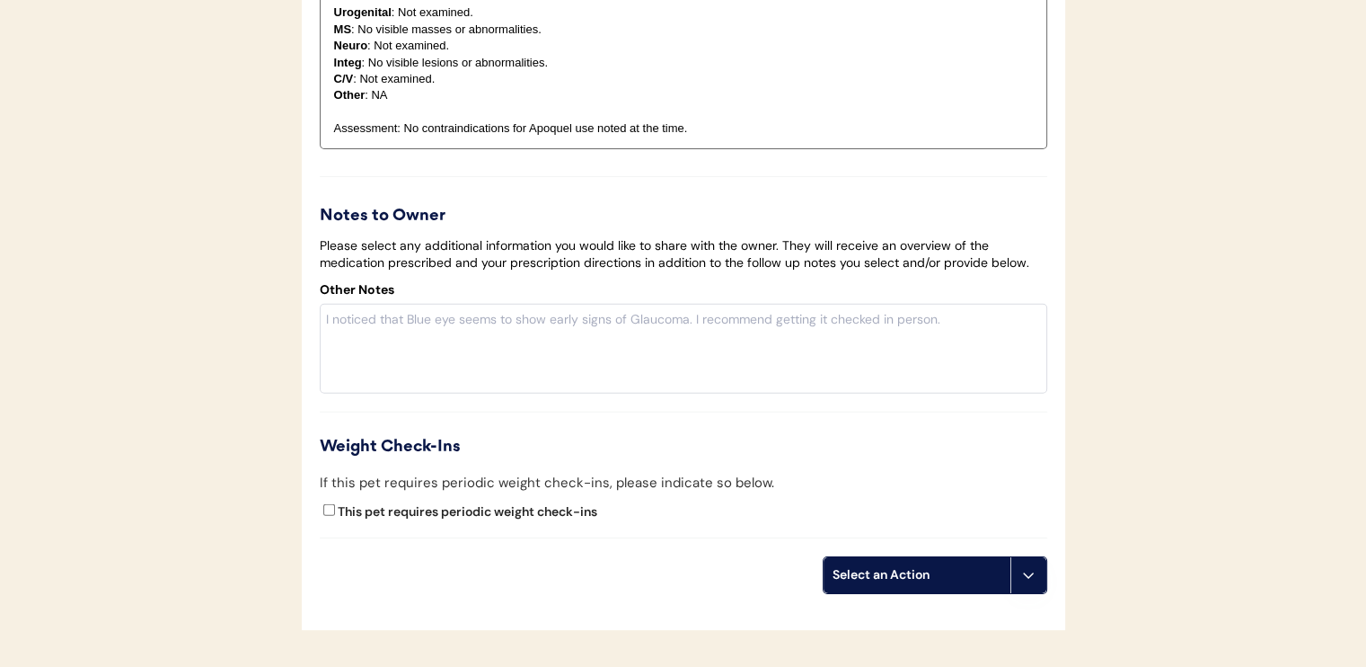
scroll to position [4312, 0]
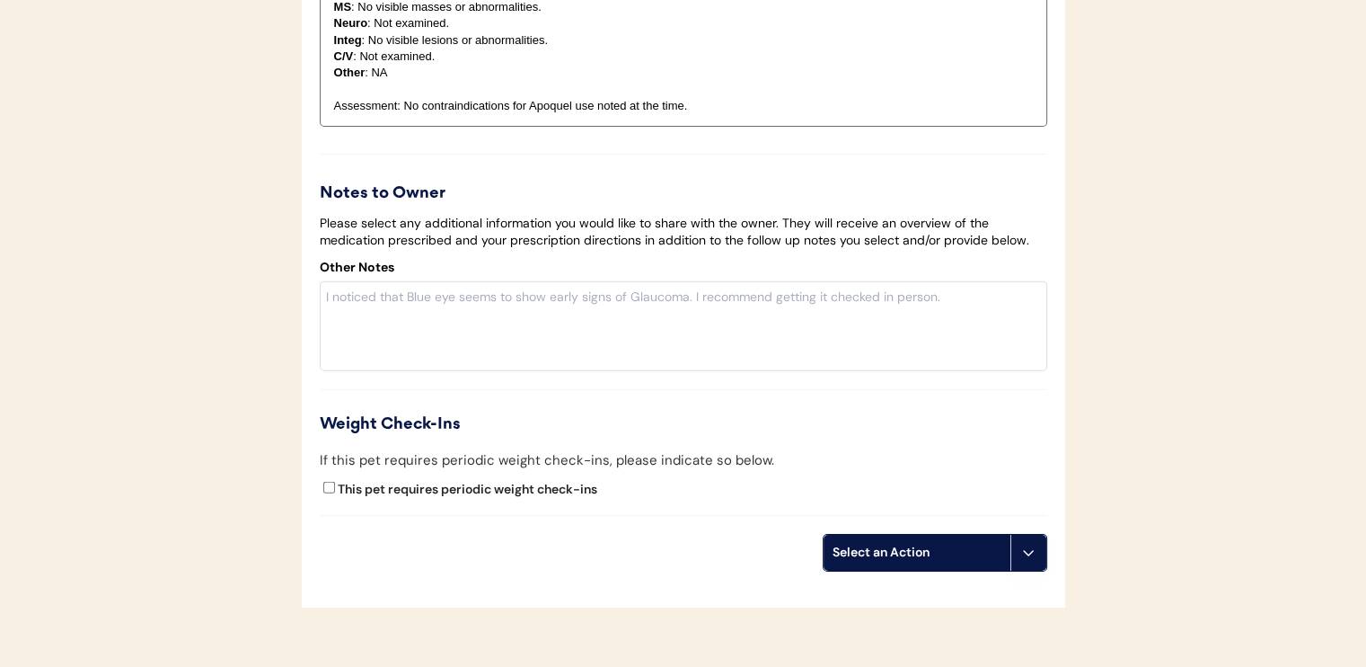
click at [921, 570] on div "Select an Action" at bounding box center [917, 552] width 187 height 36
click at [934, 605] on div "Create a prescription" at bounding box center [913, 609] width 178 height 37
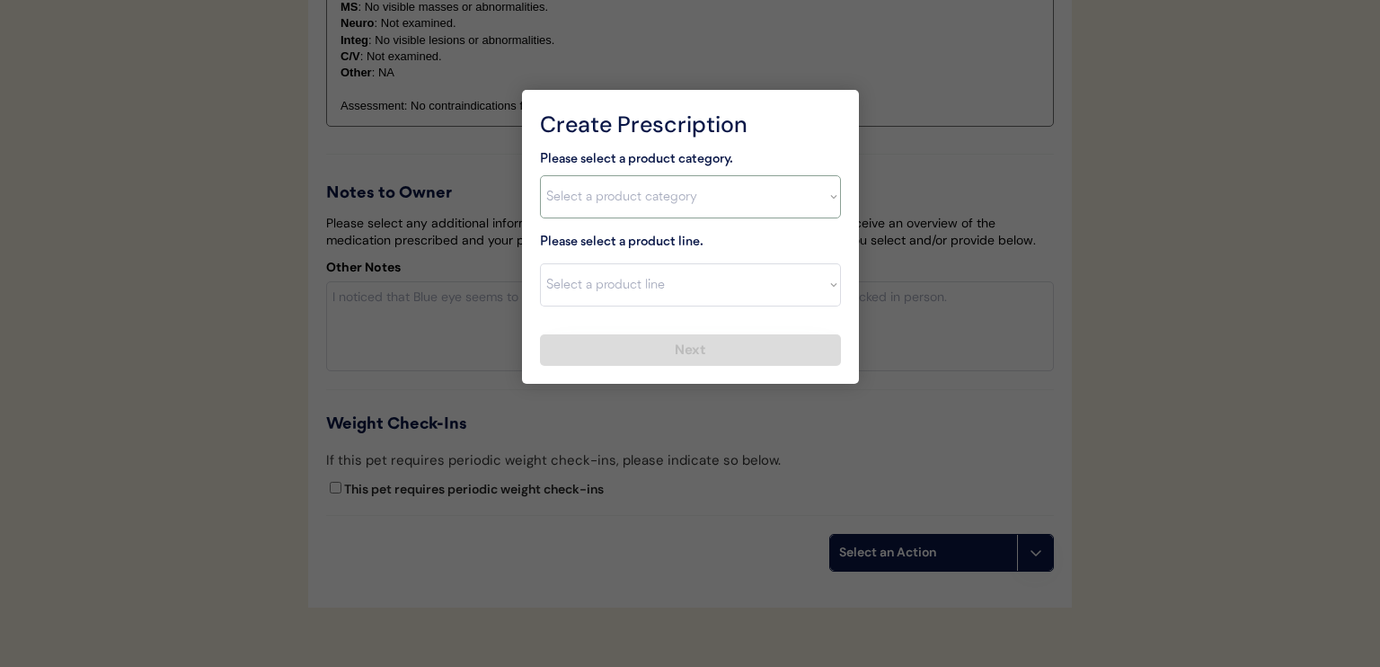
click at [744, 193] on select "Select a product category Allergies Antibiotics Anxiety Combo Parasite Preventi…" at bounding box center [690, 196] width 301 height 43
select select ""allergies""
click at [540, 175] on select "Select a product category Allergies Antibiotics Anxiety Combo Parasite Preventi…" at bounding box center [690, 196] width 301 height 43
click at [650, 290] on select "Select a product line Apoquel Chewable Tablet Apoquel Tablet Cyclosporine Derma…" at bounding box center [690, 284] width 301 height 43
select select ""Apoquel Tablet""
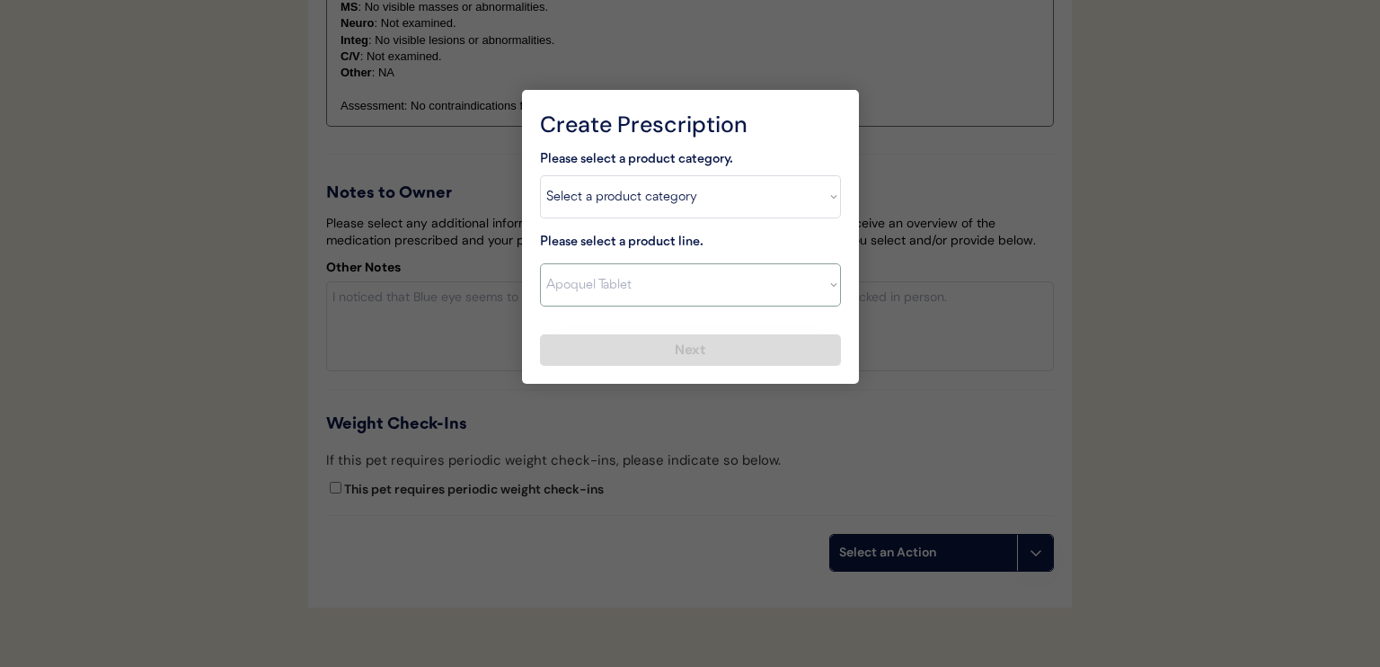
click at [540, 263] on select "Select a product line Apoquel Chewable Tablet Apoquel Tablet Cyclosporine Derma…" at bounding box center [690, 284] width 301 height 43
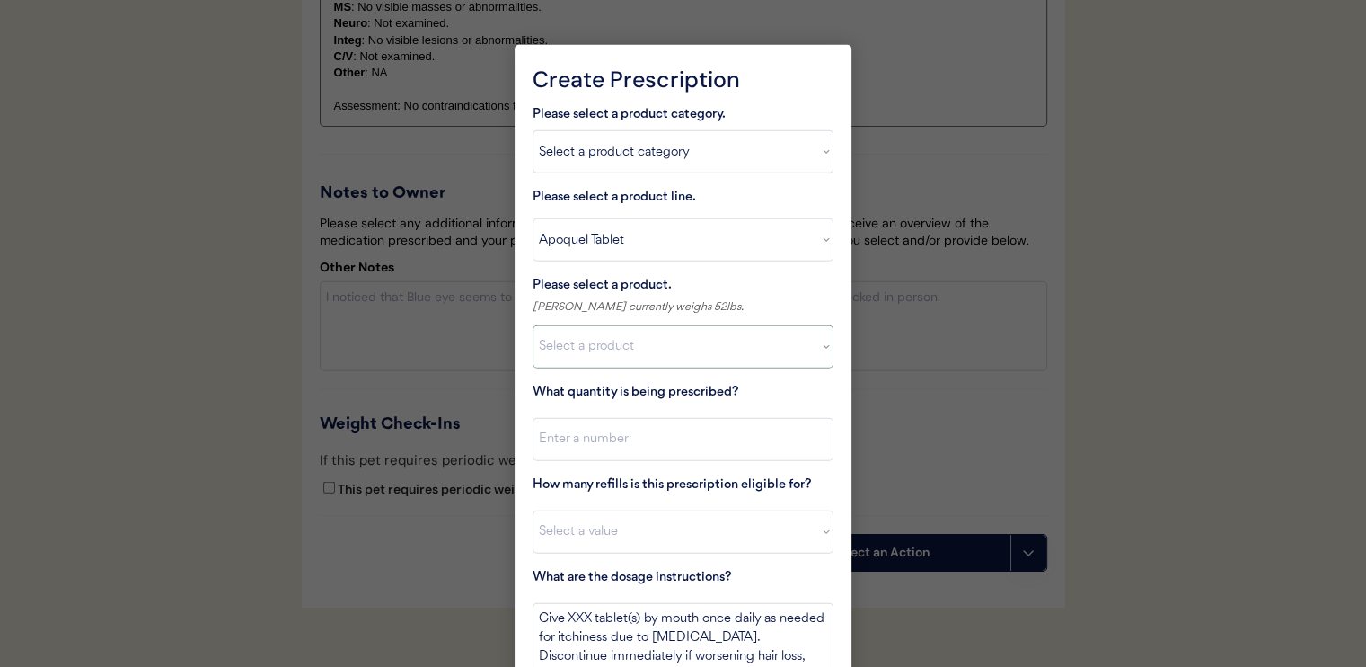
click at [690, 349] on select "Select a product Apoquel Tablet (16 mg) Apoquel Tablet (3.6 mg) Apoquel Tablet …" at bounding box center [683, 346] width 301 height 43
select select ""1348695171700984260__LOOKUP__1720647054590x322599372364987400""
click at [533, 325] on select "Select a product Apoquel Tablet (16 mg) Apoquel Tablet (3.6 mg) Apoquel Tablet …" at bounding box center [683, 346] width 301 height 43
click at [672, 432] on input "input" at bounding box center [683, 439] width 301 height 43
type input "30"
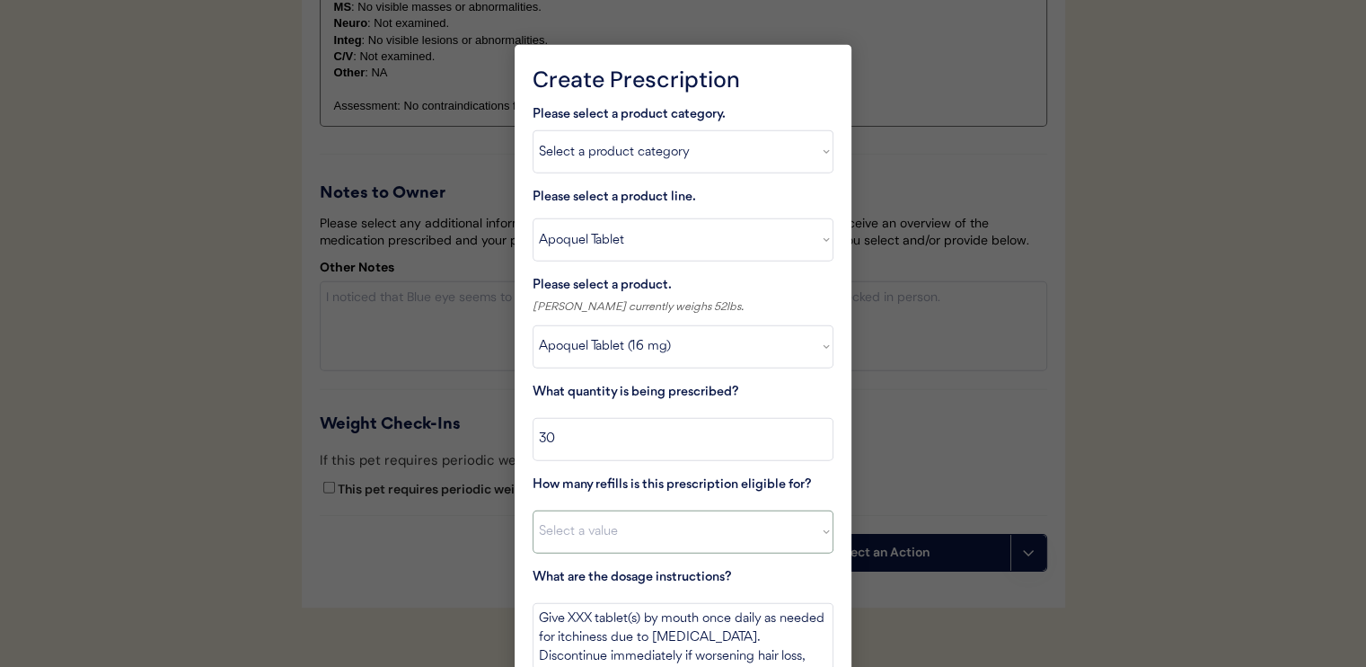
click at [690, 524] on select "Select a value 0 1 2 3 4 5 6 7 8 10 11" at bounding box center [683, 531] width 301 height 43
select select "11"
click at [533, 510] on select "Select a value 0 1 2 3 4 5 6 7 8 10 11" at bounding box center [683, 531] width 301 height 43
click at [579, 615] on textarea "Give XXX tablet(s) by mouth once daily as needed for itchiness due to allergies…" at bounding box center [683, 636] width 301 height 67
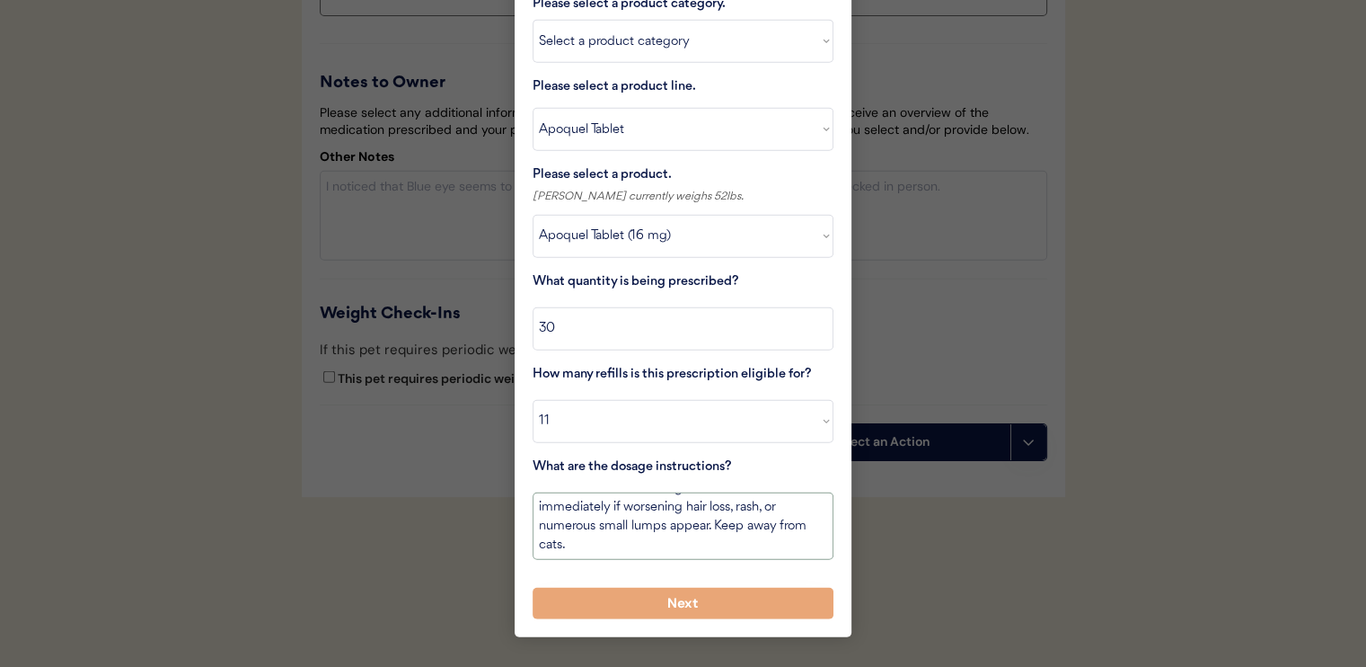
scroll to position [4452, 0]
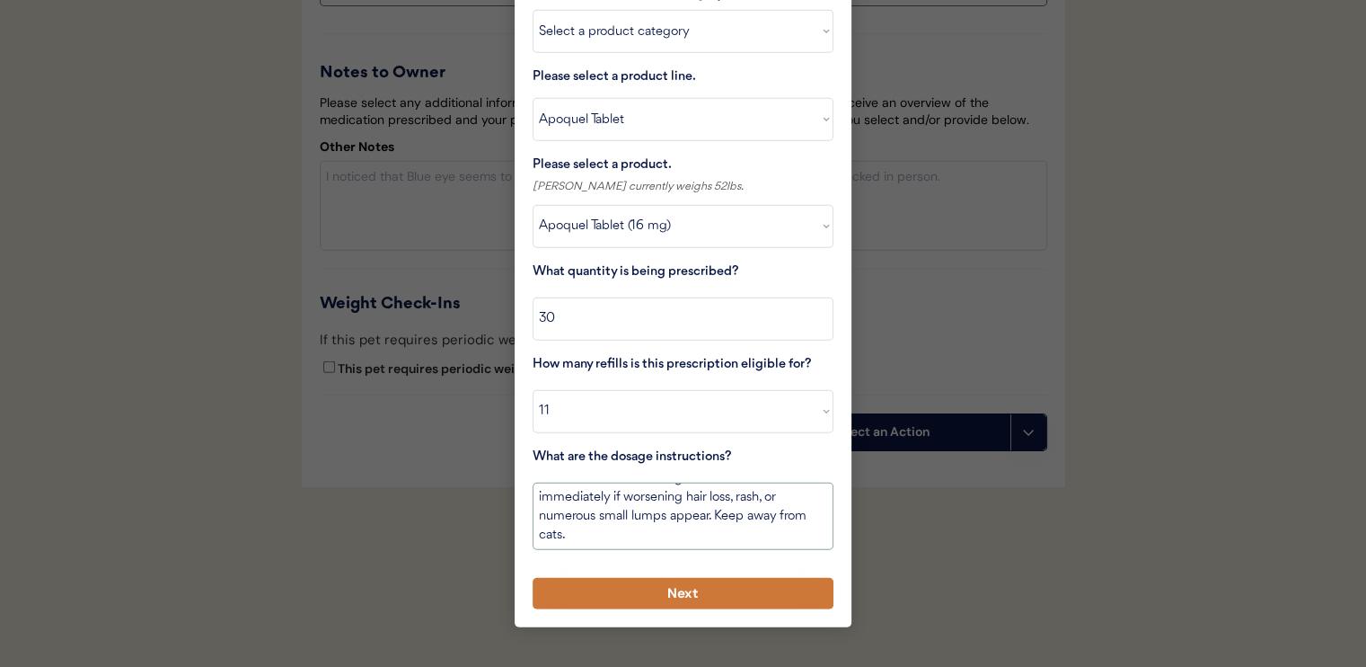
type textarea "Give one tablet(s) by mouth once daily as needed for itchiness due to allergies…"
click at [788, 578] on button "Next" at bounding box center [683, 593] width 301 height 31
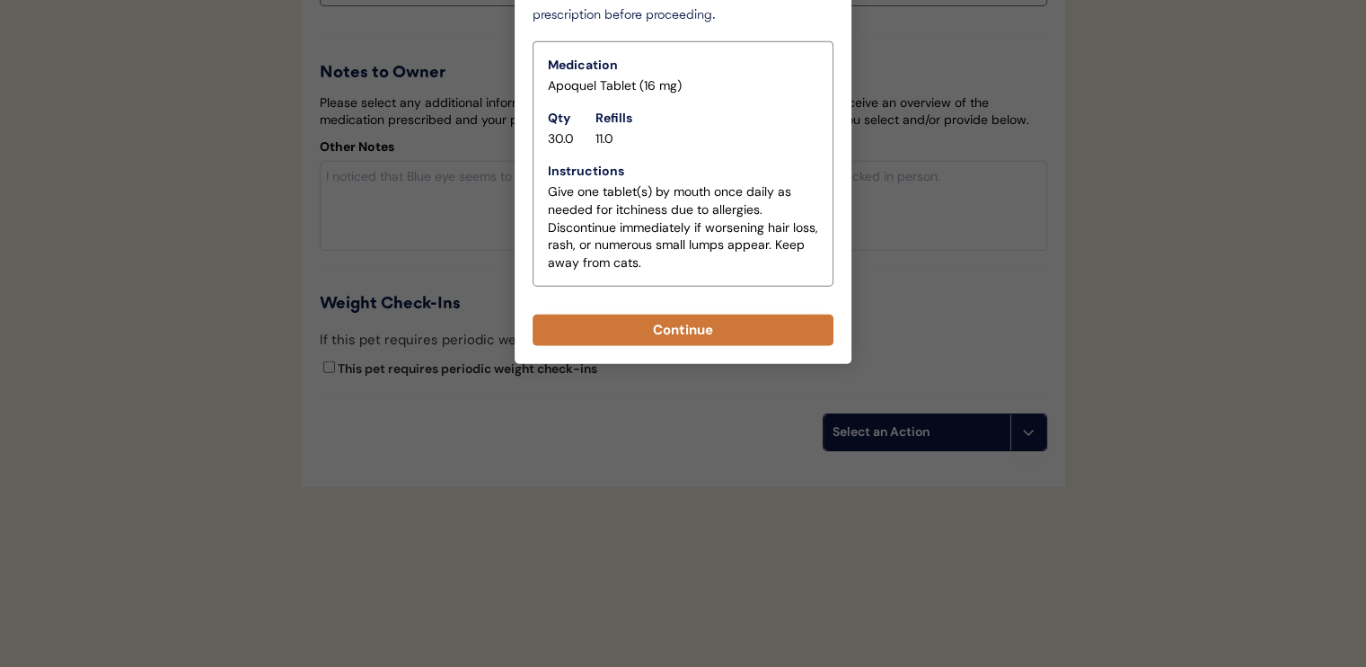
click at [729, 314] on button "Continue" at bounding box center [683, 329] width 301 height 31
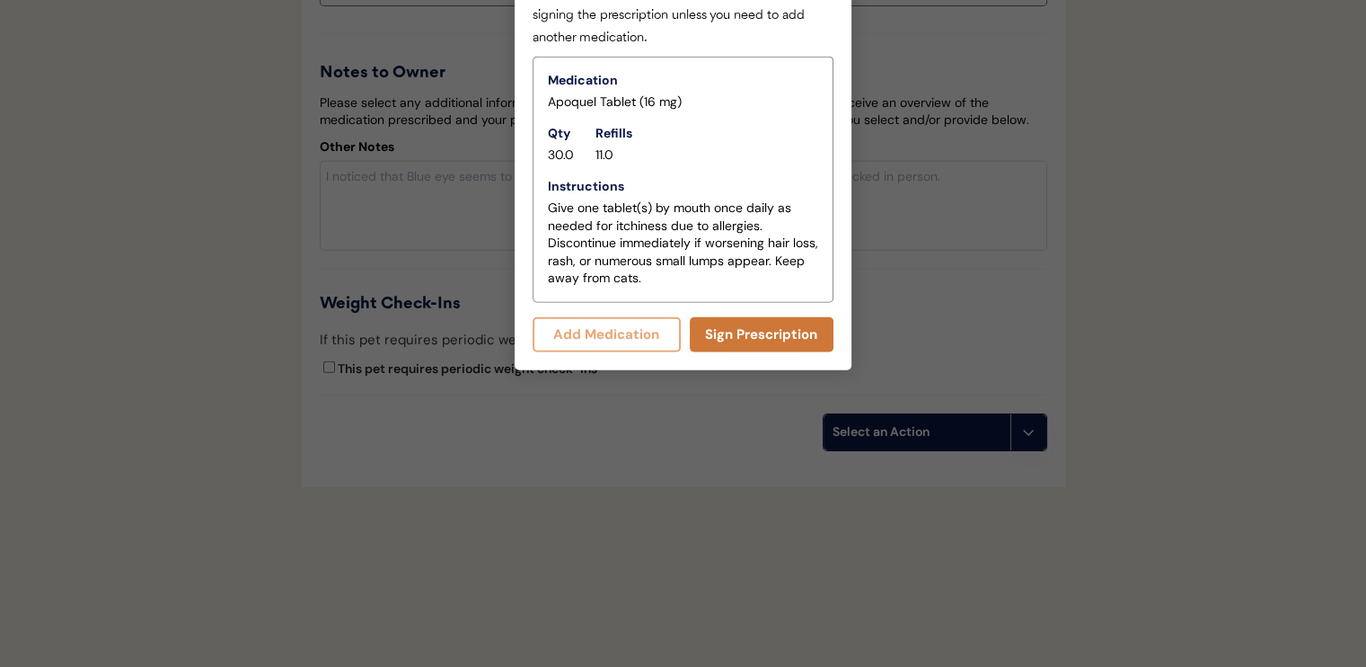
scroll to position [4490, 0]
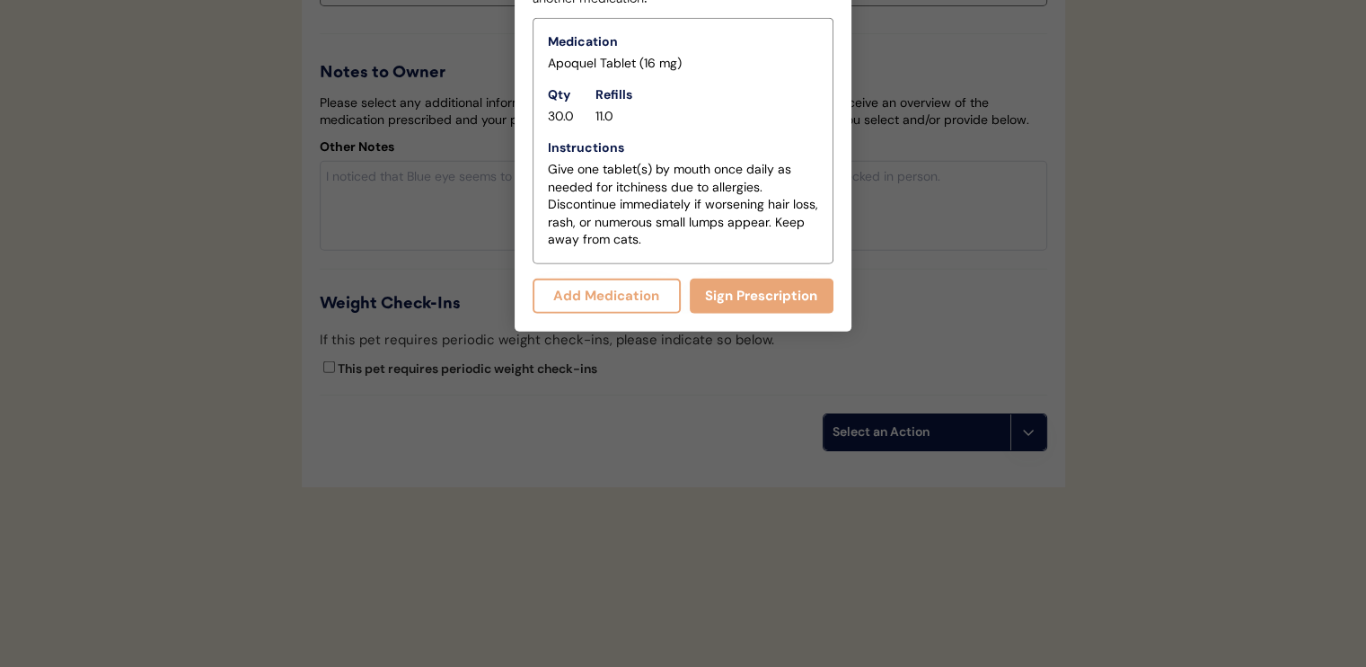
click at [638, 280] on button "Add Medication" at bounding box center [607, 295] width 148 height 35
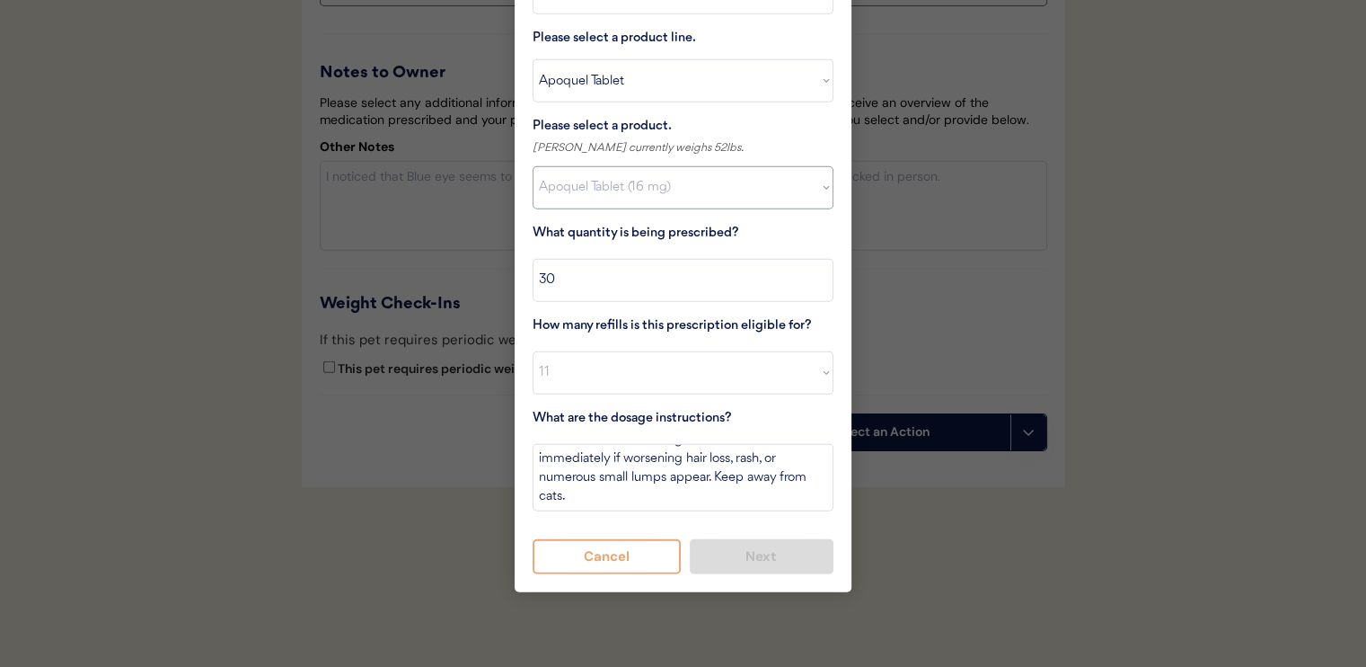
click at [593, 186] on select "Select a product Apoquel Tablet (16 mg) Apoquel Tablet (3.6 mg) Apoquel Tablet …" at bounding box center [683, 187] width 301 height 43
click at [603, 166] on select "Select a product Apoquel Tablet (16 mg) Apoquel Tablet (3.6 mg) Apoquel Tablet …" at bounding box center [683, 187] width 301 height 43
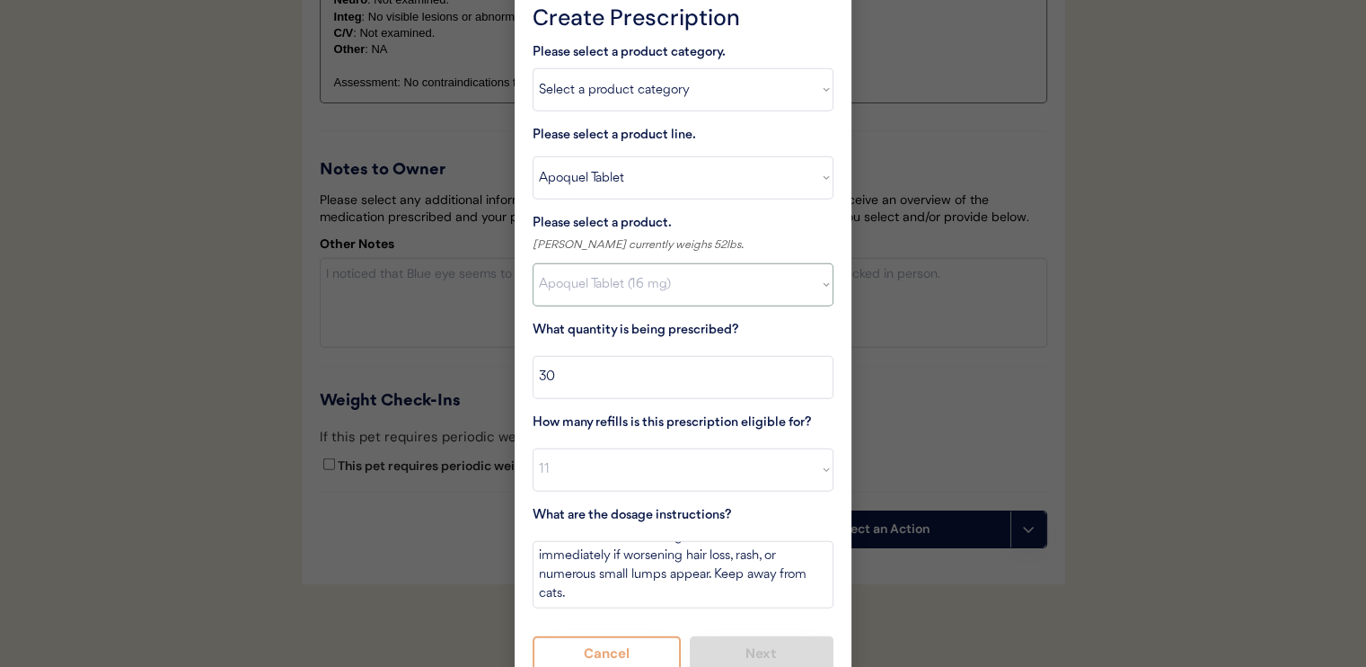
scroll to position [4310, 0]
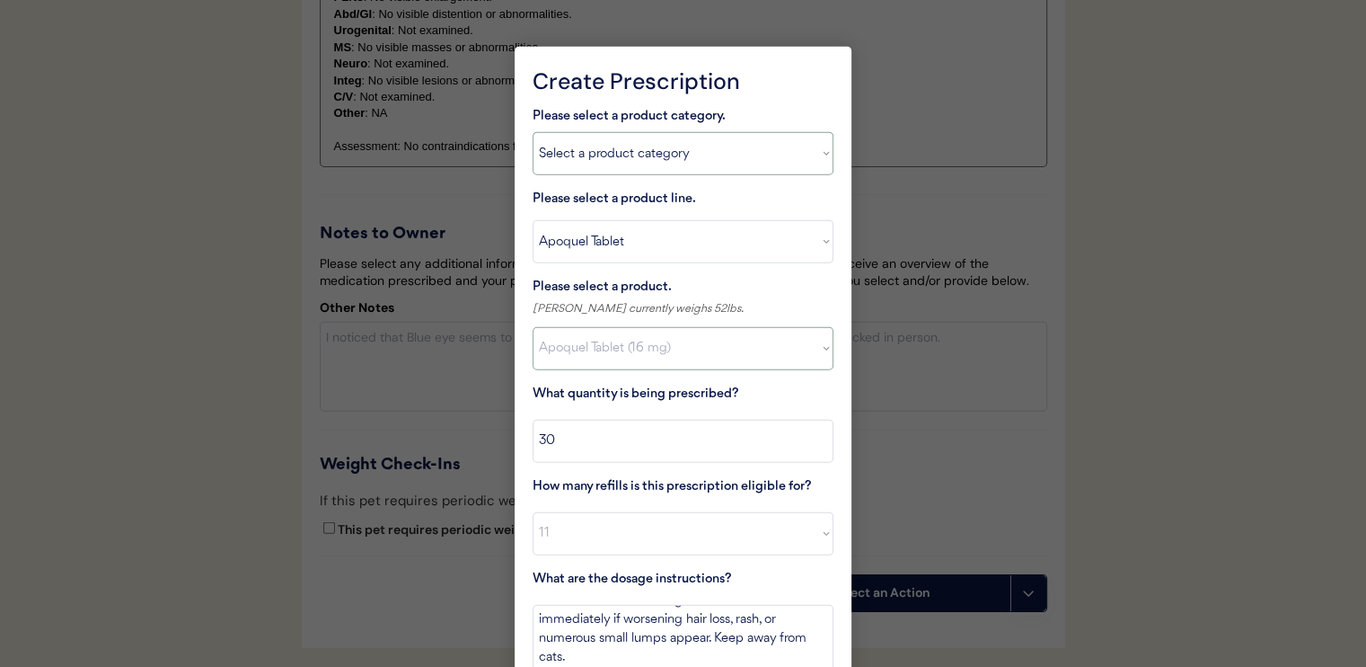
drag, startPoint x: 627, startPoint y: 151, endPoint x: 627, endPoint y: 161, distance: 9.9
click at [627, 151] on select "Select a product category Allergies Antibiotics Anxiety Combo Parasite Preventi…" at bounding box center [683, 153] width 301 height 43
select select ""flea___tick""
click at [533, 132] on select "Select a product category Allergies Antibiotics Anxiety Combo Parasite Preventi…" at bounding box center [683, 153] width 301 height 43
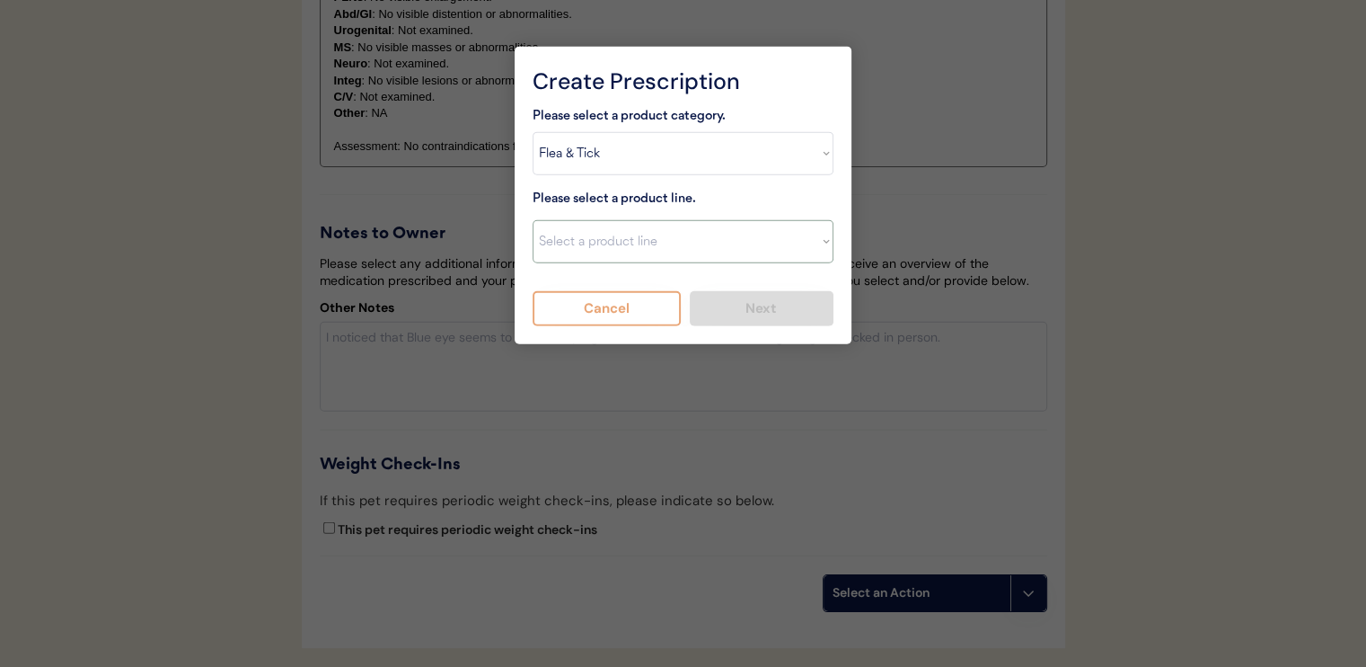
click at [618, 237] on select "Select a product line Advantix II Bravecto 1 Month Bravecto 1 Month (3 Month) B…" at bounding box center [683, 241] width 301 height 43
select select ""NexGard""
click at [533, 220] on select "Select a product line Advantix II Bravecto 1 Month Bravecto 1 Month (3 Month) B…" at bounding box center [683, 241] width 301 height 43
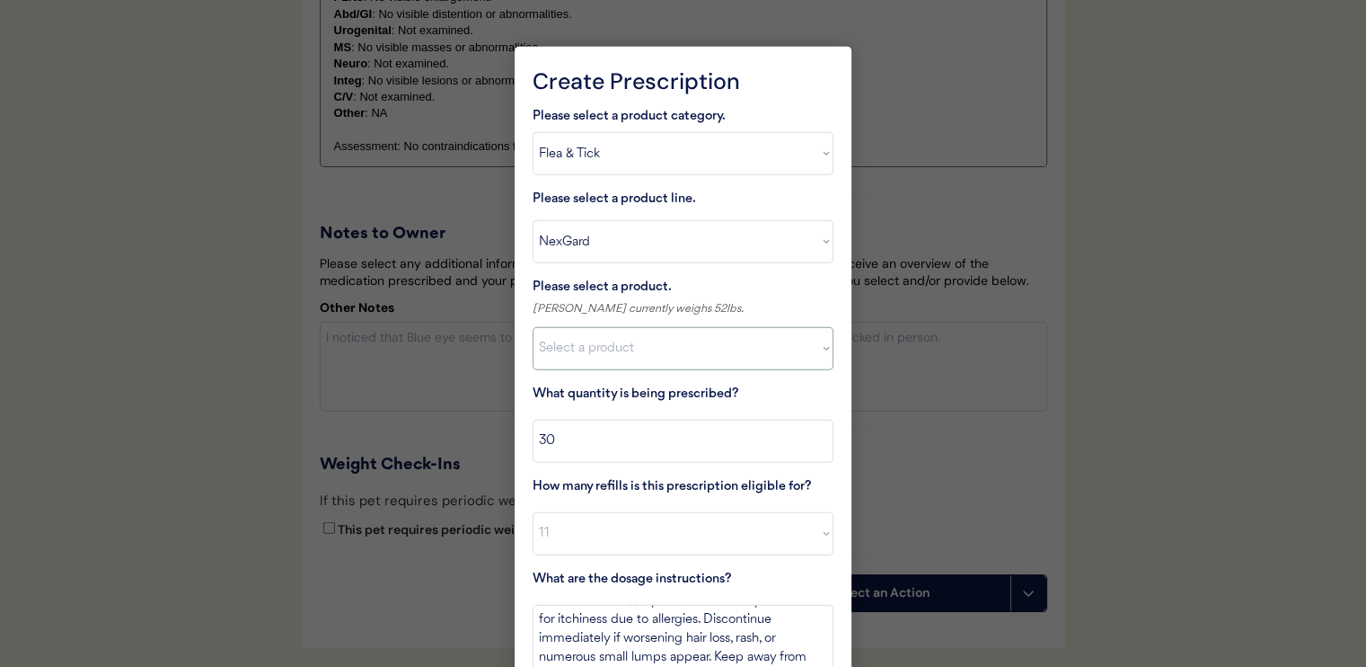
click at [629, 344] on select "Select a product NexGard, 4 - 10lbs NexGard, 10.1 - 24lbs NexGard, 24.1 - 60lbs…" at bounding box center [683, 348] width 301 height 43
select select ""1348695171700984260__LOOKUP__1670802168528x104437410217383500""
click at [533, 327] on select "Select a product NexGard, 4 - 10lbs NexGard, 10.1 - 24lbs NexGard, 24.1 - 60lbs…" at bounding box center [683, 348] width 301 height 43
click at [665, 439] on input "input" at bounding box center [683, 441] width 301 height 43
type input "1"
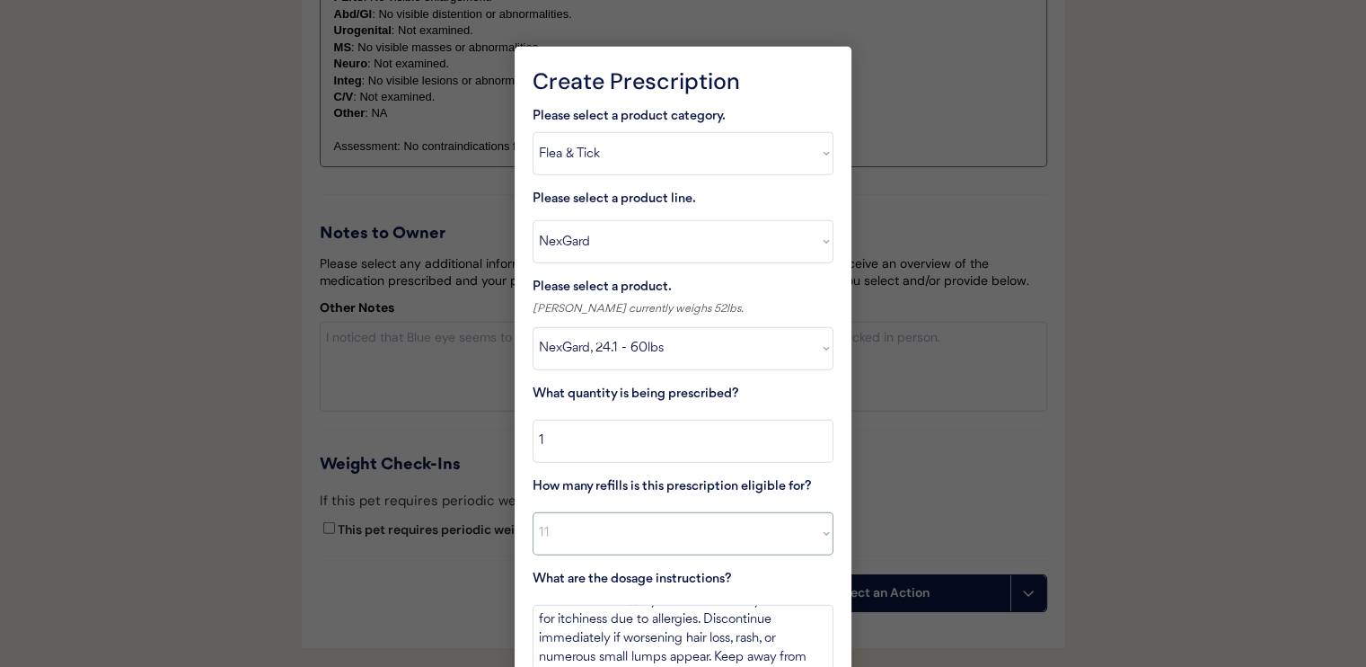
click at [674, 512] on select "Select a value 0 1 2 3 4 5 6 7 8 10 11" at bounding box center [683, 533] width 301 height 43
select select "11"
click at [533, 512] on select "Select a value 0 1 2 3 4 5 6 7 8 10 11" at bounding box center [683, 533] width 301 height 43
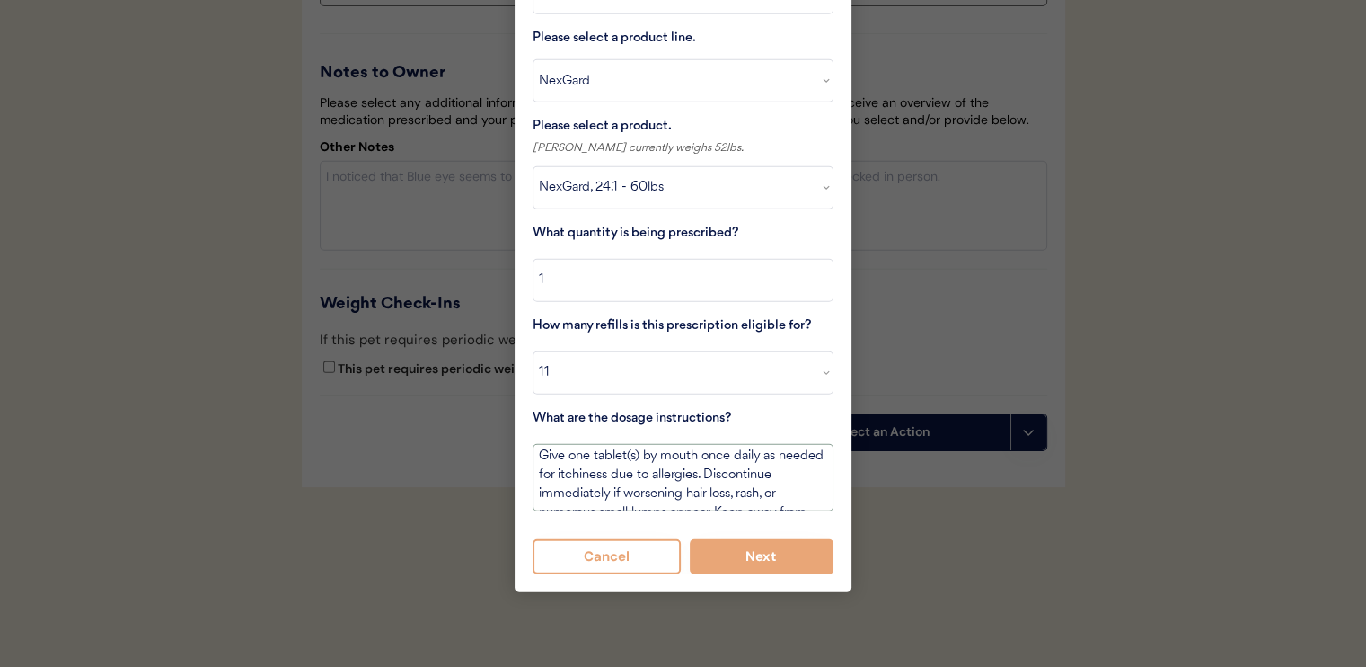
scroll to position [0, 0]
click at [747, 539] on button "Next" at bounding box center [762, 556] width 145 height 35
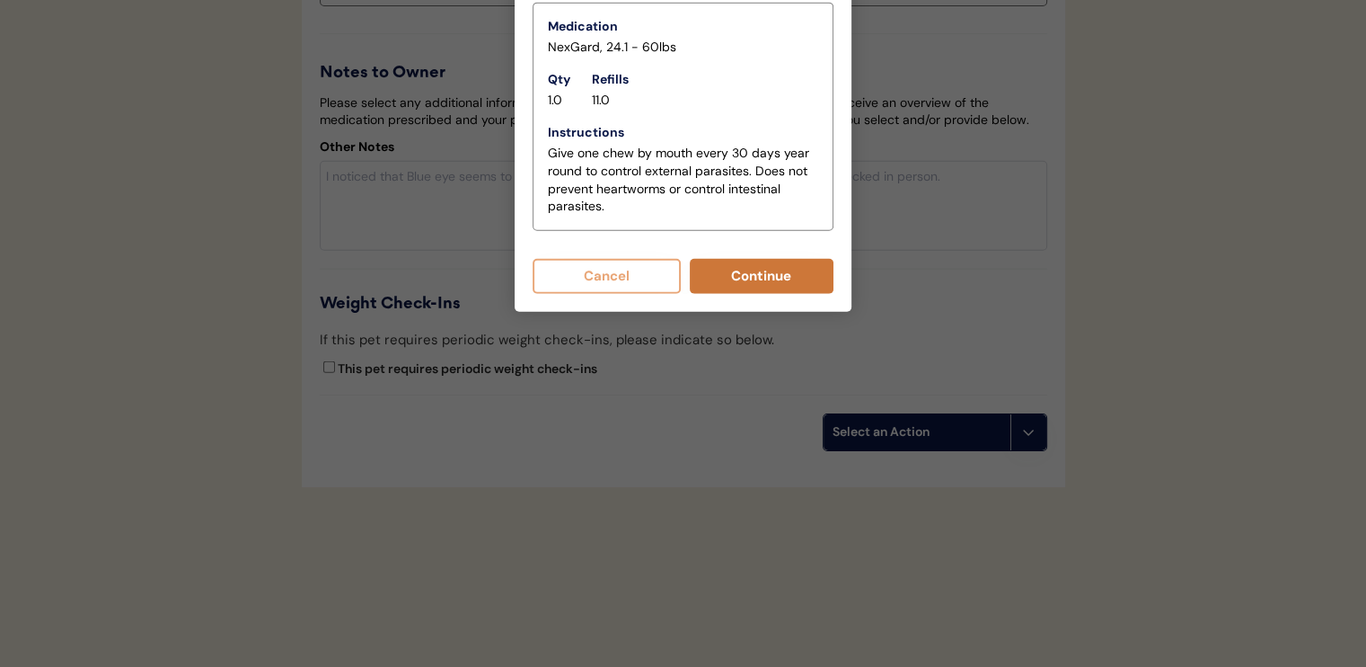
click at [718, 263] on button "Continue" at bounding box center [762, 276] width 145 height 35
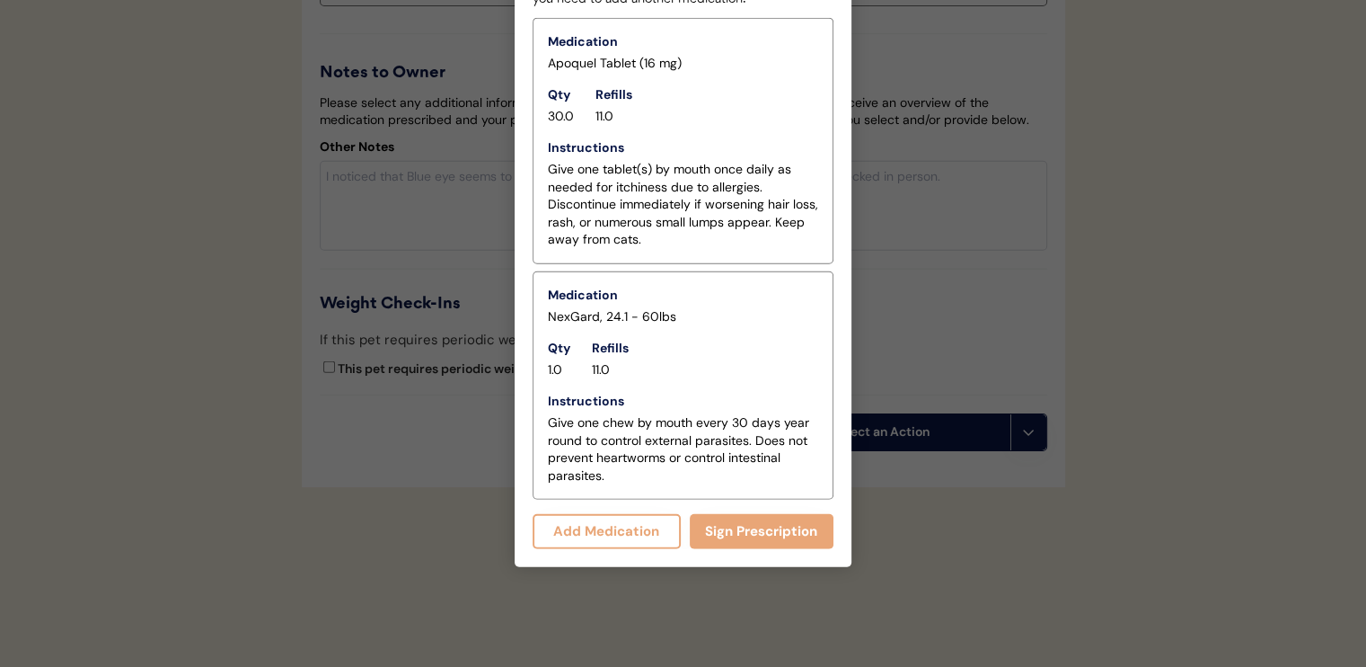
click at [753, 507] on div "Add Medication Sign Prescription" at bounding box center [683, 528] width 301 height 42
click at [757, 514] on button "Sign Prescription" at bounding box center [762, 531] width 145 height 35
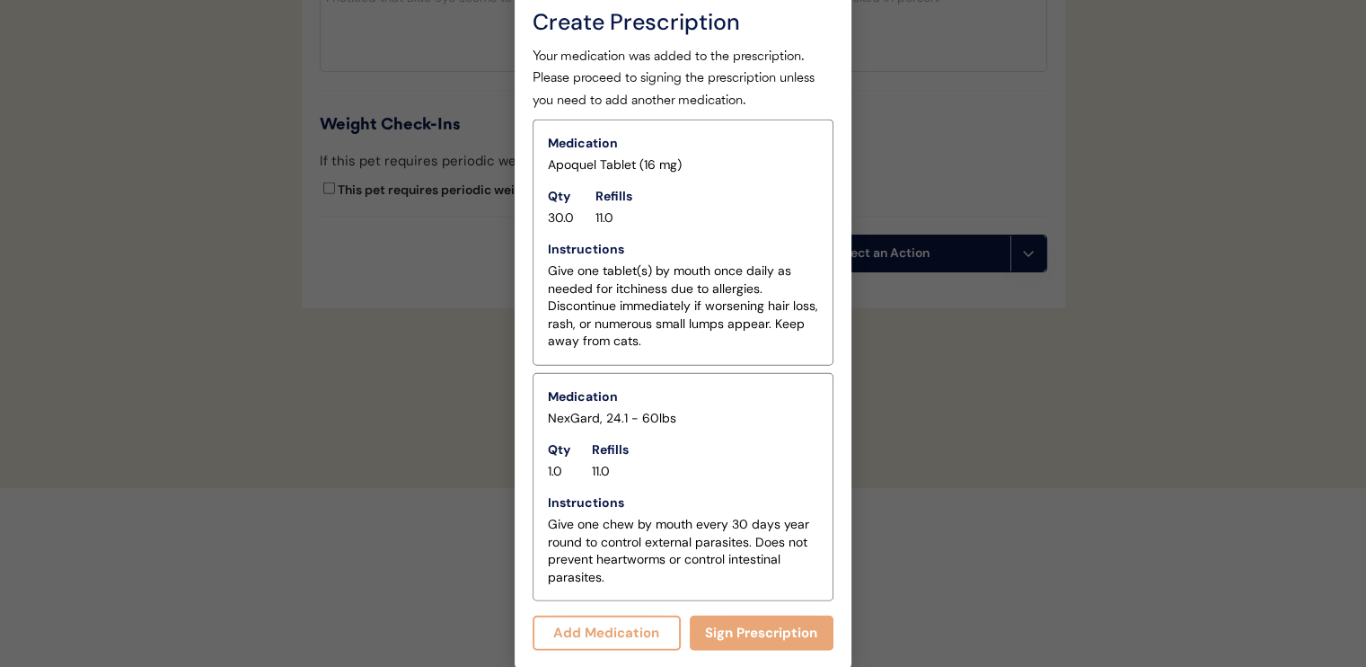
scroll to position [4474, 0]
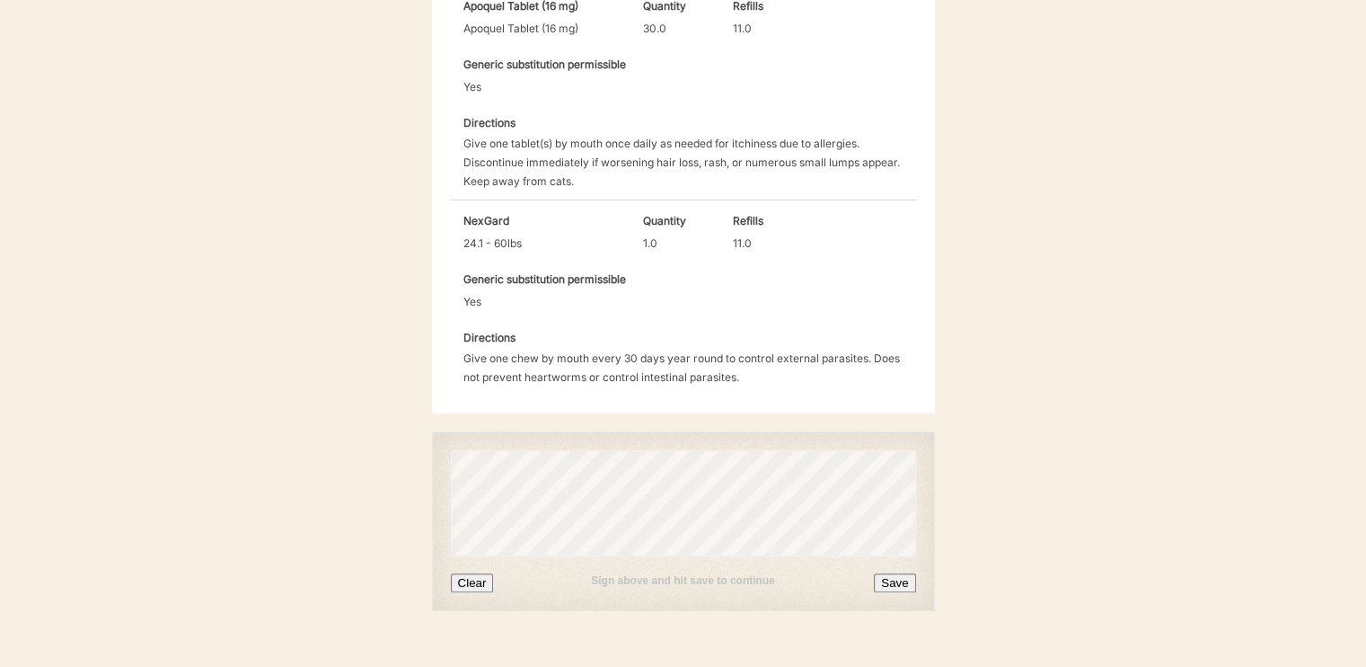
click at [892, 573] on button "Save" at bounding box center [894, 582] width 41 height 19
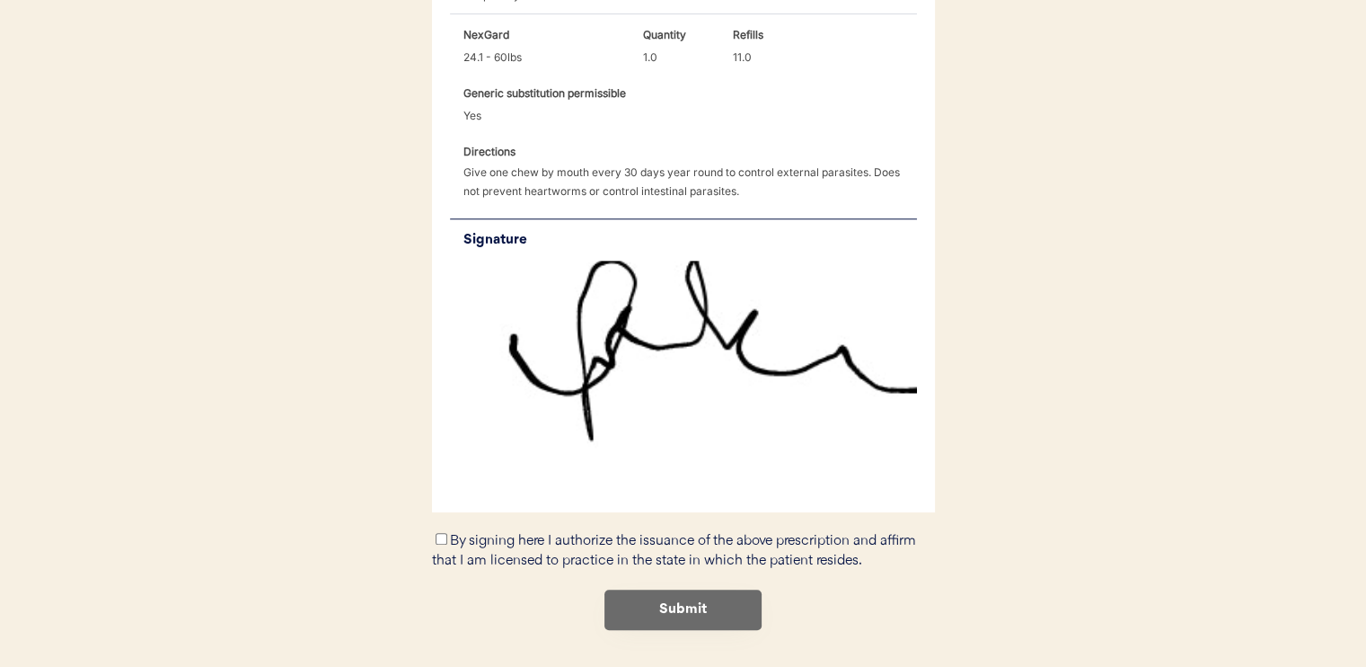
scroll to position [837, 0]
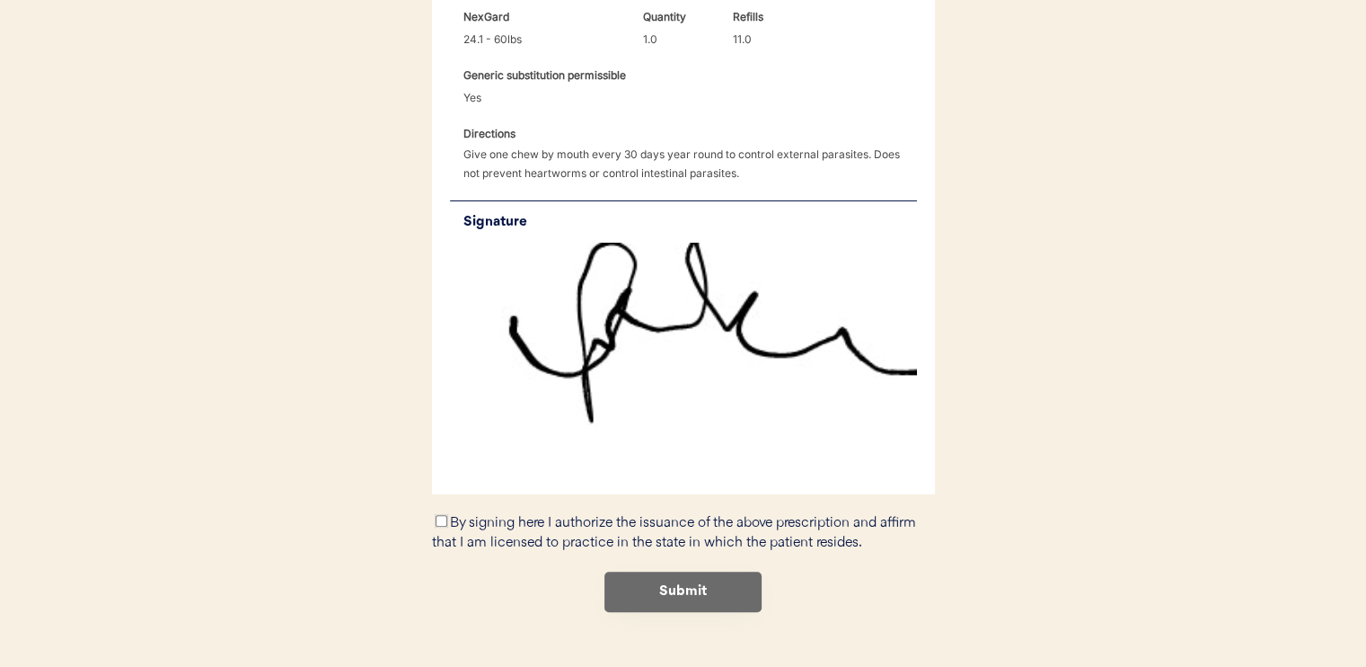
click at [437, 515] on input "By signing here I authorize the issuance of the above prescription and affirm t…" at bounding box center [442, 521] width 12 height 12
checkbox input "true"
click at [623, 571] on button "Submit" at bounding box center [683, 591] width 157 height 40
